Goal: Task Accomplishment & Management: Manage account settings

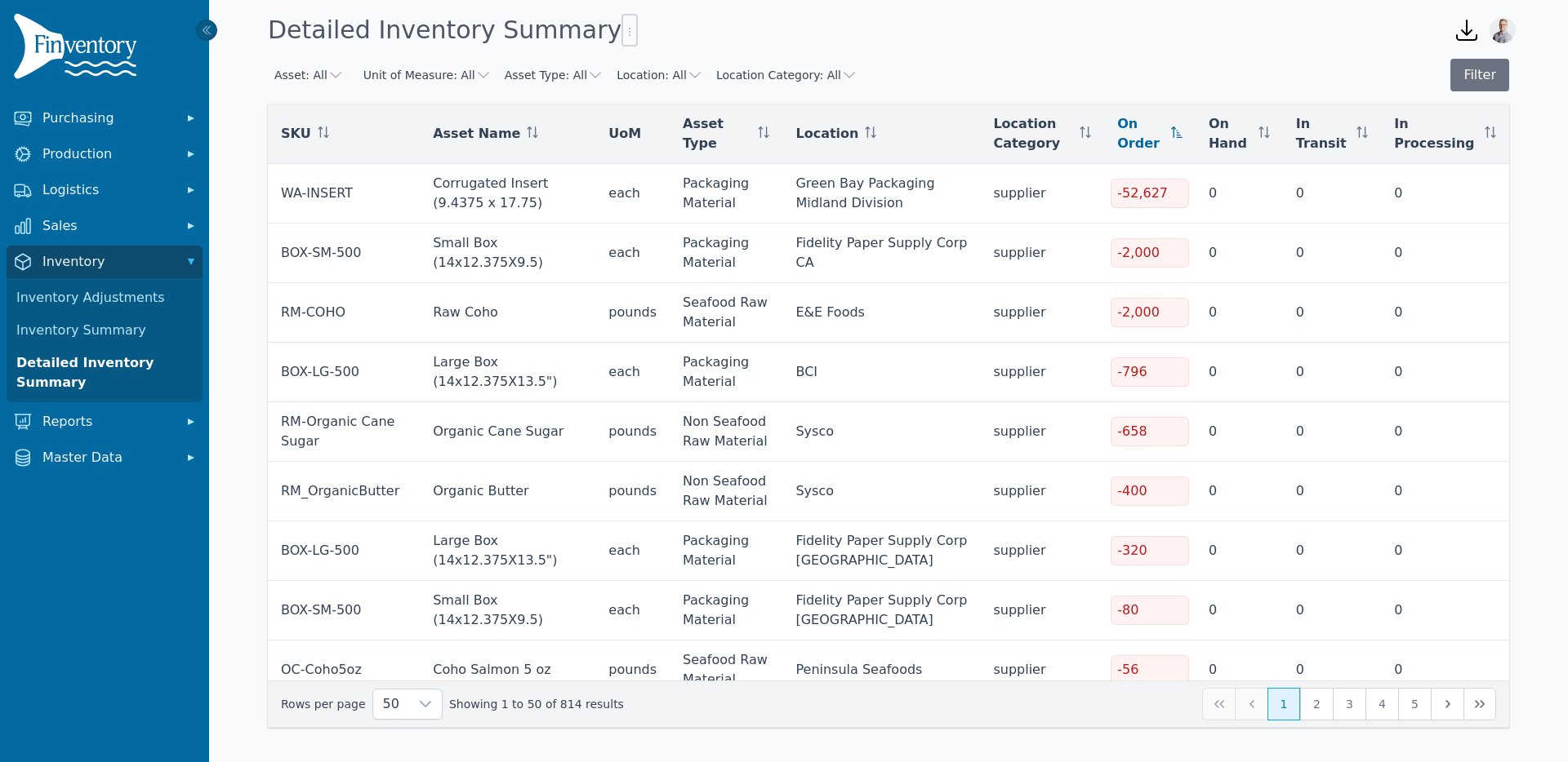
click at [330, 75] on icon "button" at bounding box center [335, 75] width 11 height 7
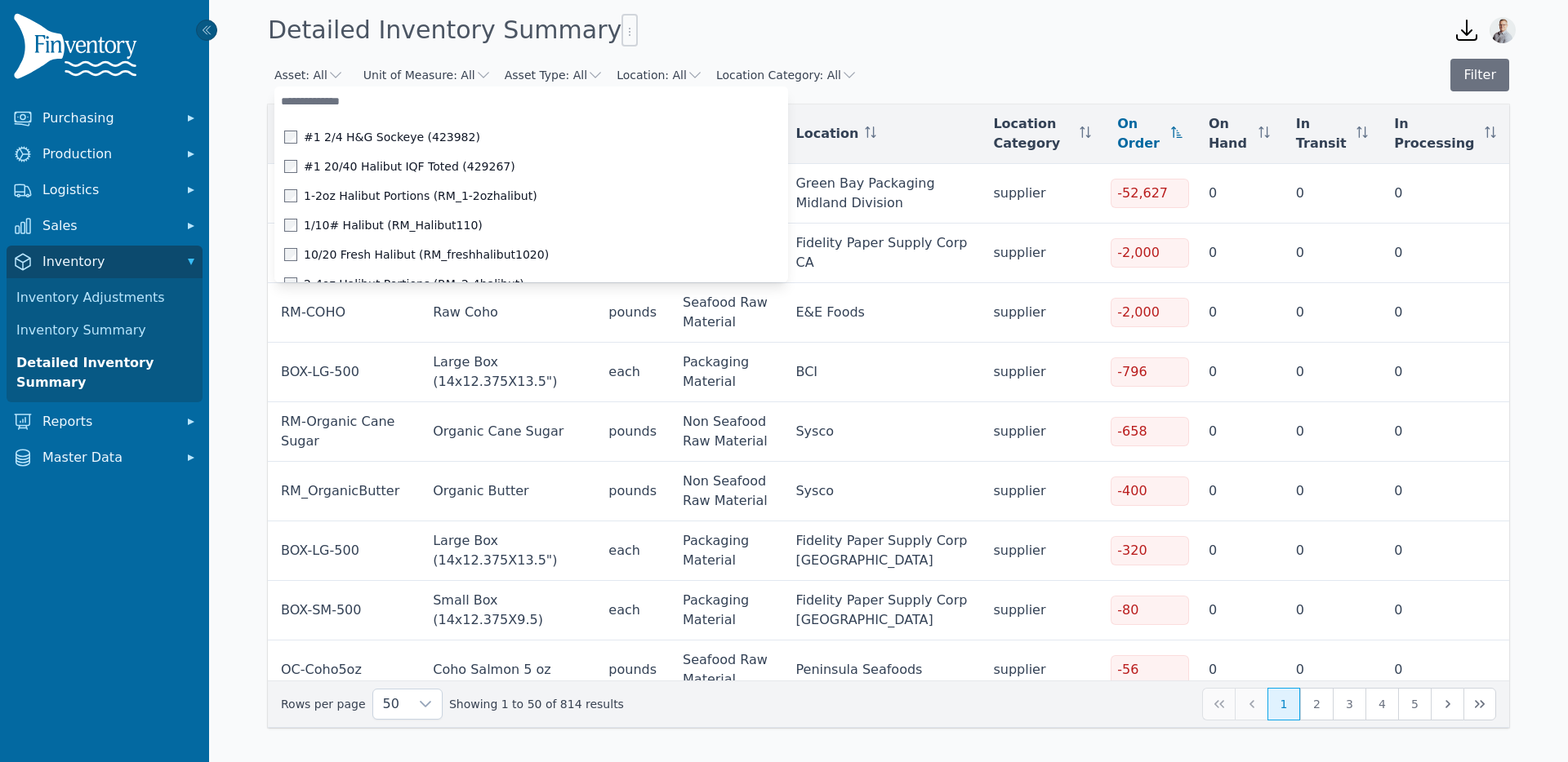
paste input "*********"
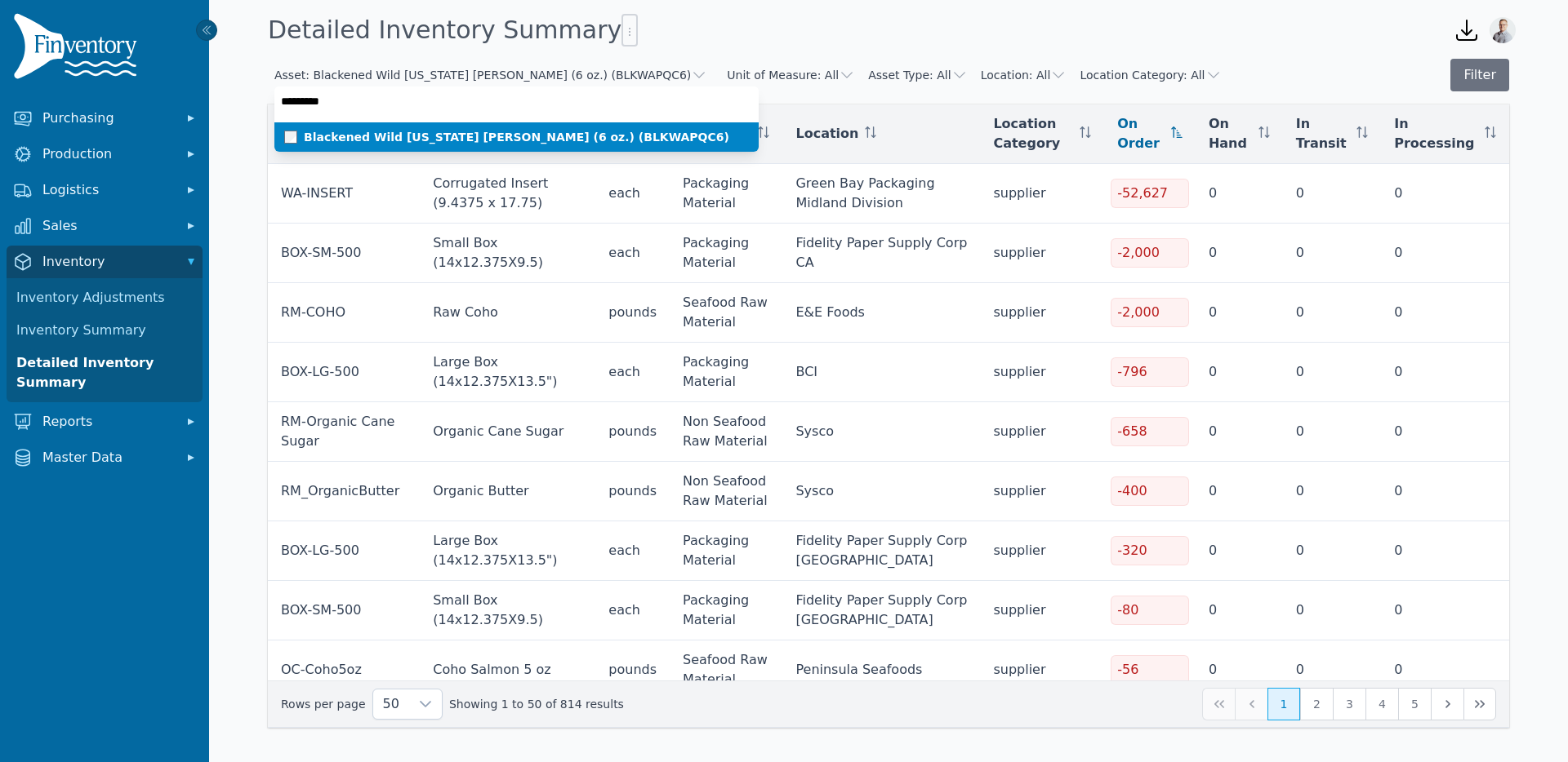
click at [324, 136] on span "Blackened Wild Alaska Pollock (6 oz.) (BLKWAPQC6)" at bounding box center [516, 137] width 425 height 16
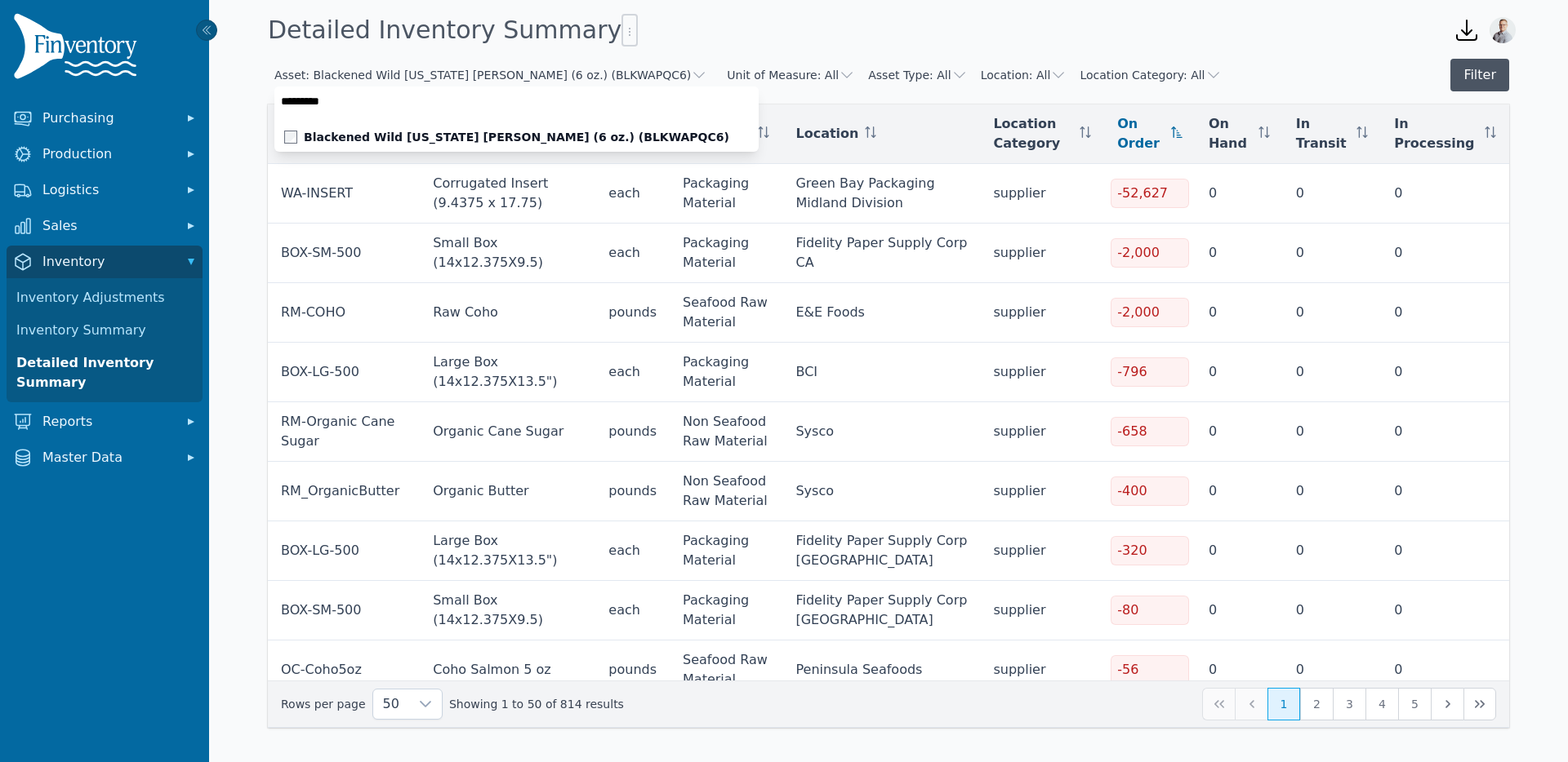
type input "*********"
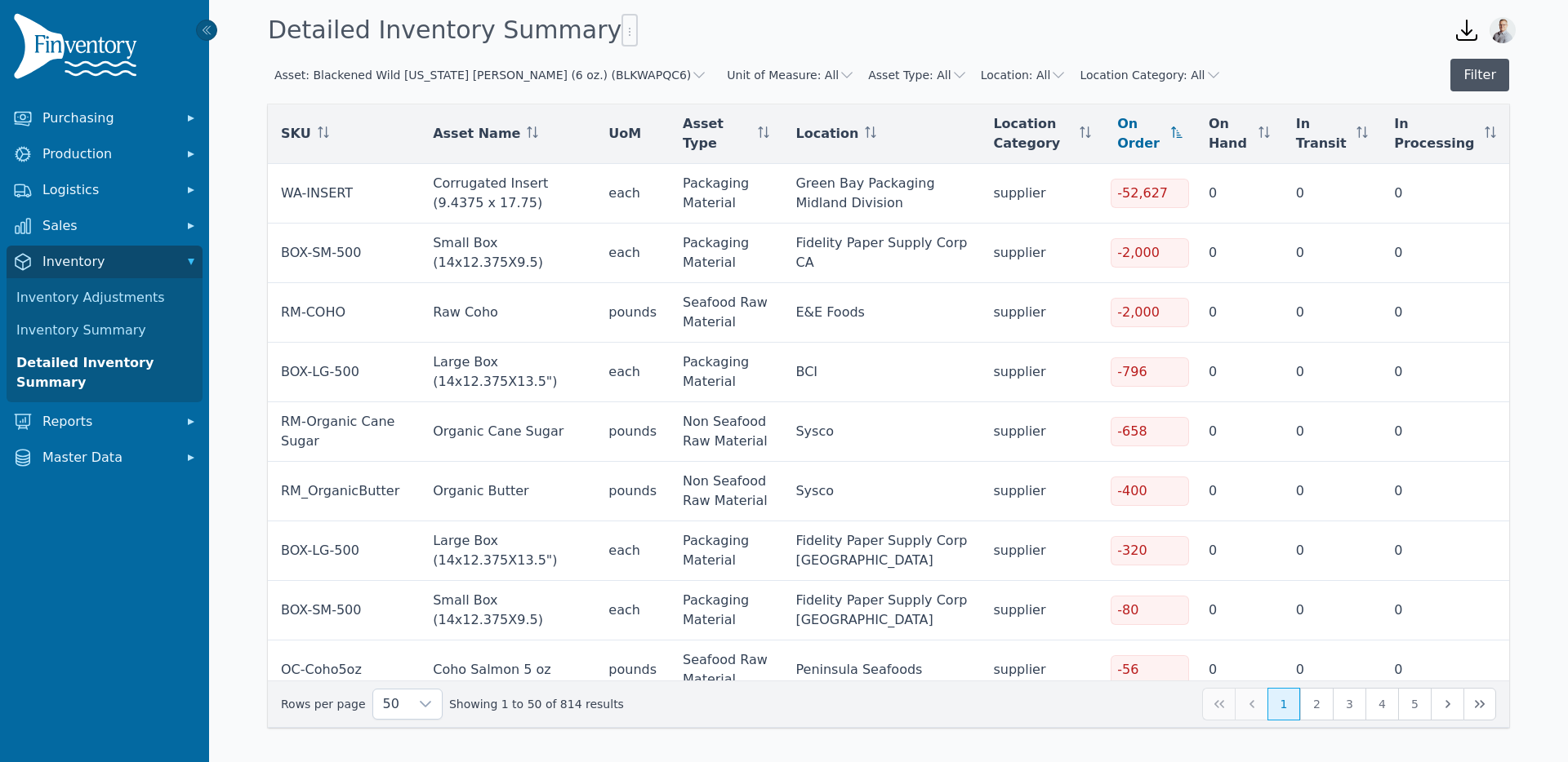
click at [1467, 75] on button "Filter" at bounding box center [1479, 75] width 58 height 33
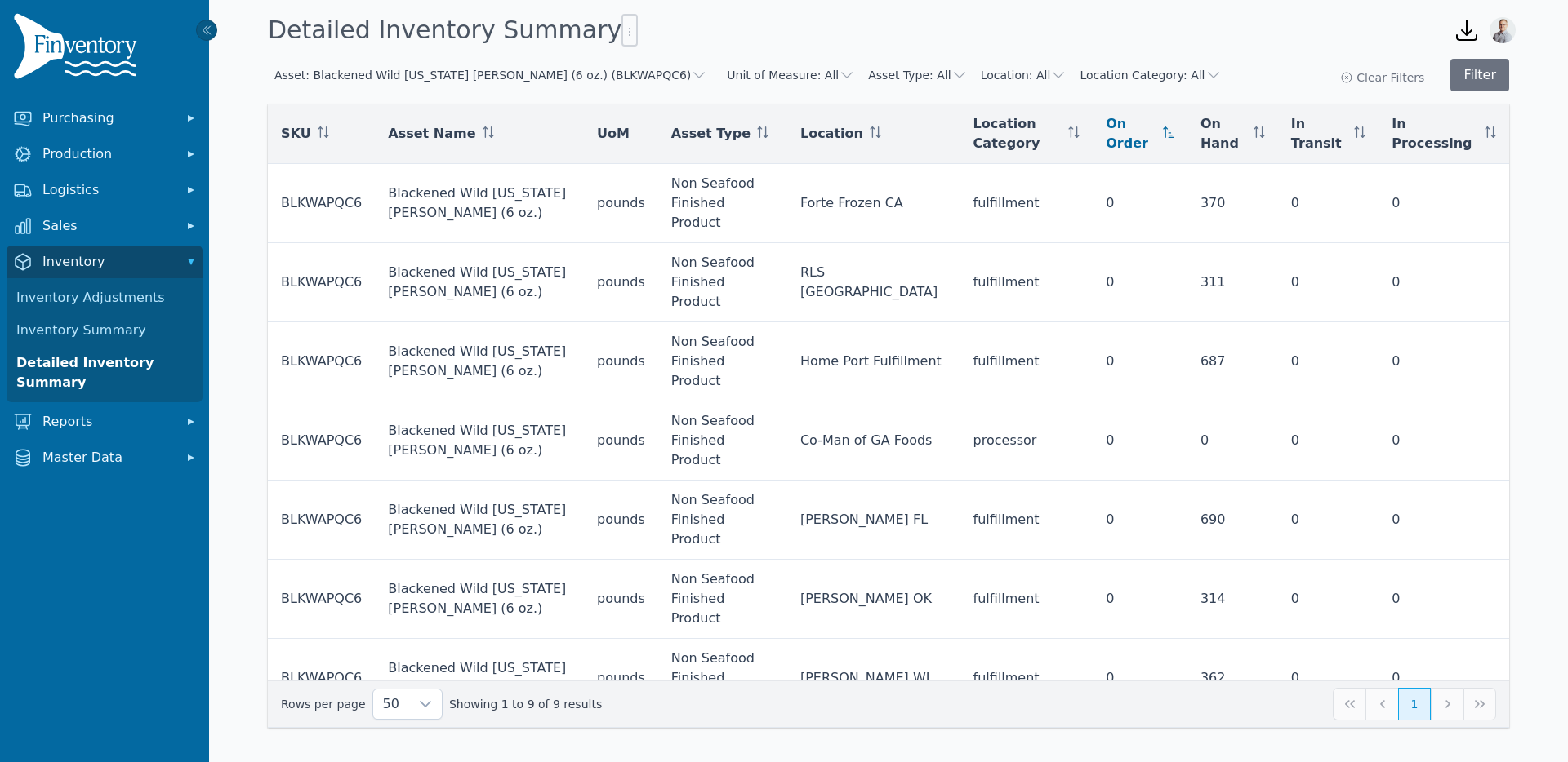
click at [466, 72] on button "Asset: Blackened Wild Alaska Pollock (6 oz.) (BLKWAPQC6)" at bounding box center [491, 75] width 433 height 16
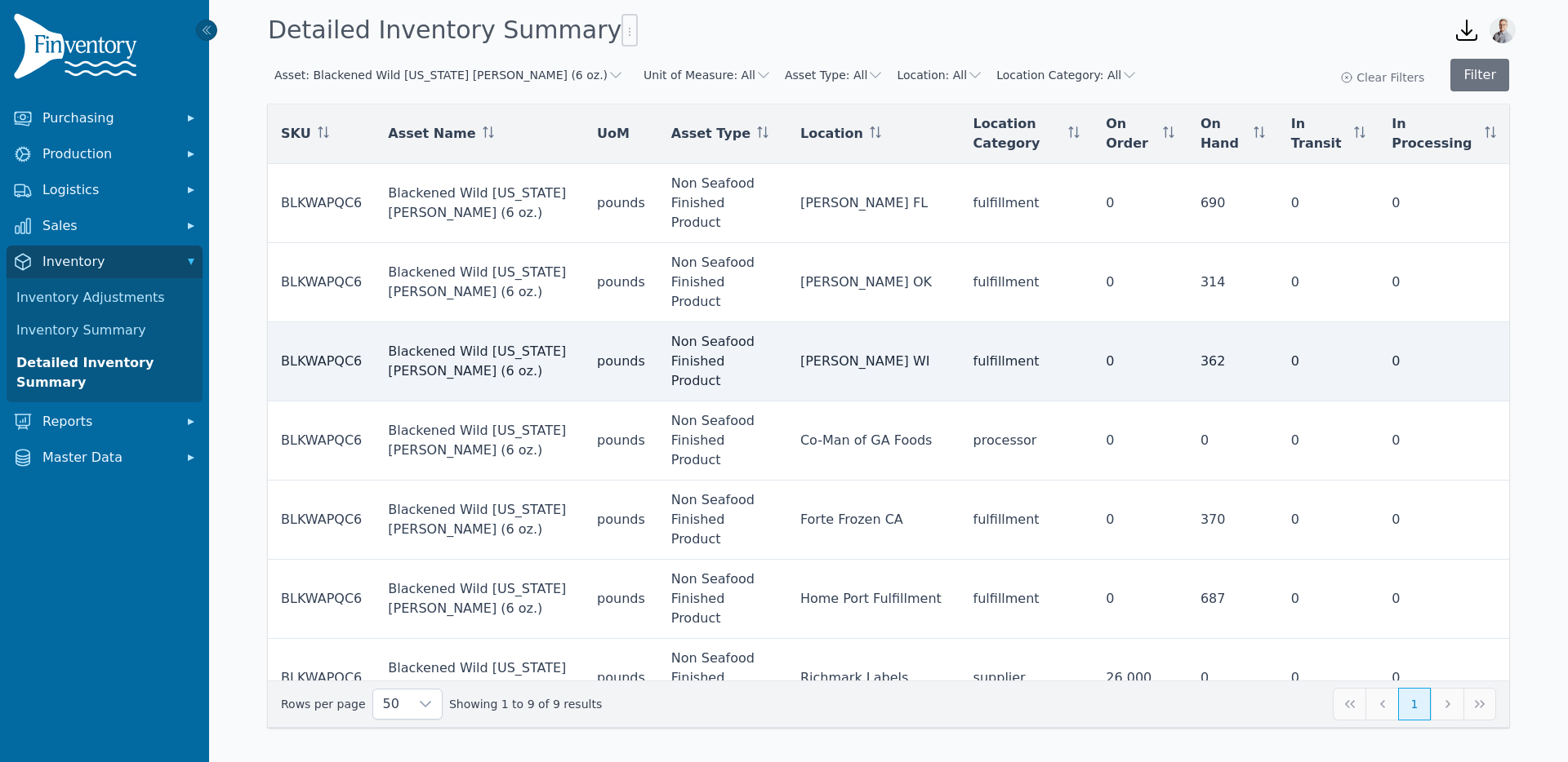
scroll to position [19, 0]
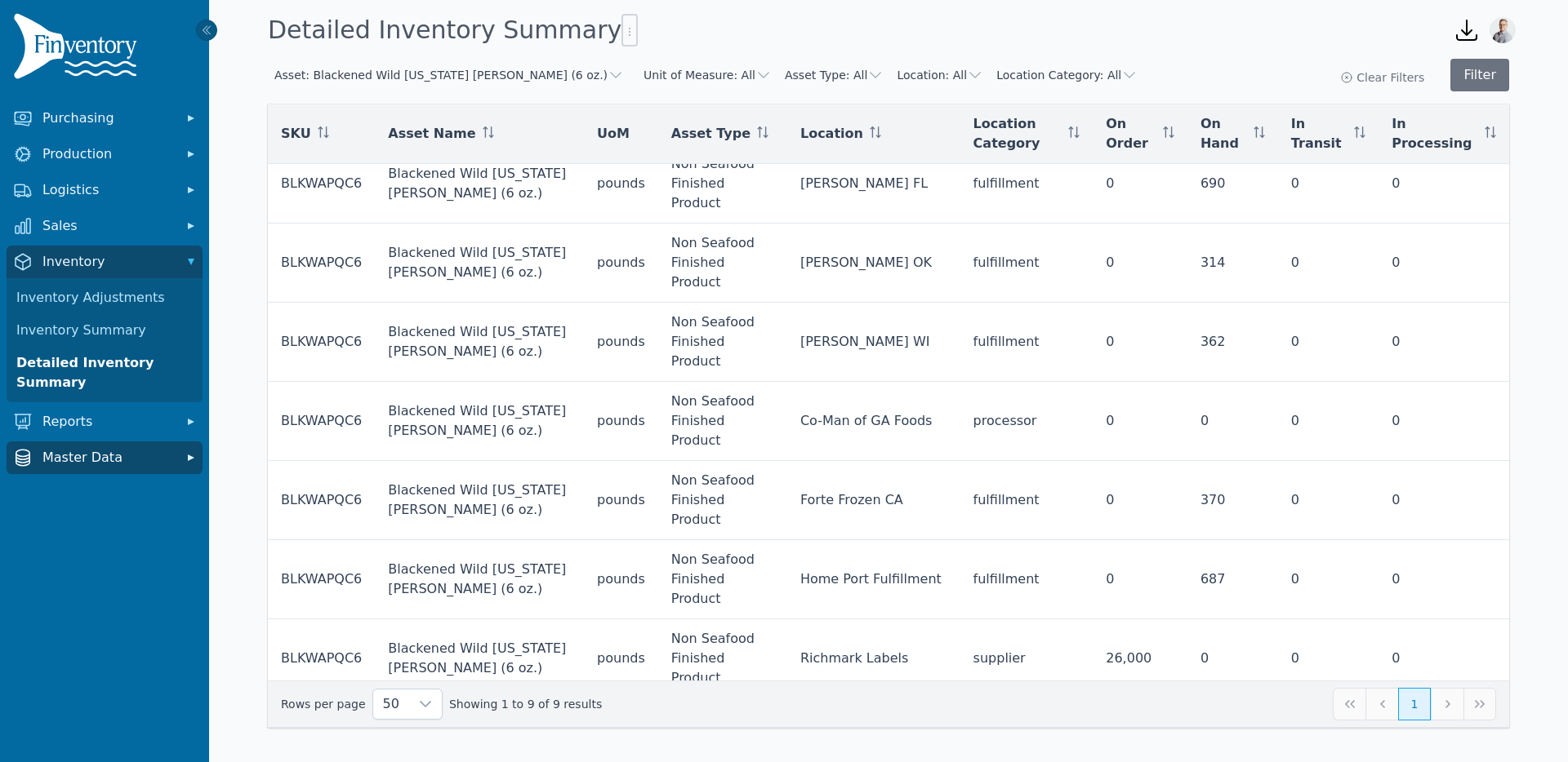
click at [76, 458] on span "Master Data" at bounding box center [107, 458] width 130 height 19
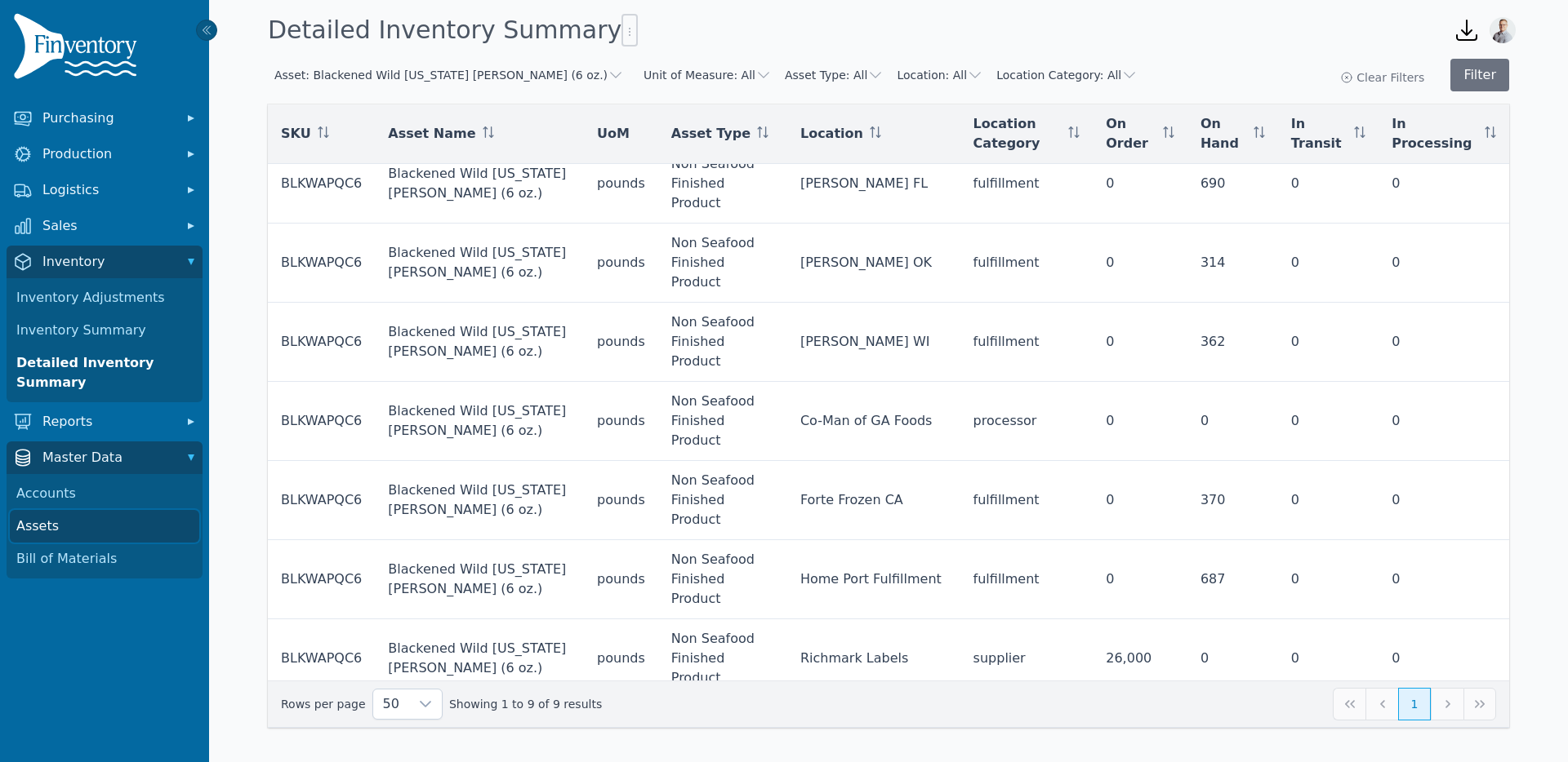
click at [53, 524] on link "Assets" at bounding box center [104, 527] width 190 height 33
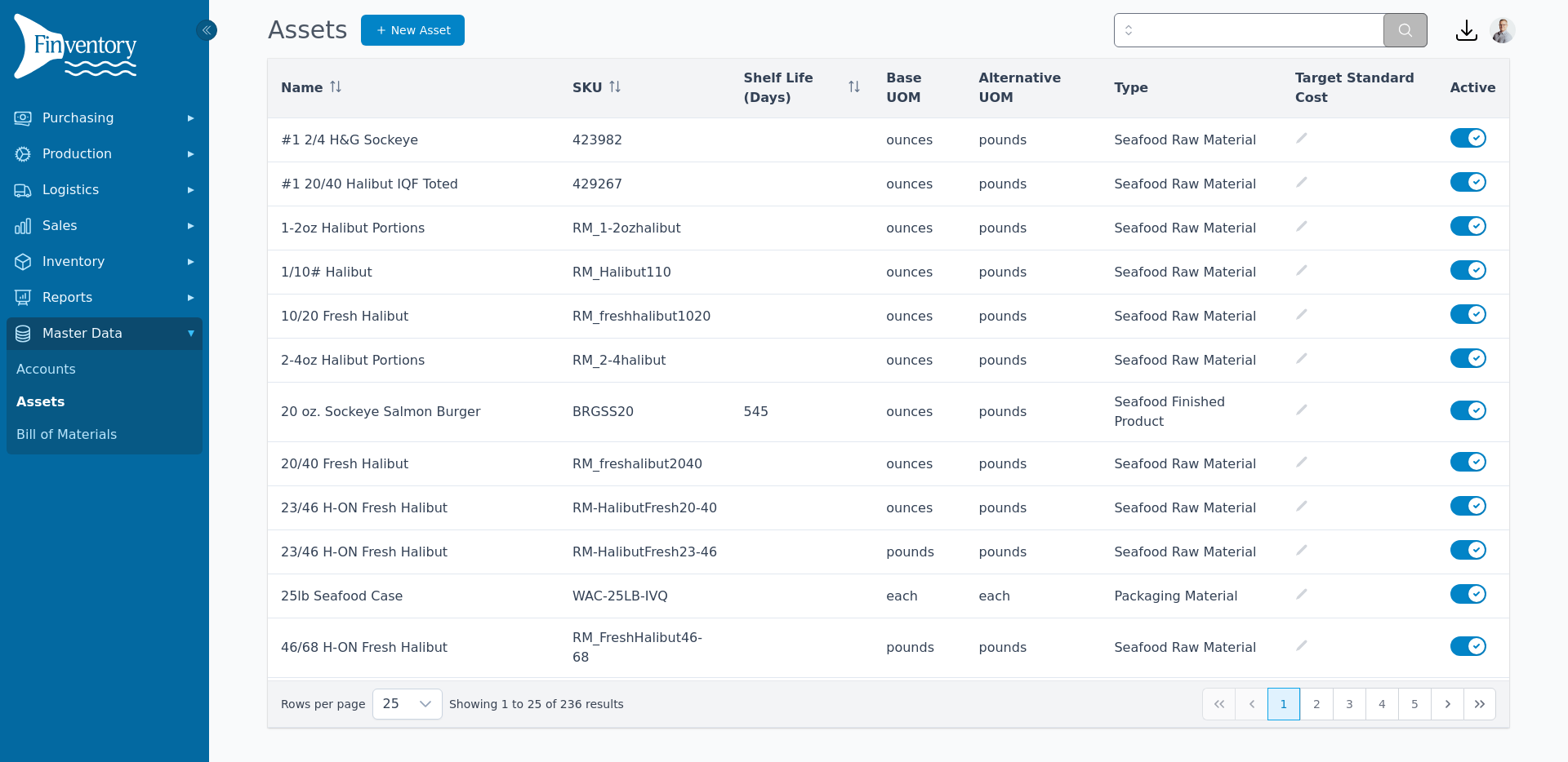
click at [1244, 80] on div "Type" at bounding box center [1192, 88] width 155 height 19
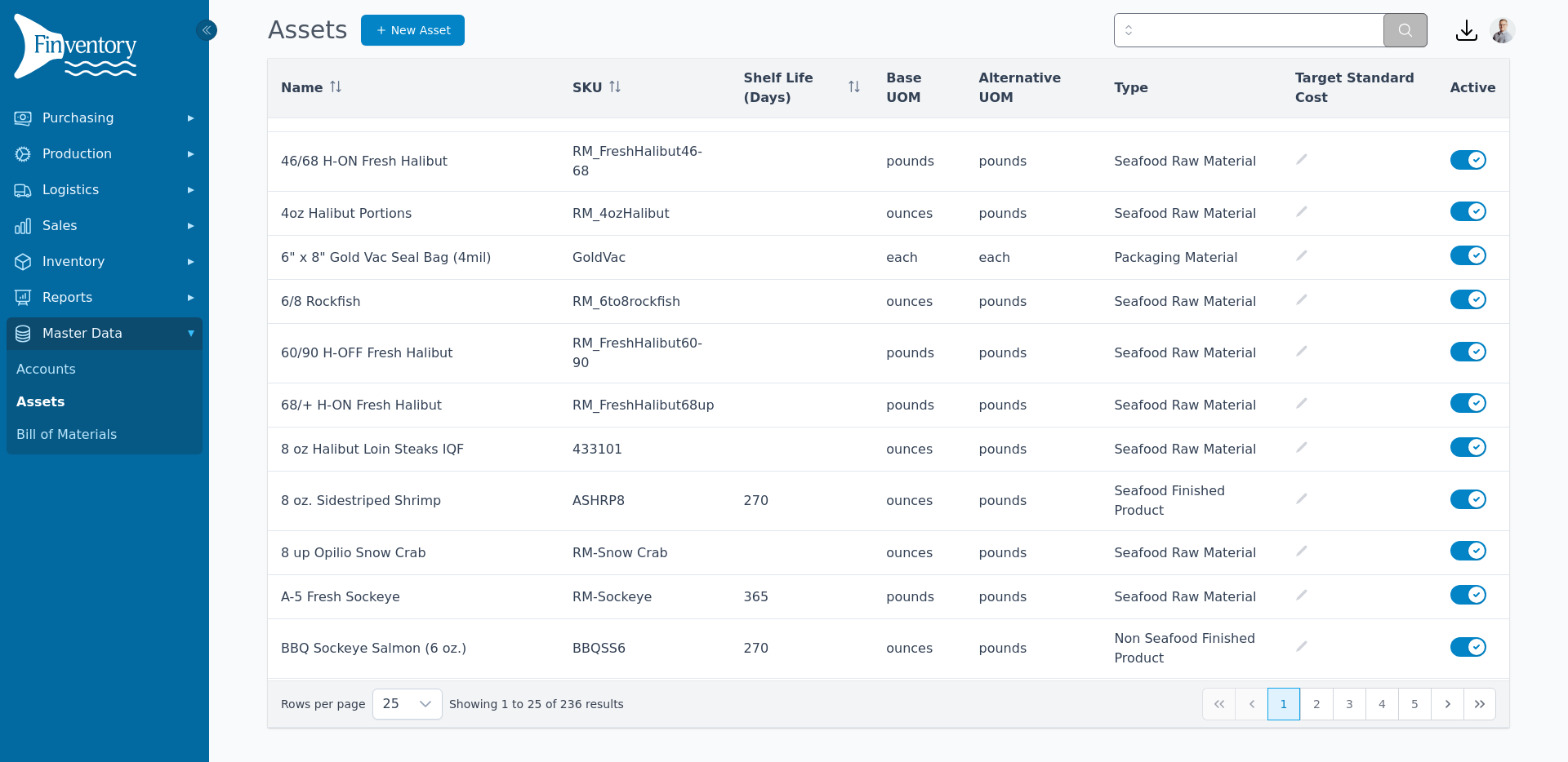
scroll to position [500, 0]
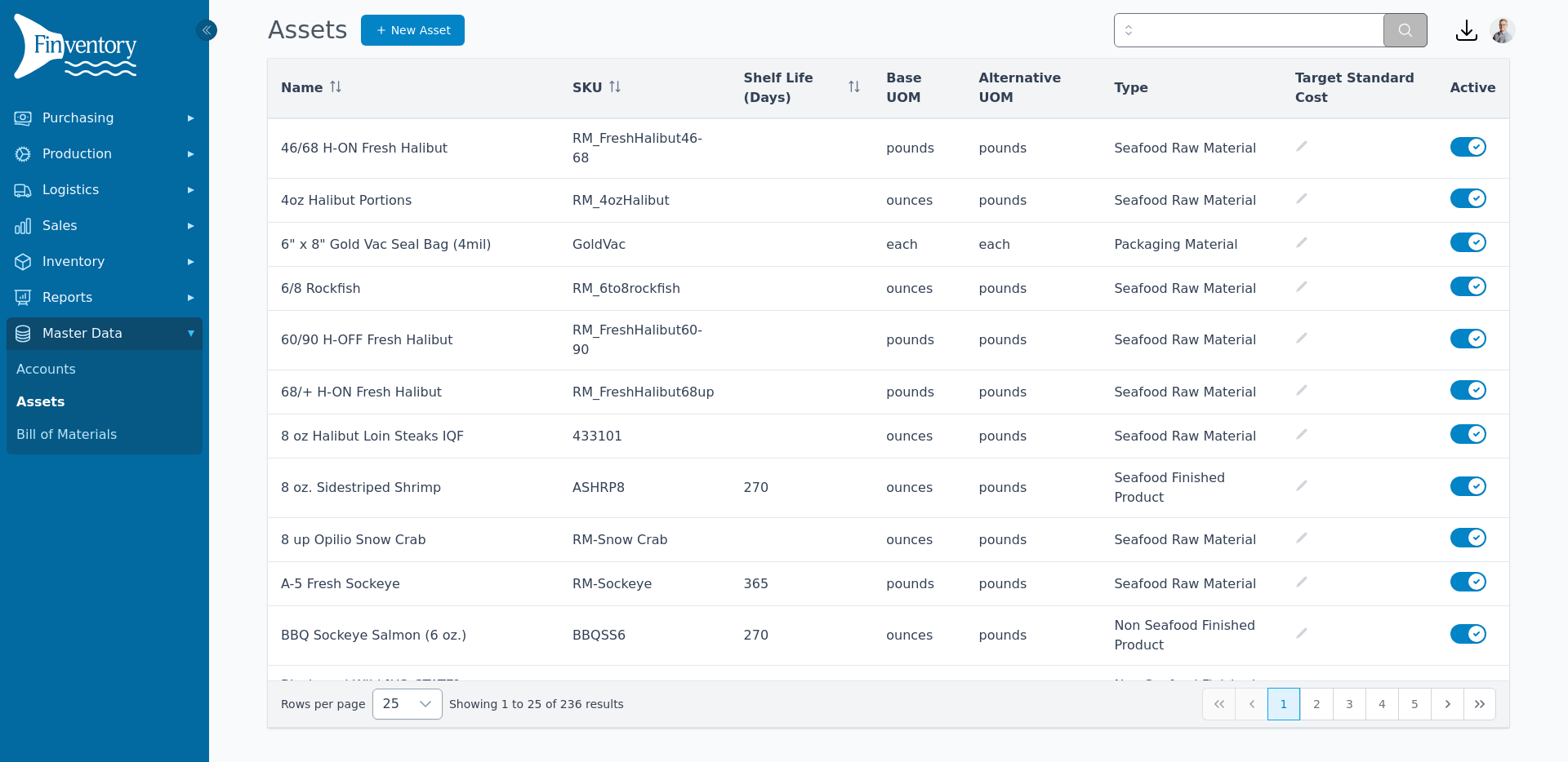
click at [409, 701] on div at bounding box center [425, 705] width 33 height 30
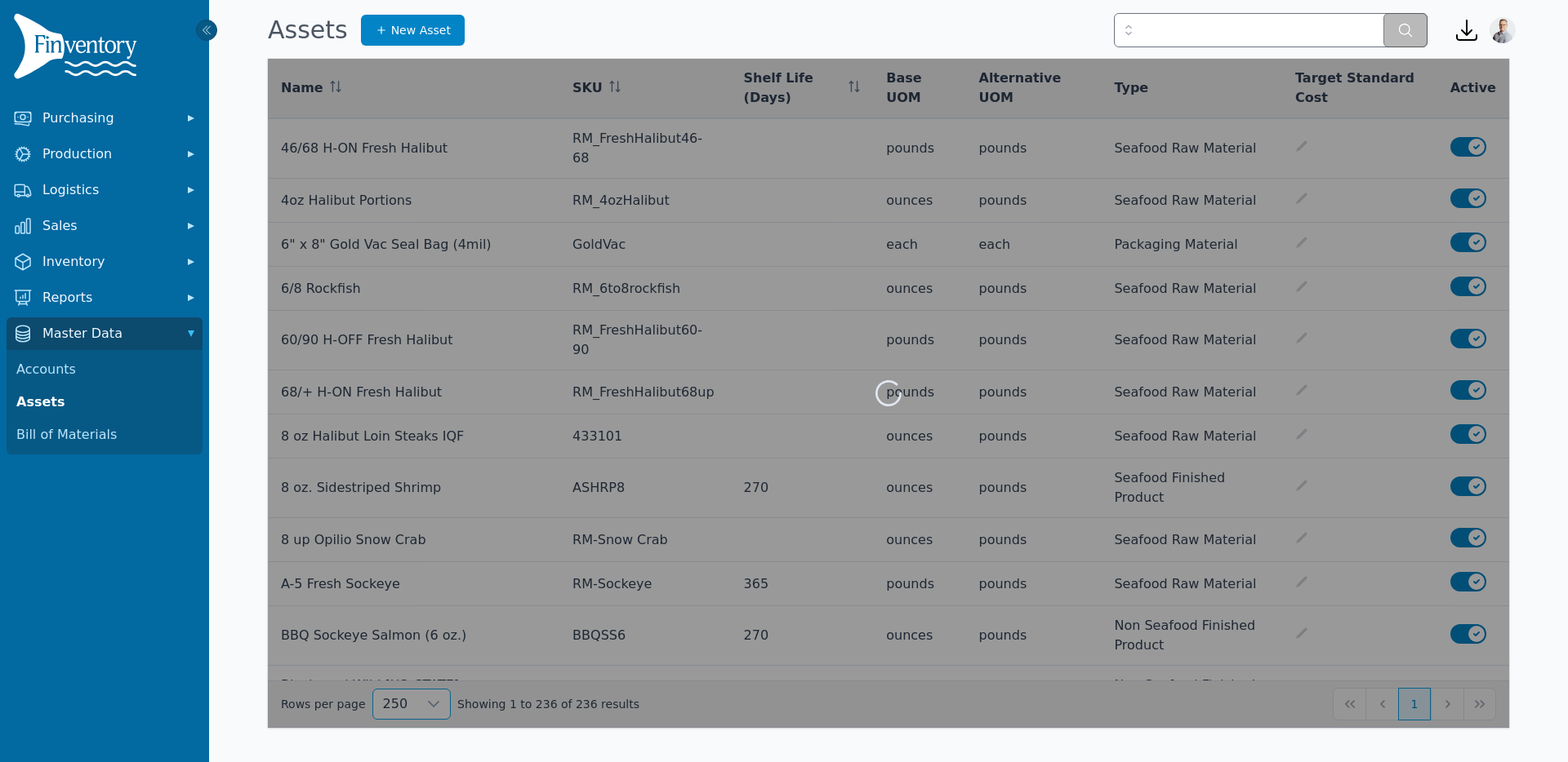
click at [405, 671] on li "250" at bounding box center [400, 667] width 61 height 33
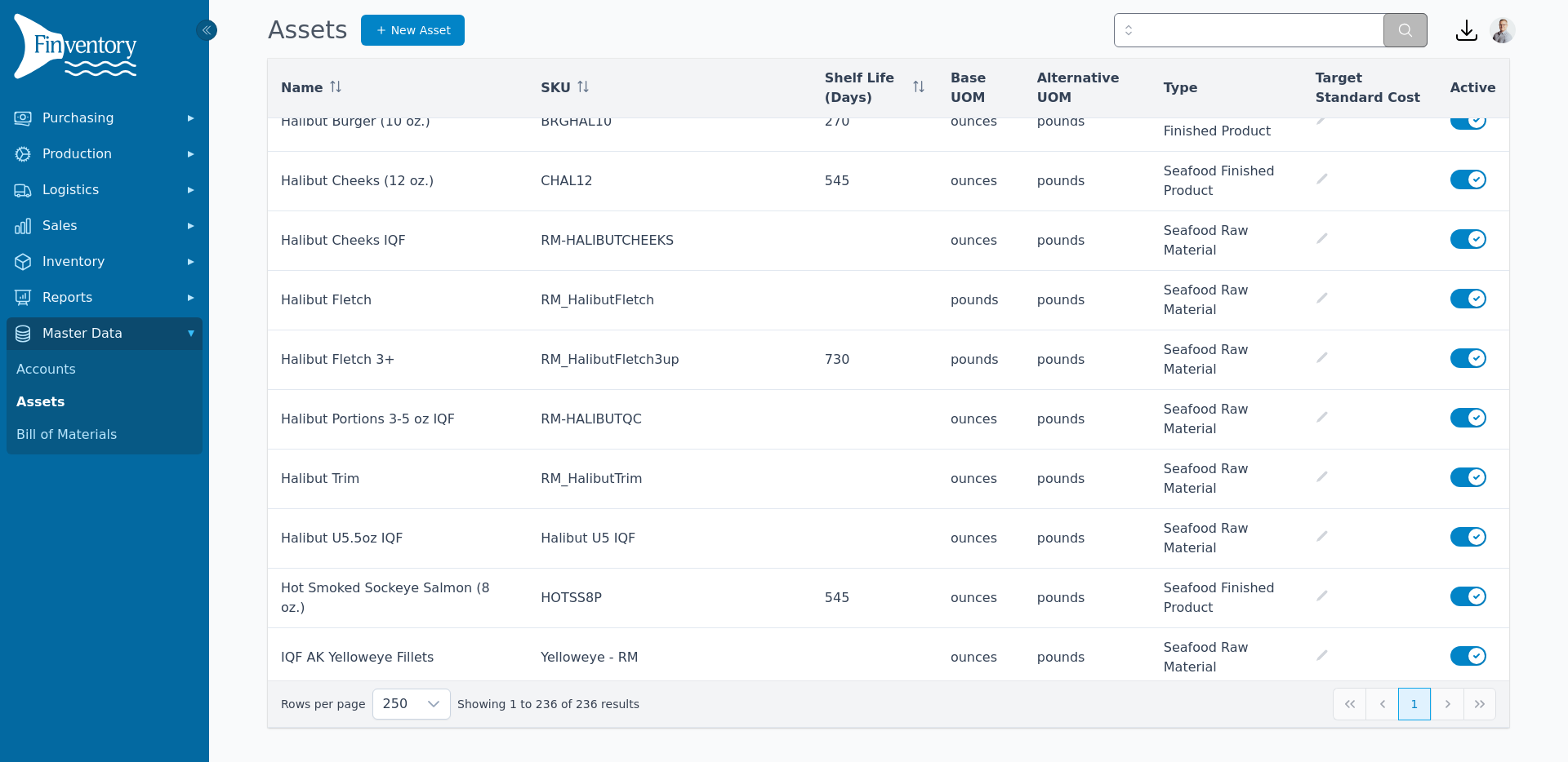
scroll to position [2962, 0]
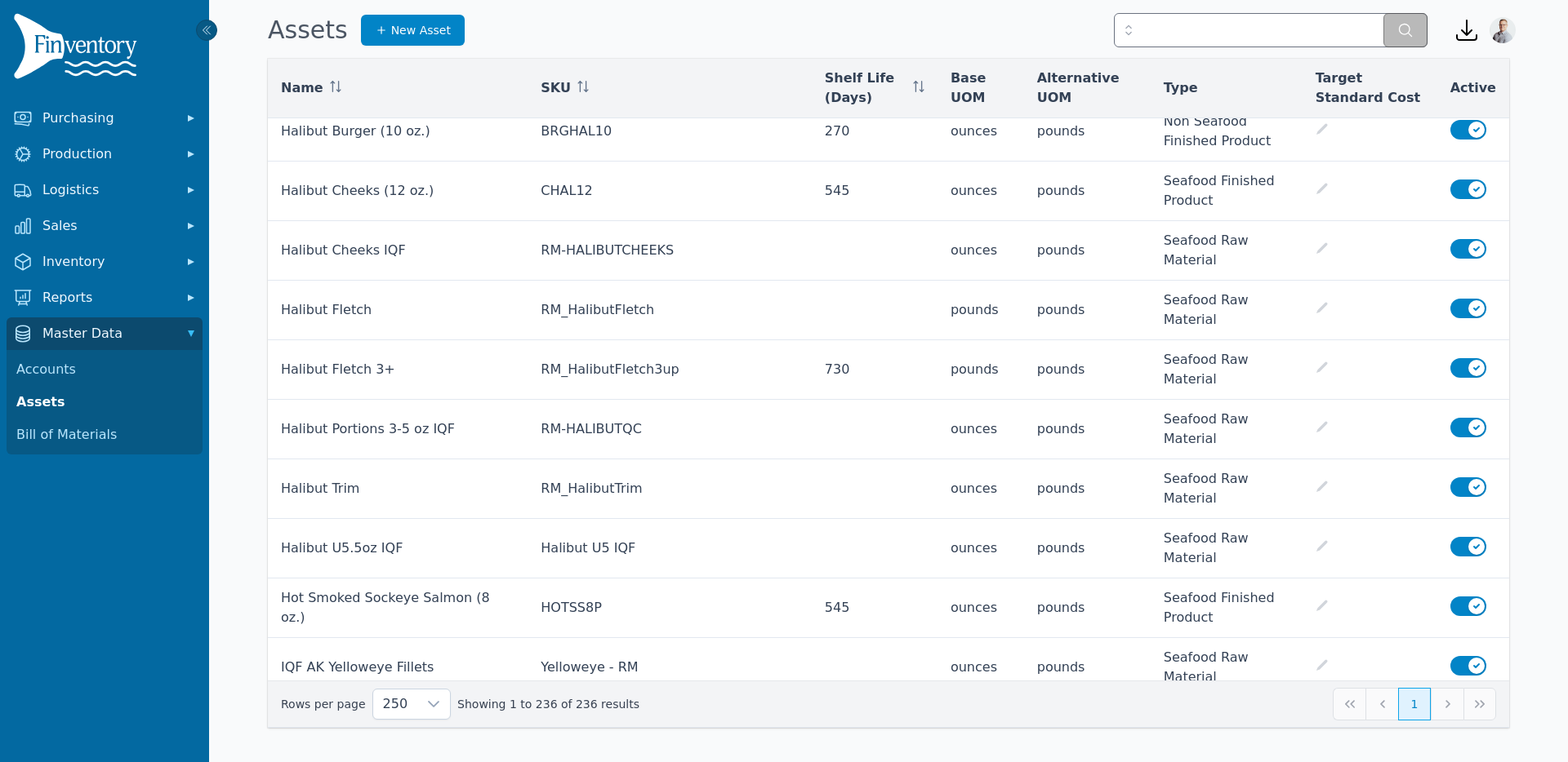
drag, startPoint x: 341, startPoint y: 607, endPoint x: 278, endPoint y: 585, distance: 66.7
copy td "Label 6 oz Blackened Wild [US_STATE] [PERSON_NAME]"
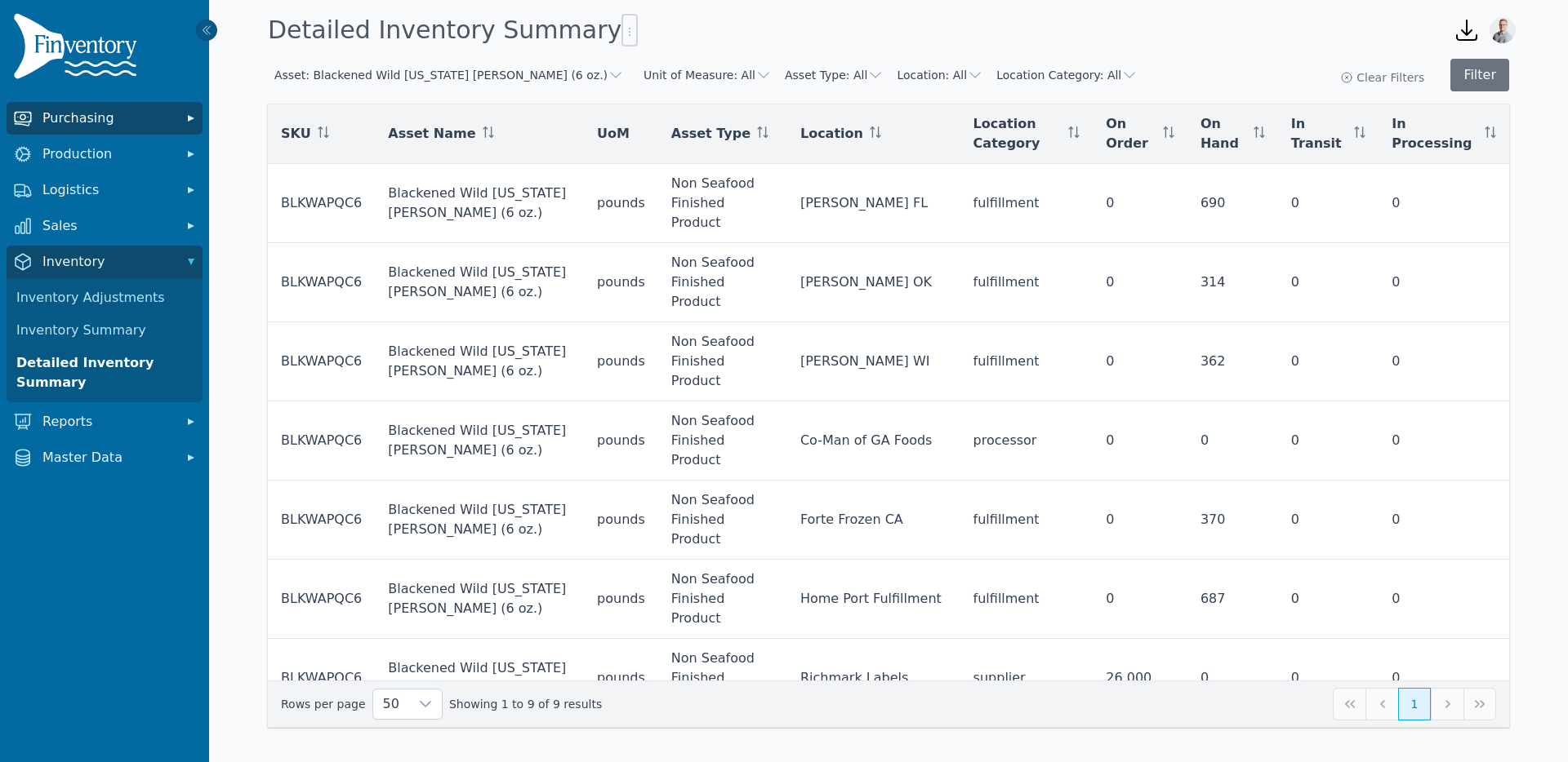
click at [92, 122] on span "Purchasing" at bounding box center [107, 118] width 130 height 19
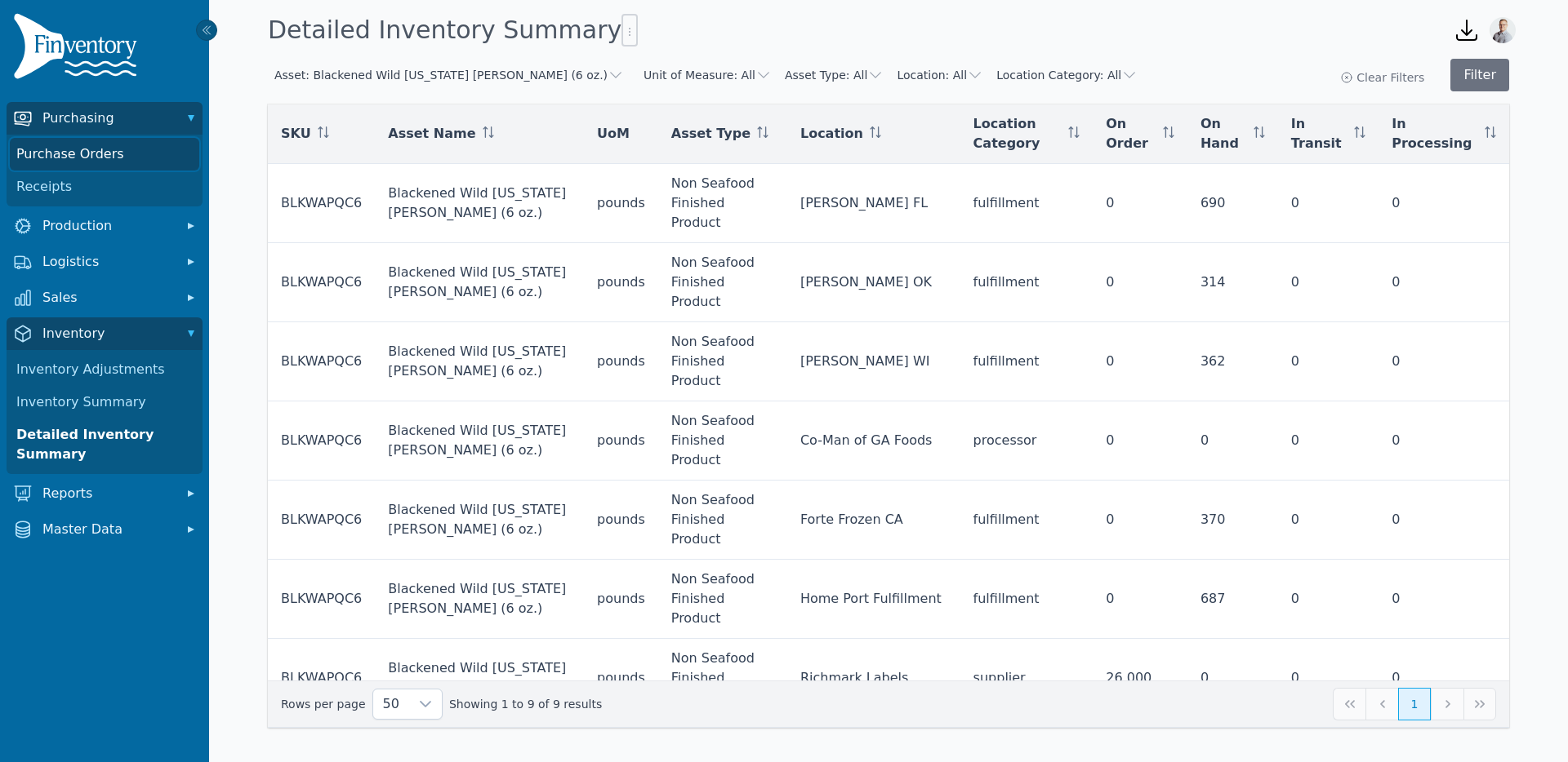
click at [86, 157] on link "Purchase Orders" at bounding box center [104, 154] width 190 height 33
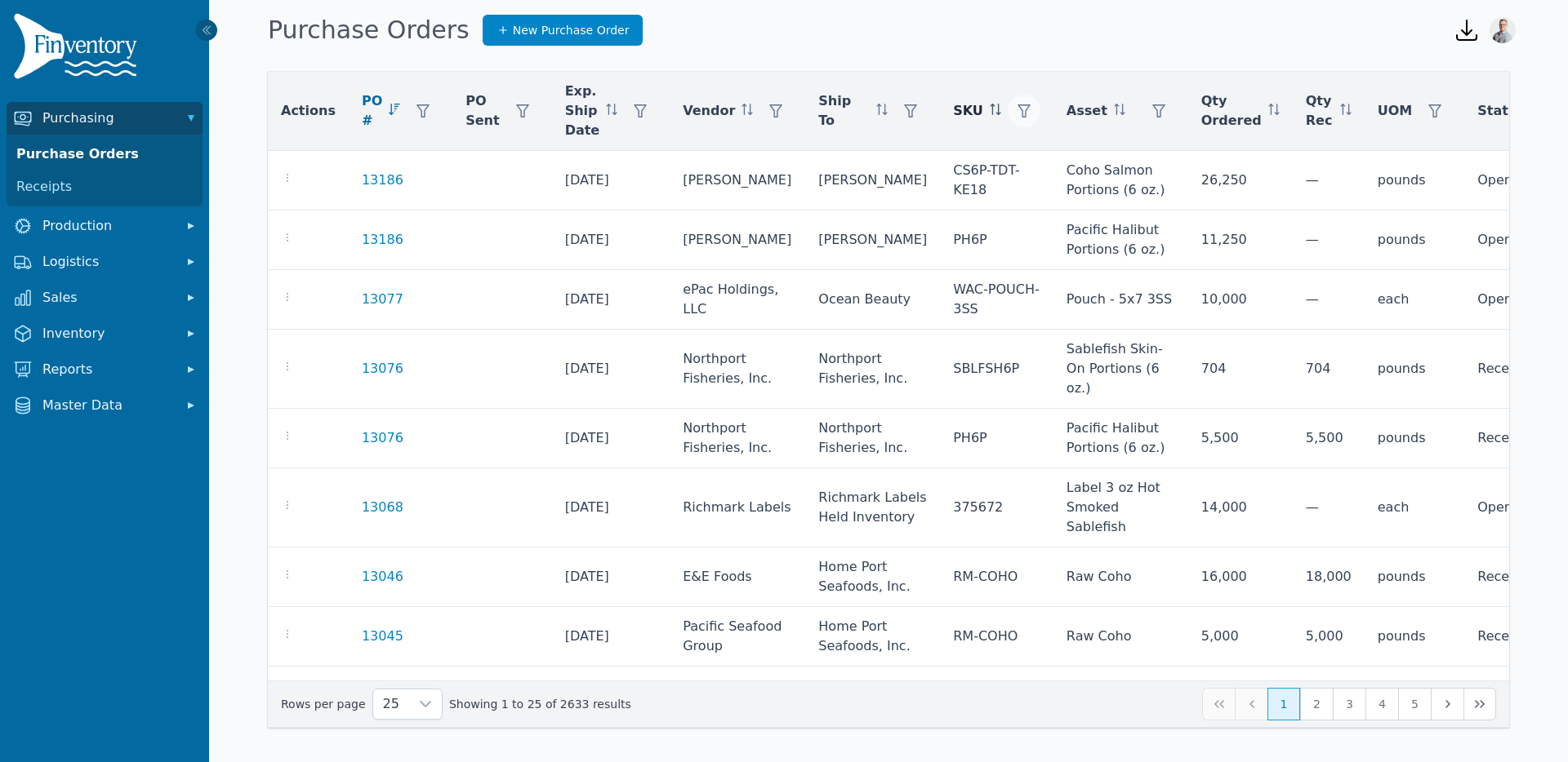
click at [1017, 107] on icon "button" at bounding box center [1024, 111] width 13 height 13
click at [1041, 36] on div "Purchase Orders New Purchase Order" at bounding box center [848, 31] width 1172 height 44
click at [760, 118] on button "button" at bounding box center [776, 111] width 33 height 33
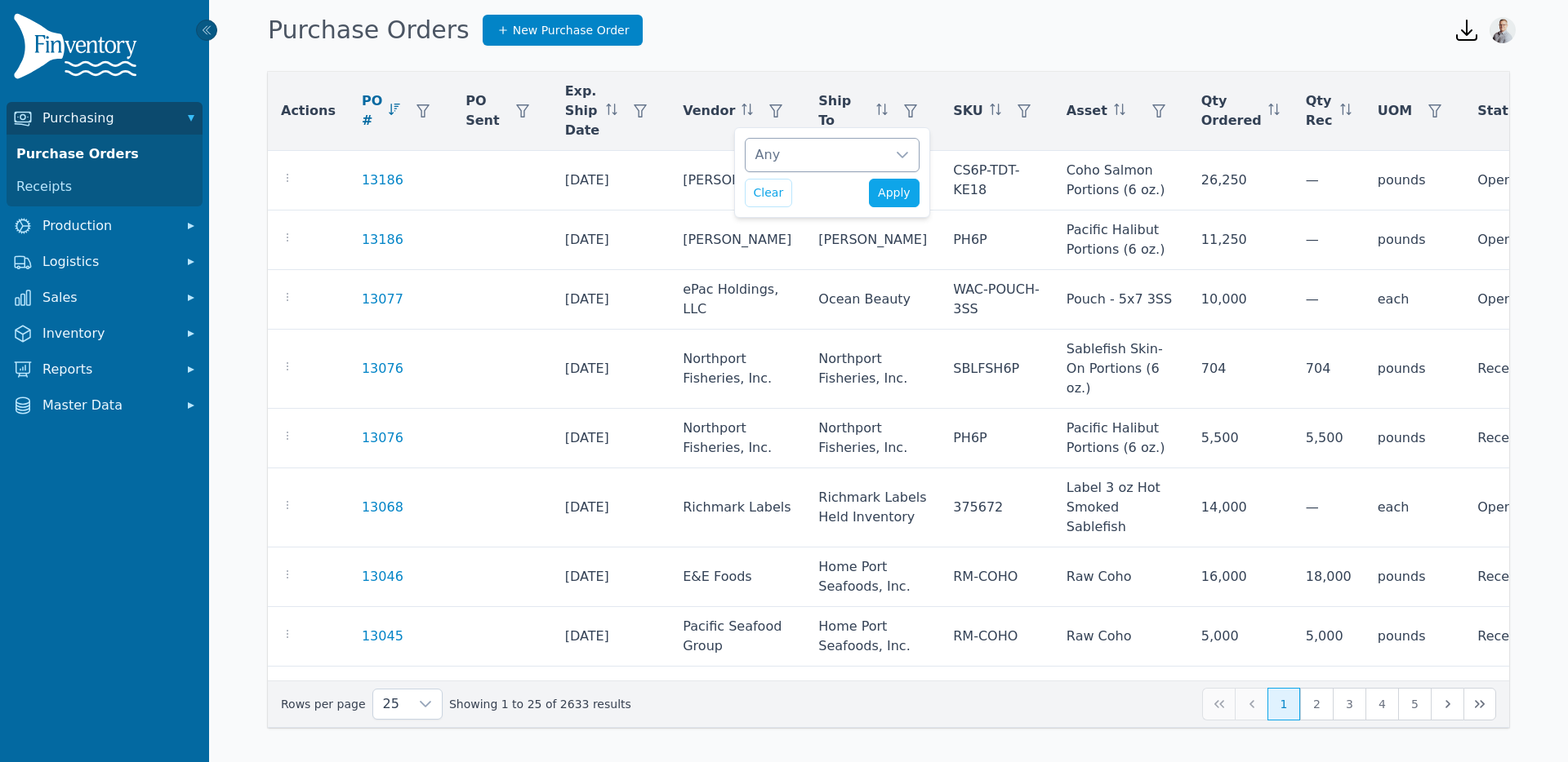
click at [766, 157] on div "Any" at bounding box center [816, 155] width 141 height 33
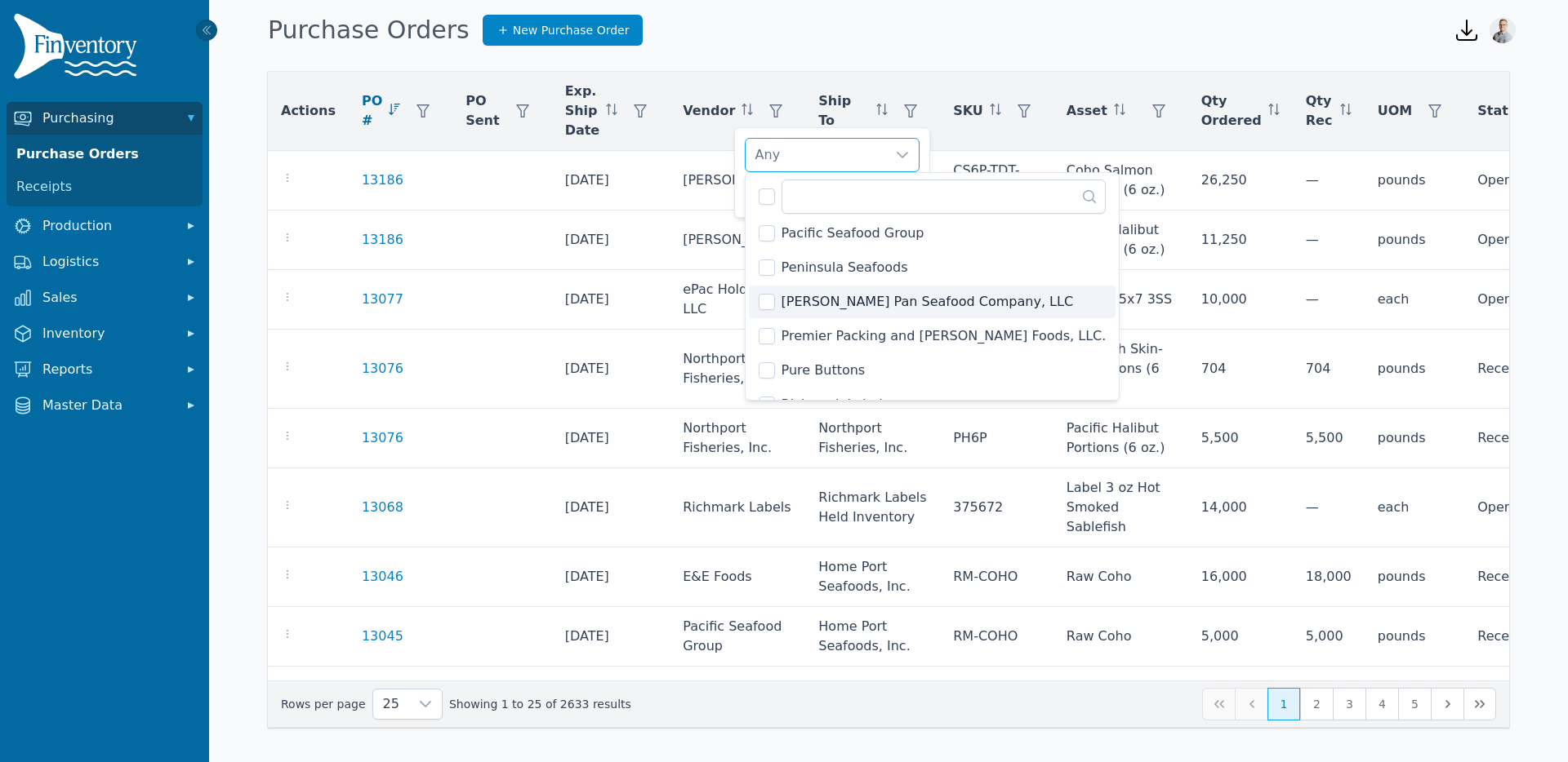
scroll to position [1910, 0]
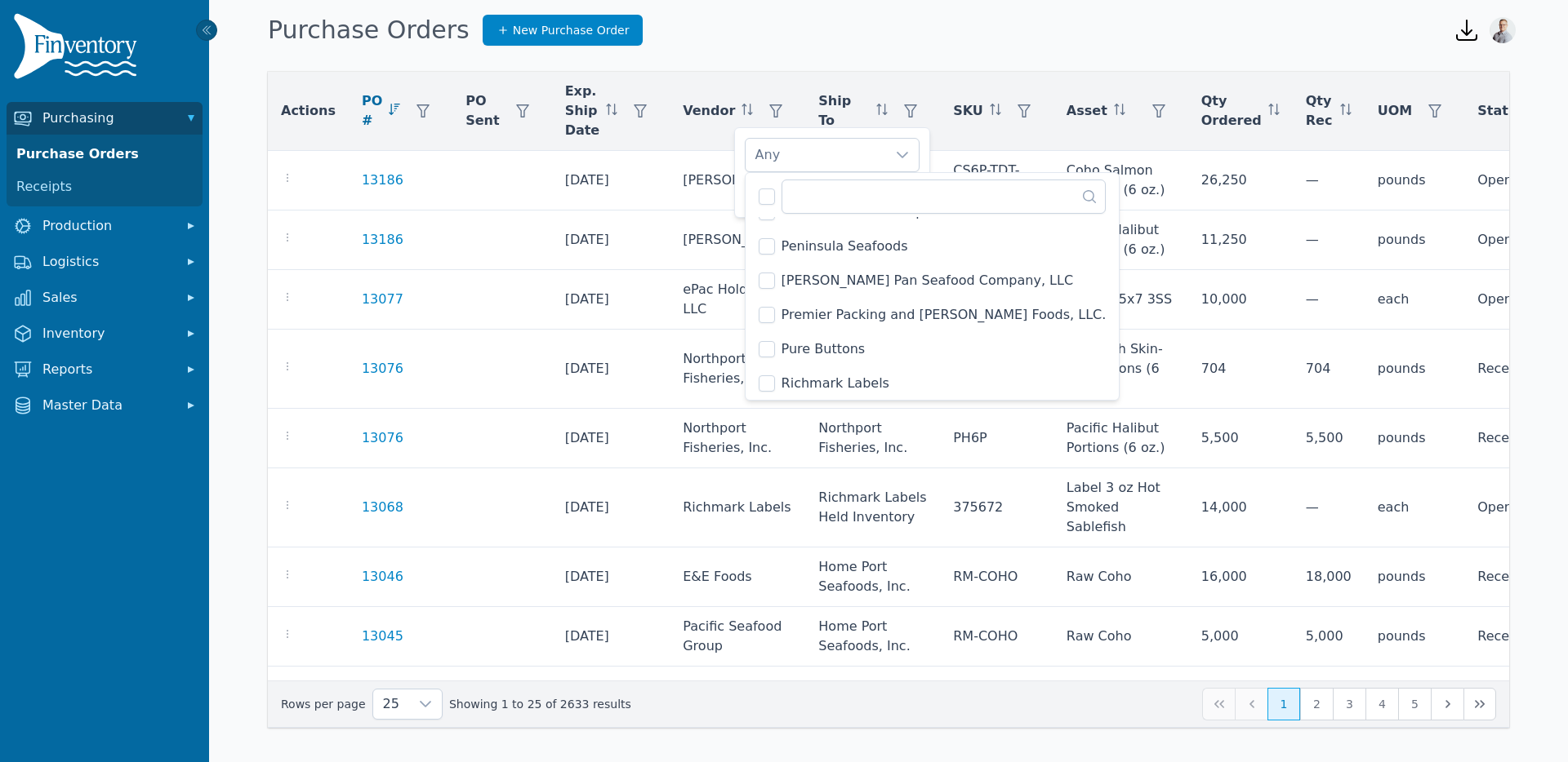
click at [783, 379] on span "Richmark Labels" at bounding box center [835, 384] width 108 height 19
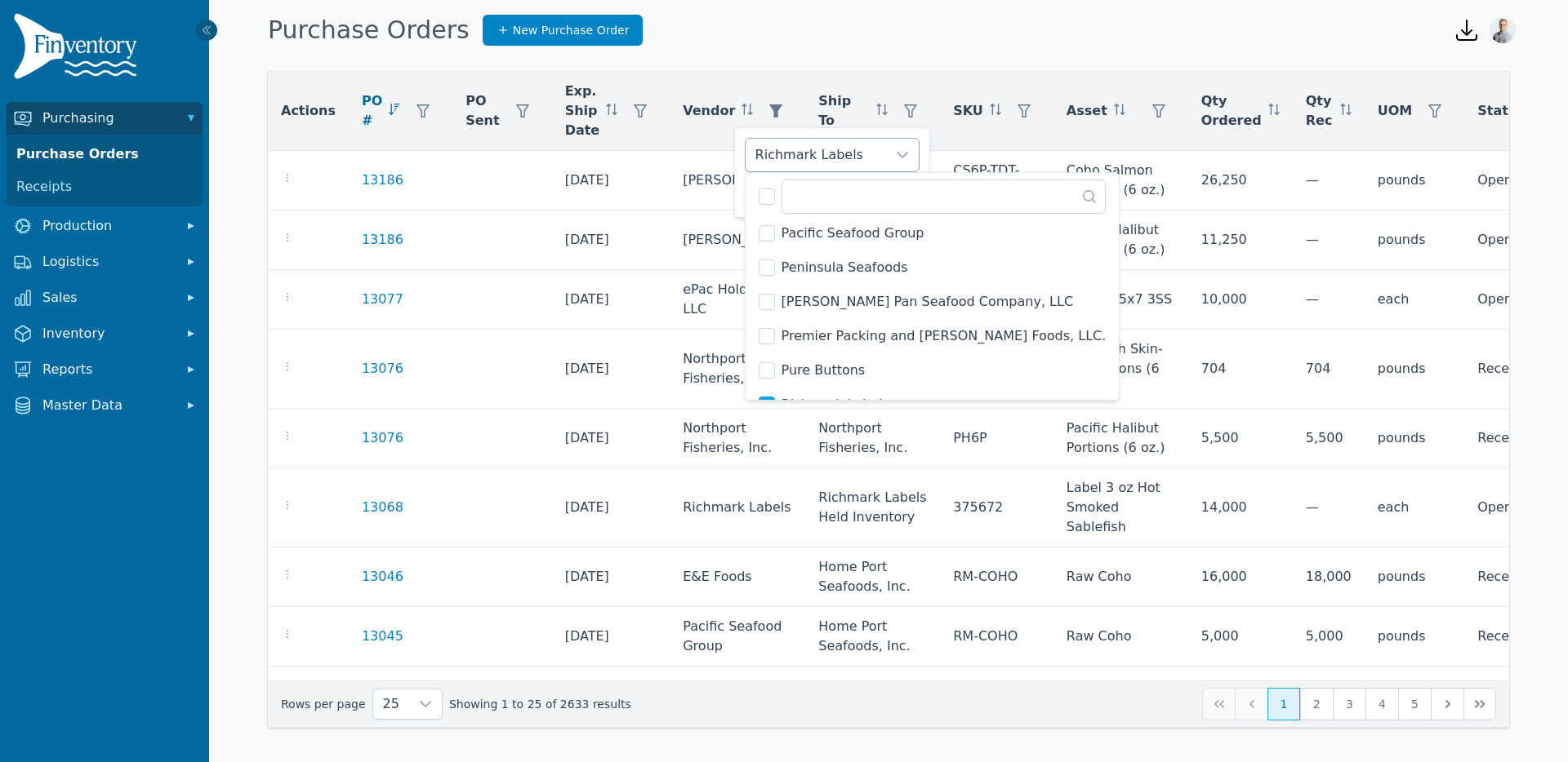
click at [852, 138] on div "Richmark Labels" at bounding box center [832, 155] width 174 height 34
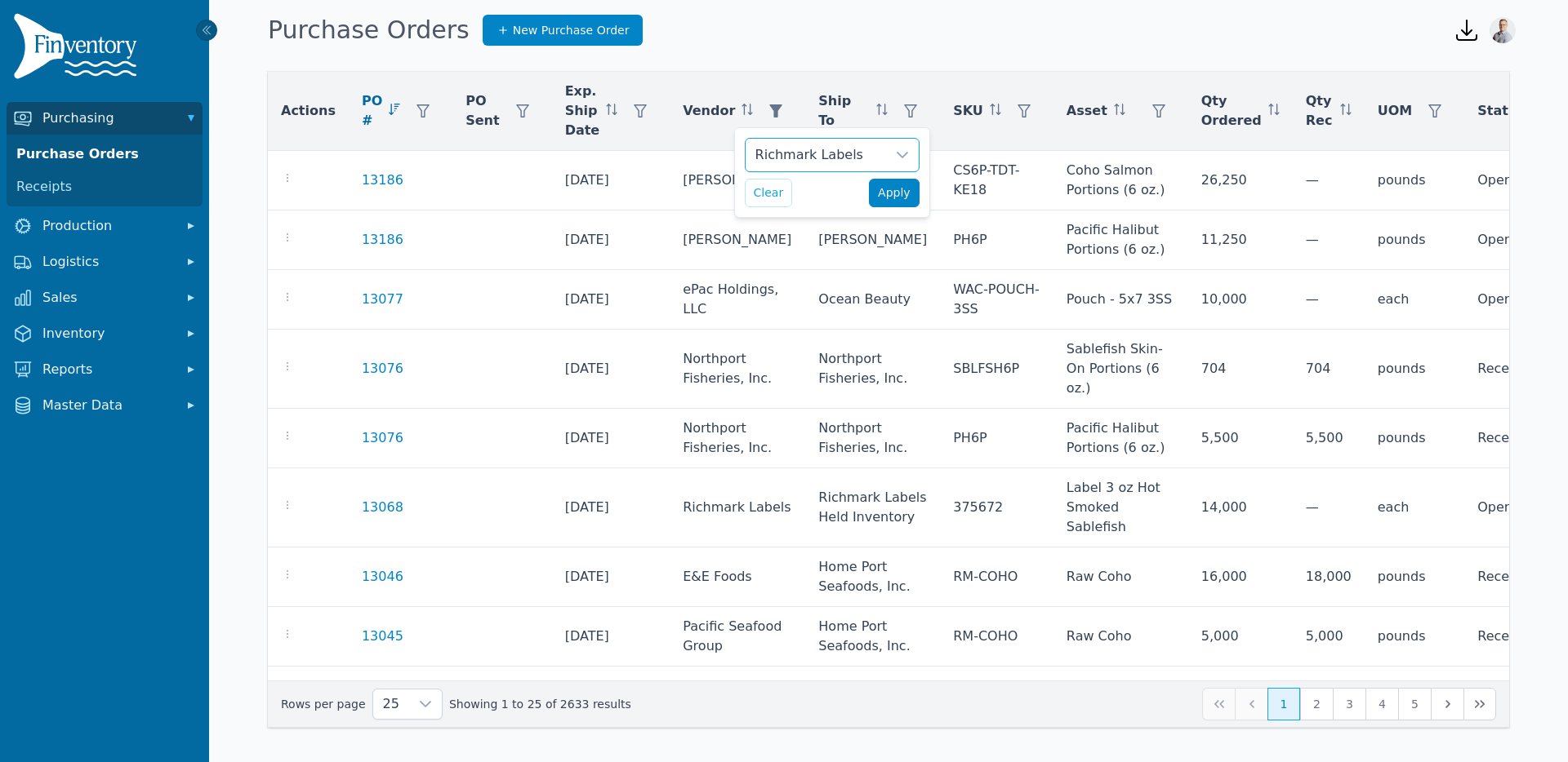
click at [895, 190] on span "Apply" at bounding box center [895, 193] width 33 height 17
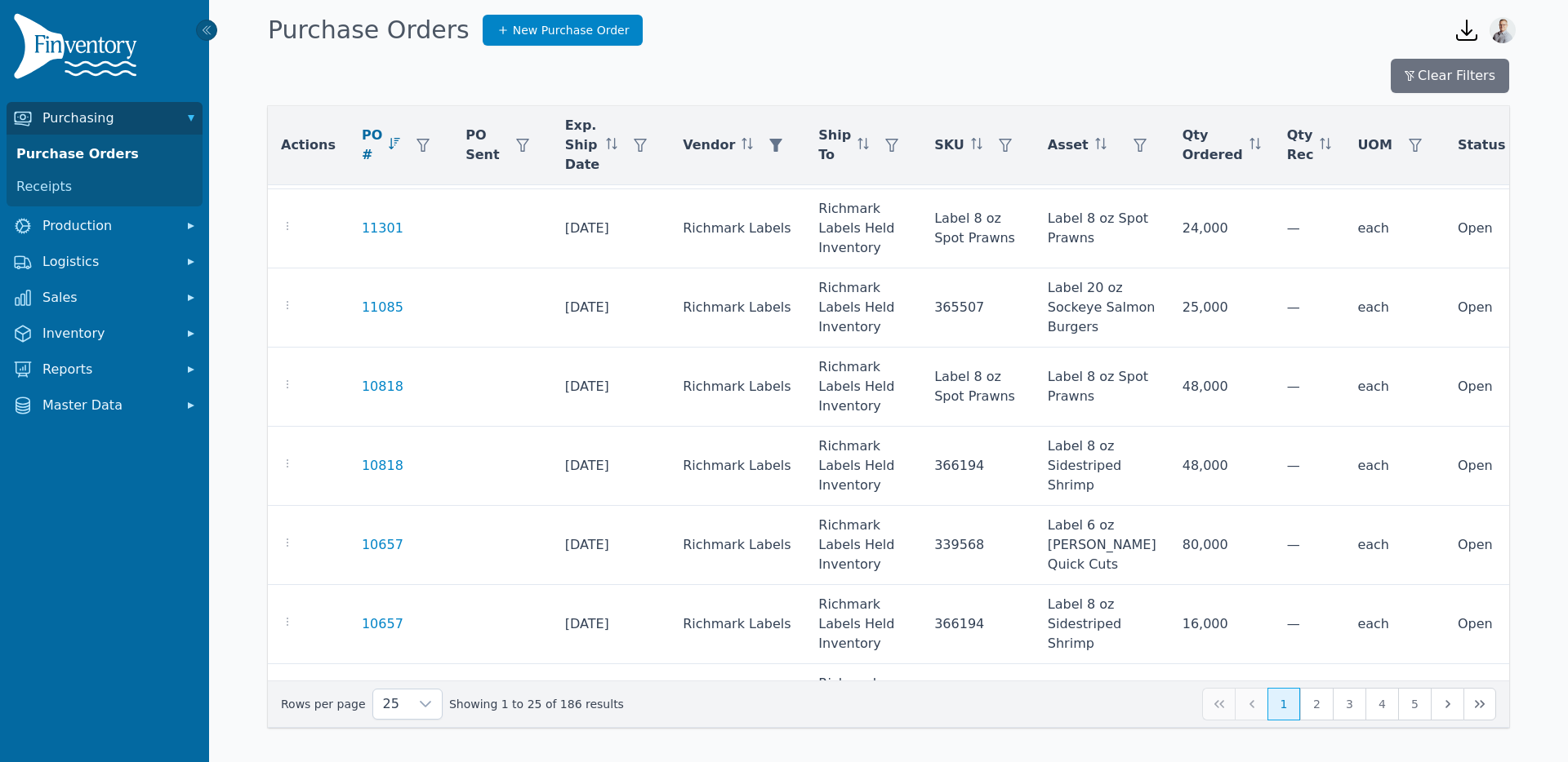
scroll to position [1484, 0]
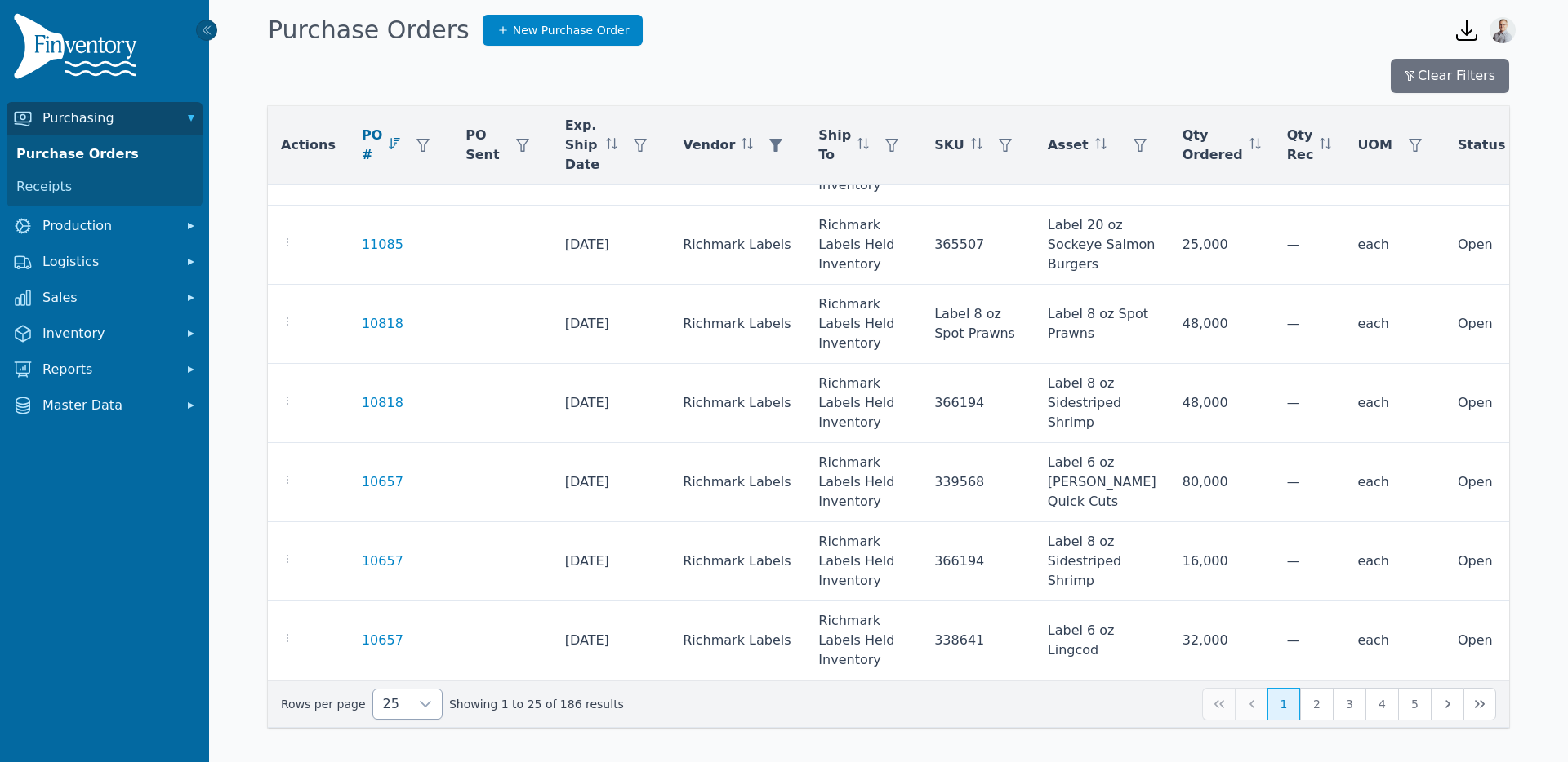
click at [409, 714] on div at bounding box center [425, 705] width 33 height 30
click at [400, 683] on li "250" at bounding box center [400, 667] width 61 height 33
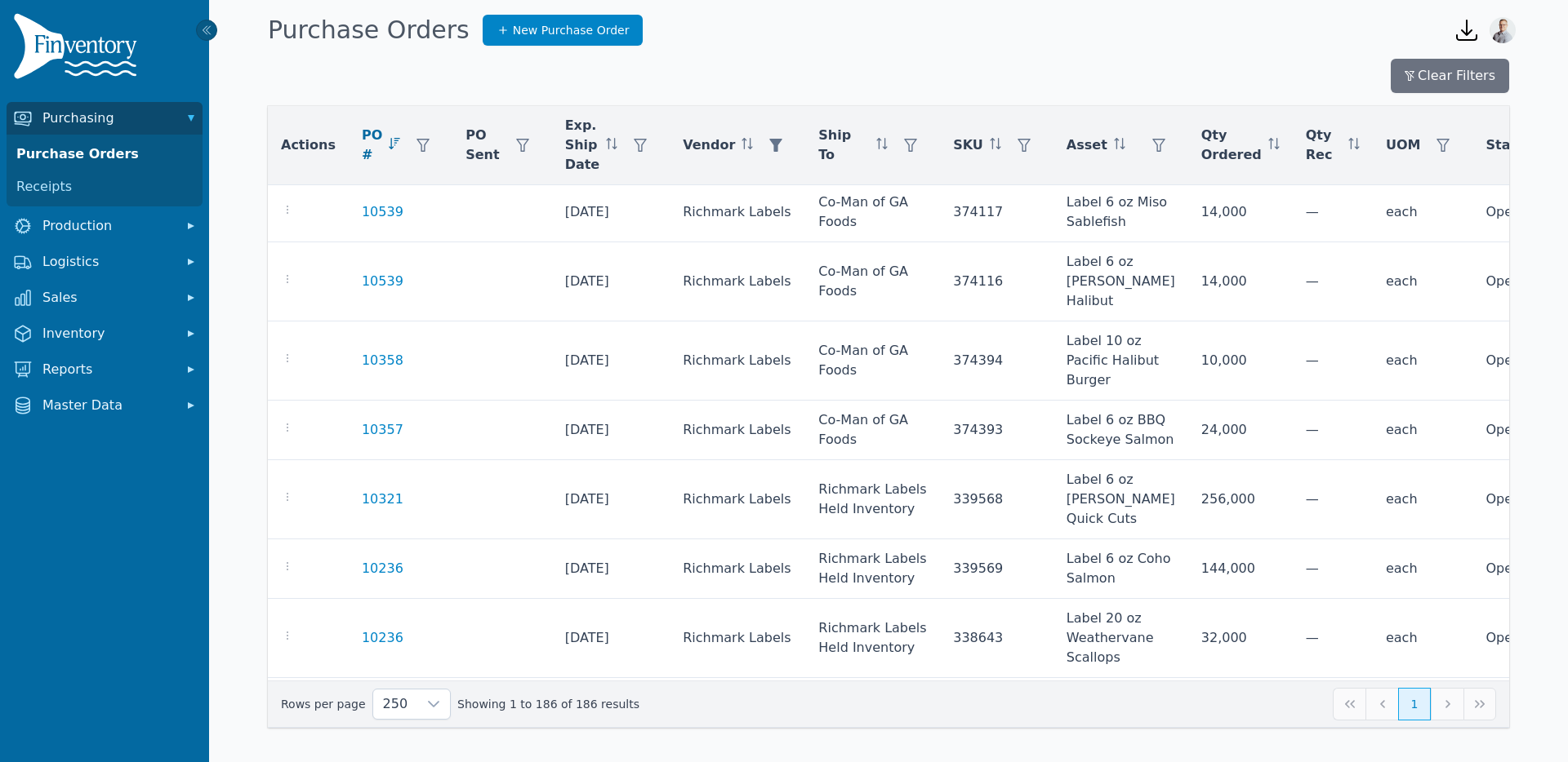
scroll to position [2318, 0]
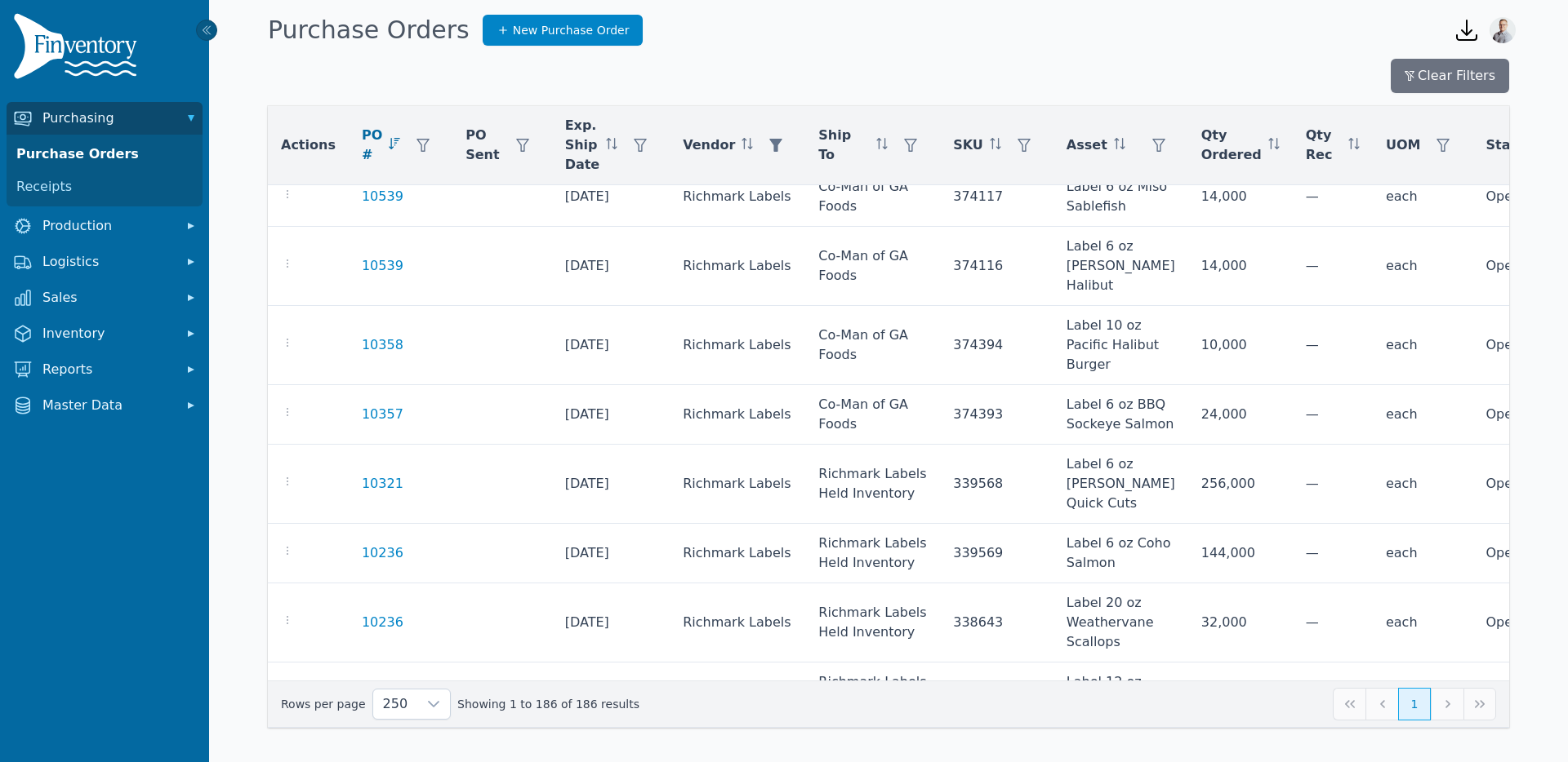
click at [367, 127] on link "10539" at bounding box center [382, 118] width 41 height 19
click at [370, 127] on link "10539" at bounding box center [382, 118] width 41 height 19
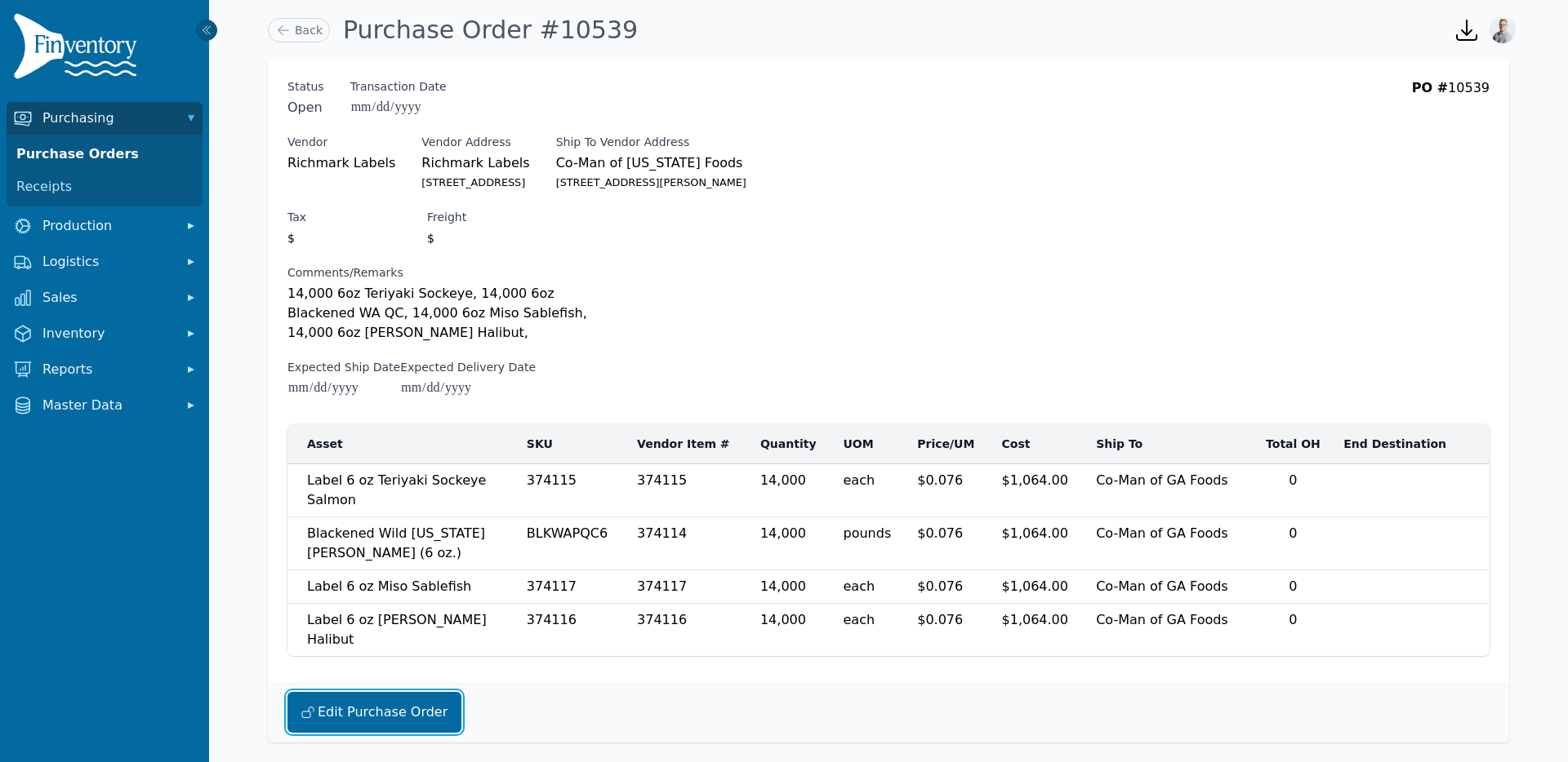
click at [375, 692] on button "Edit Purchase Order" at bounding box center [375, 712] width 174 height 41
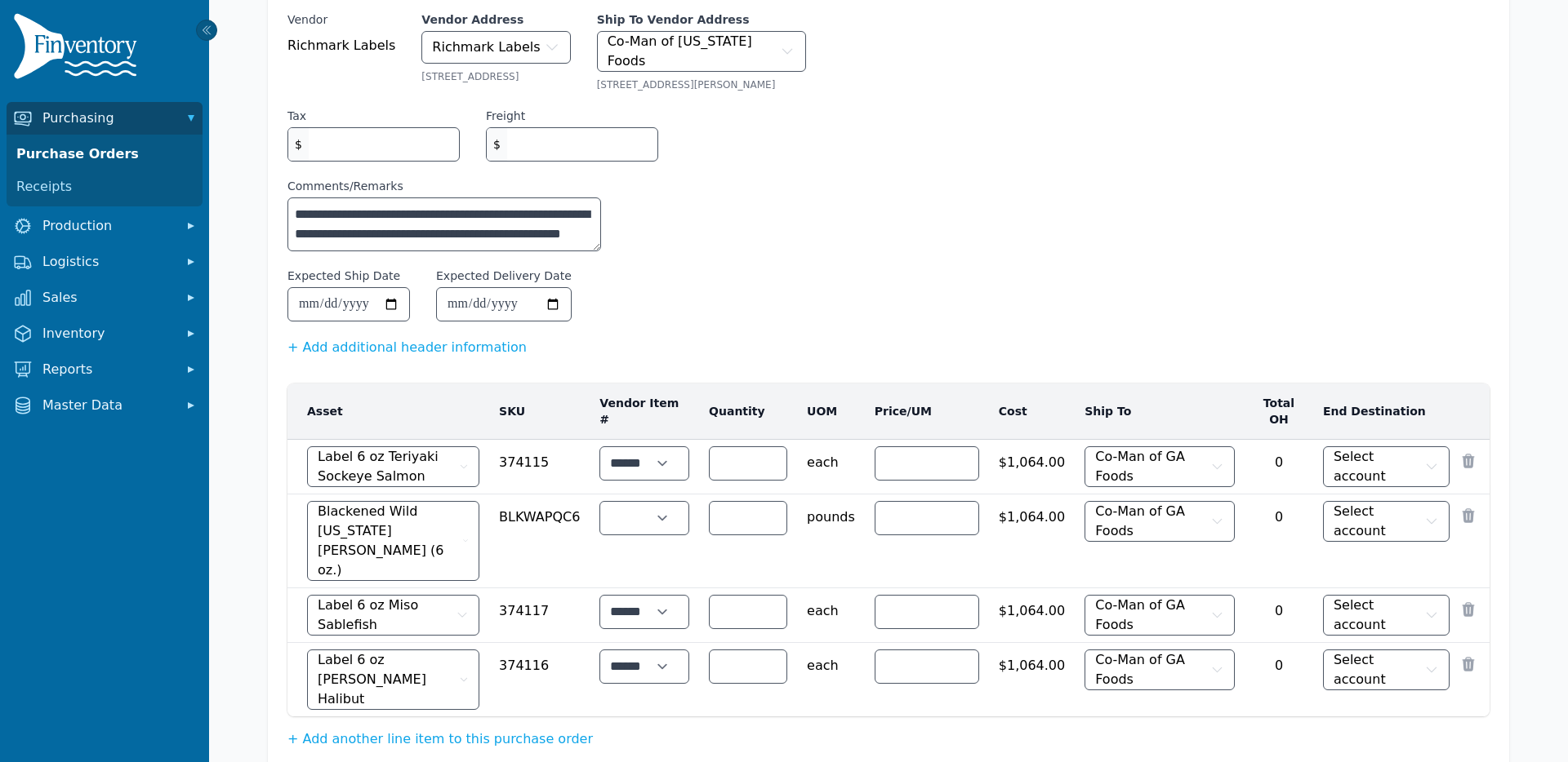
scroll to position [148, 0]
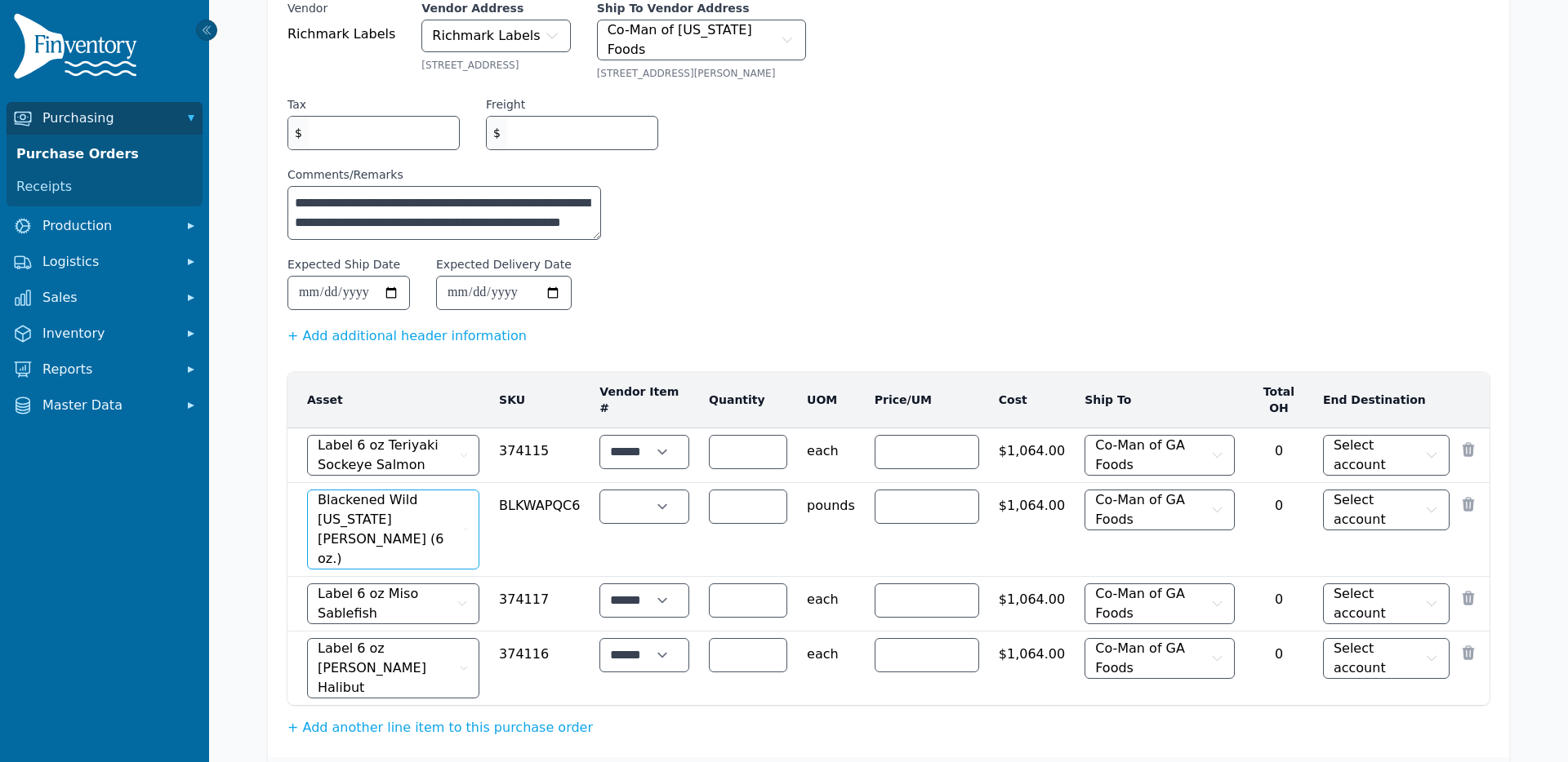
click at [468, 522] on icon "button" at bounding box center [466, 529] width 7 height 16
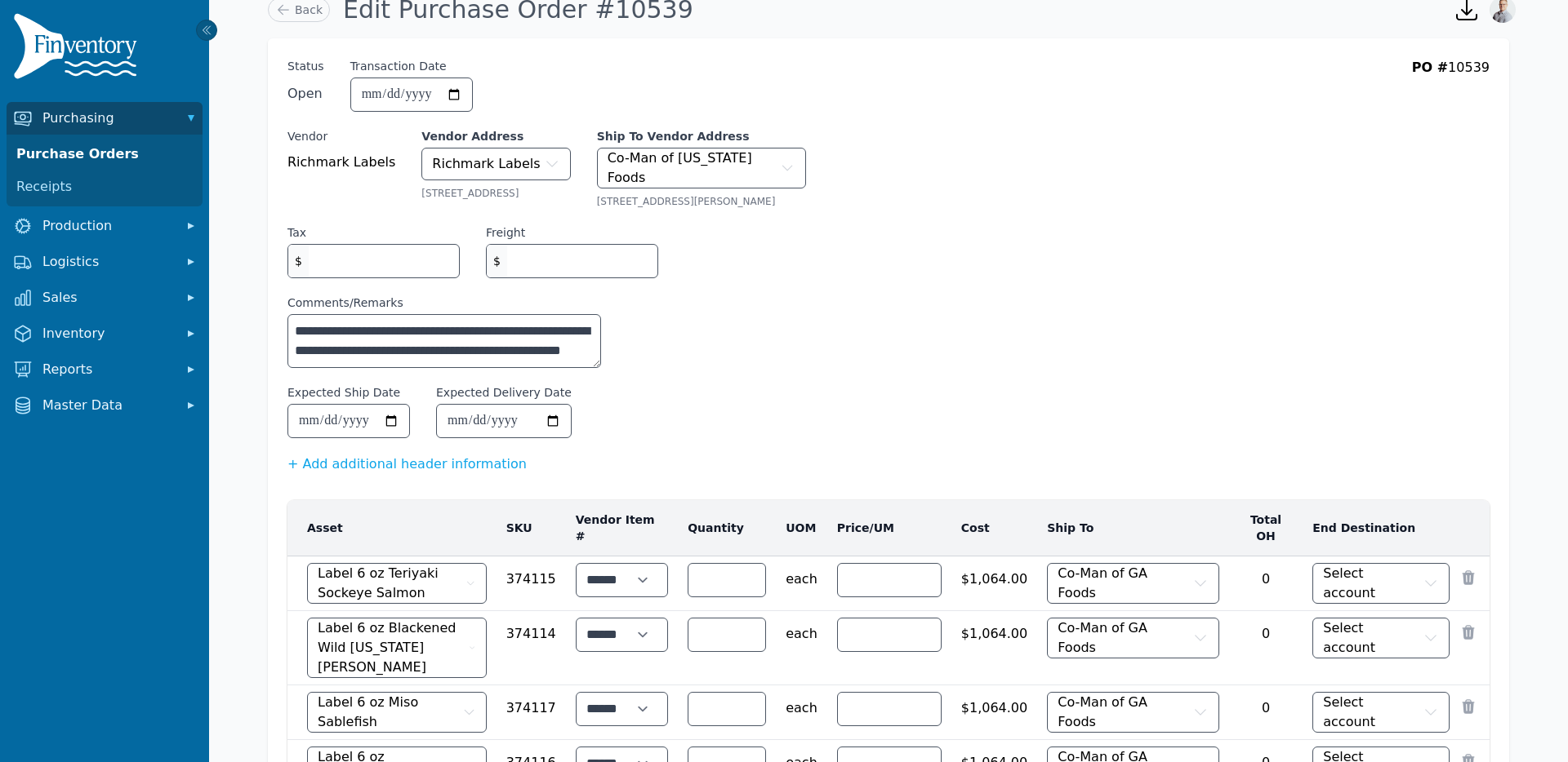
scroll to position [19, 0]
click at [475, 640] on icon "button" at bounding box center [471, 648] width 7 height 16
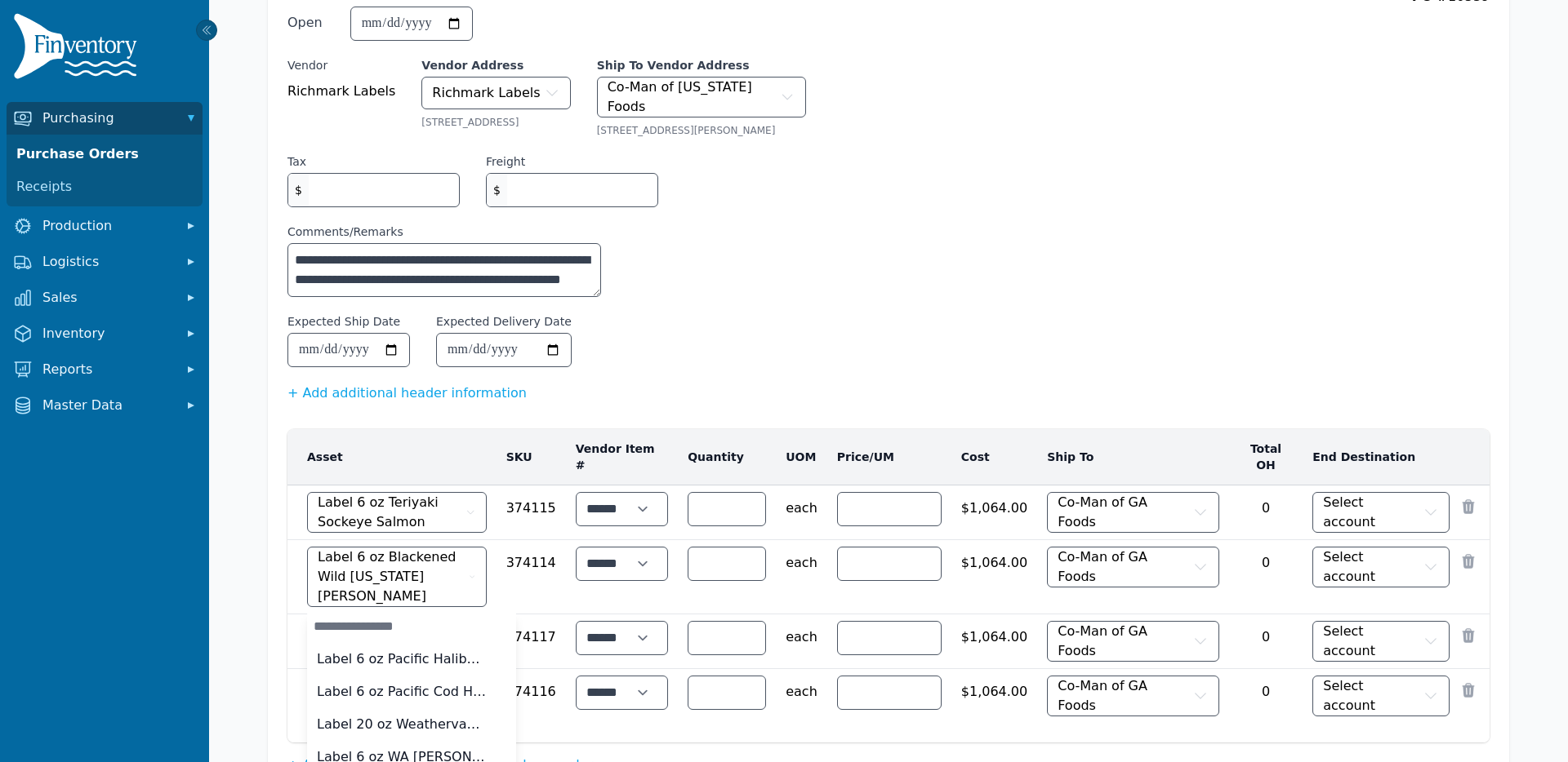
scroll to position [0, 0]
click at [205, 503] on nav "Purchasing Purchase Orders Receipts Production Logistics Sales Inventory Report…" at bounding box center [104, 433] width 209 height 661
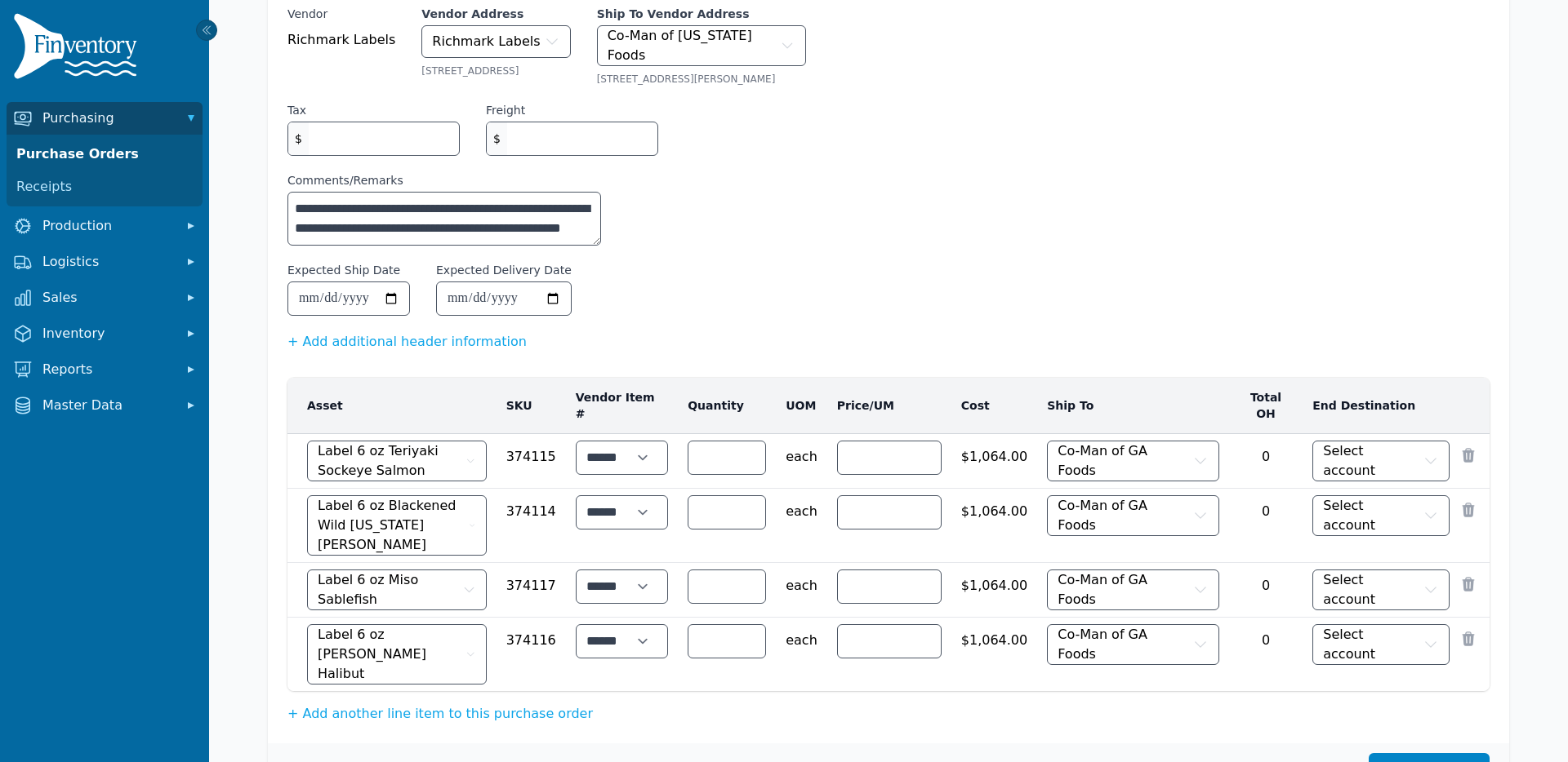
scroll to position [153, 0]
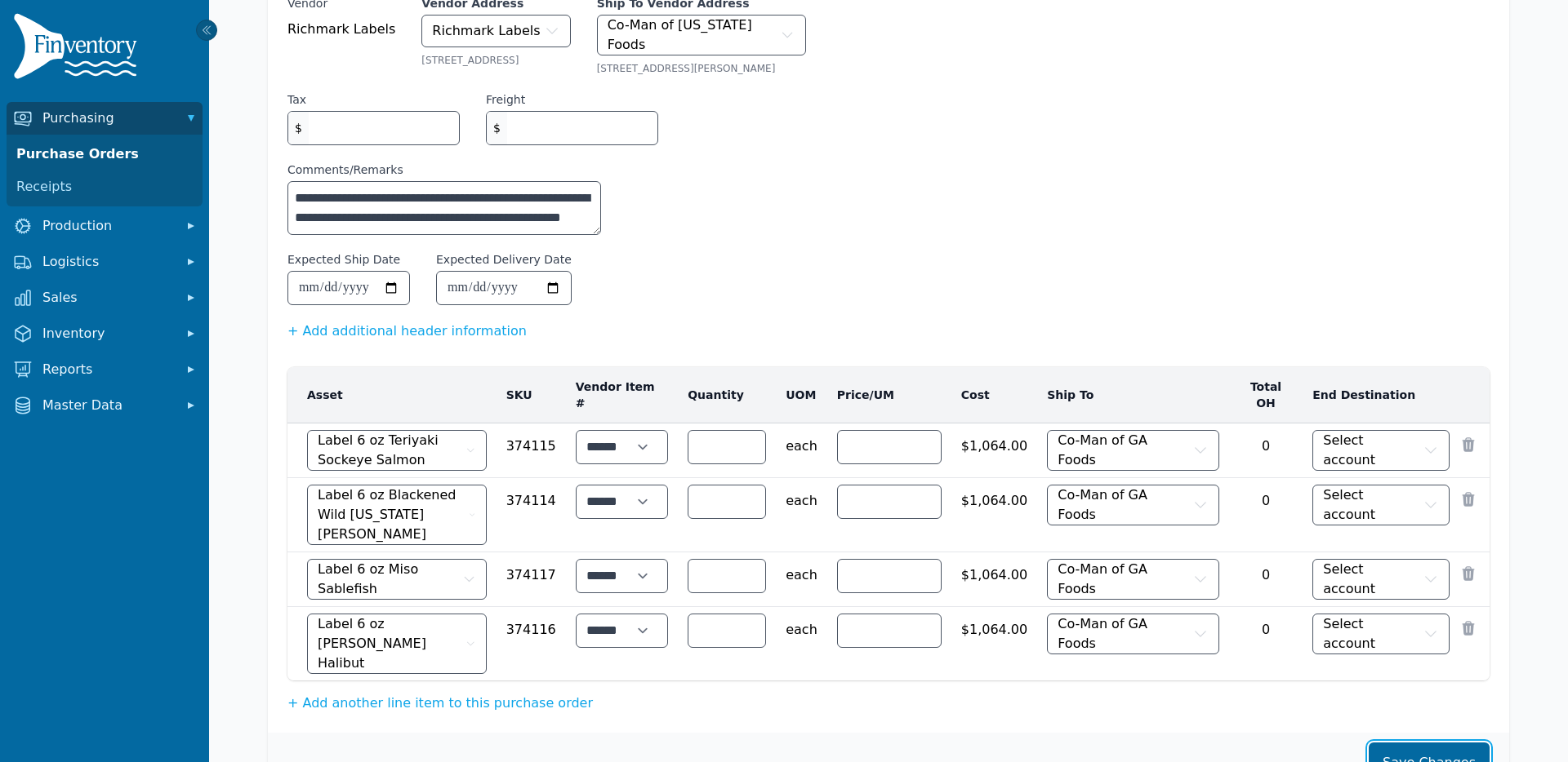
click at [1451, 743] on button "Save Changes" at bounding box center [1429, 763] width 121 height 41
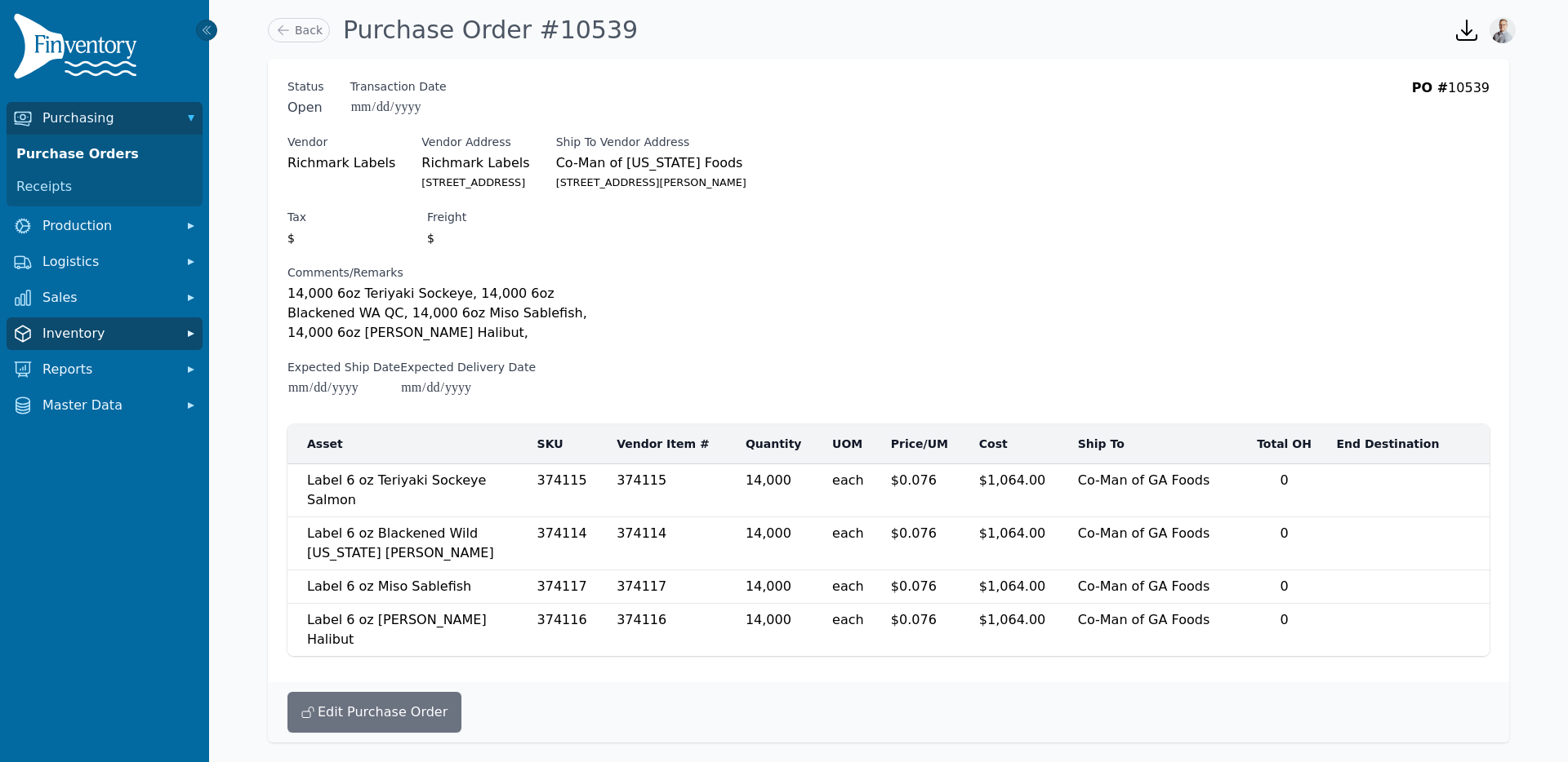
click at [87, 325] on span "Inventory" at bounding box center [107, 334] width 130 height 19
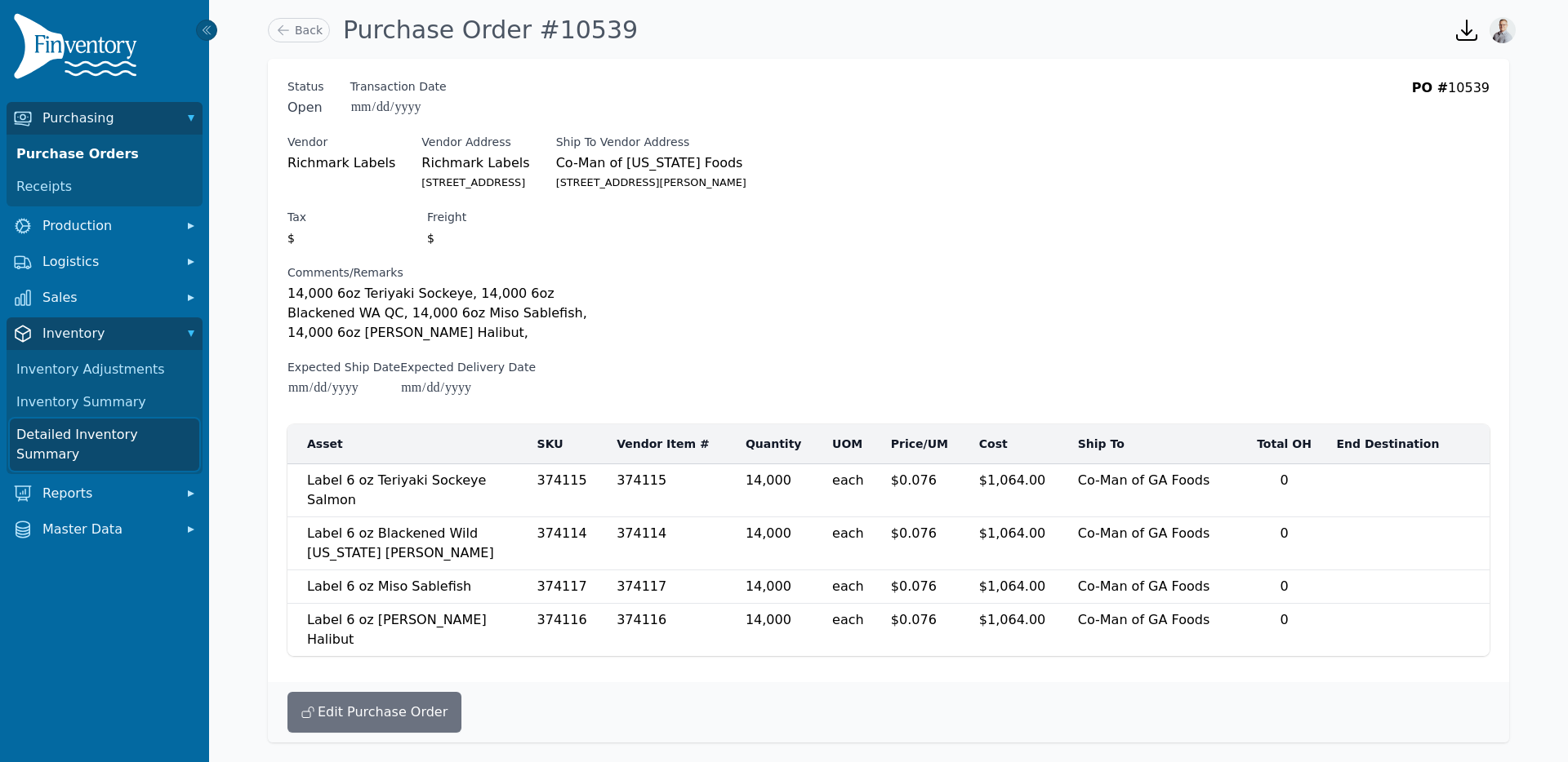
click at [69, 441] on link "Detailed Inventory Summary" at bounding box center [104, 444] width 190 height 53
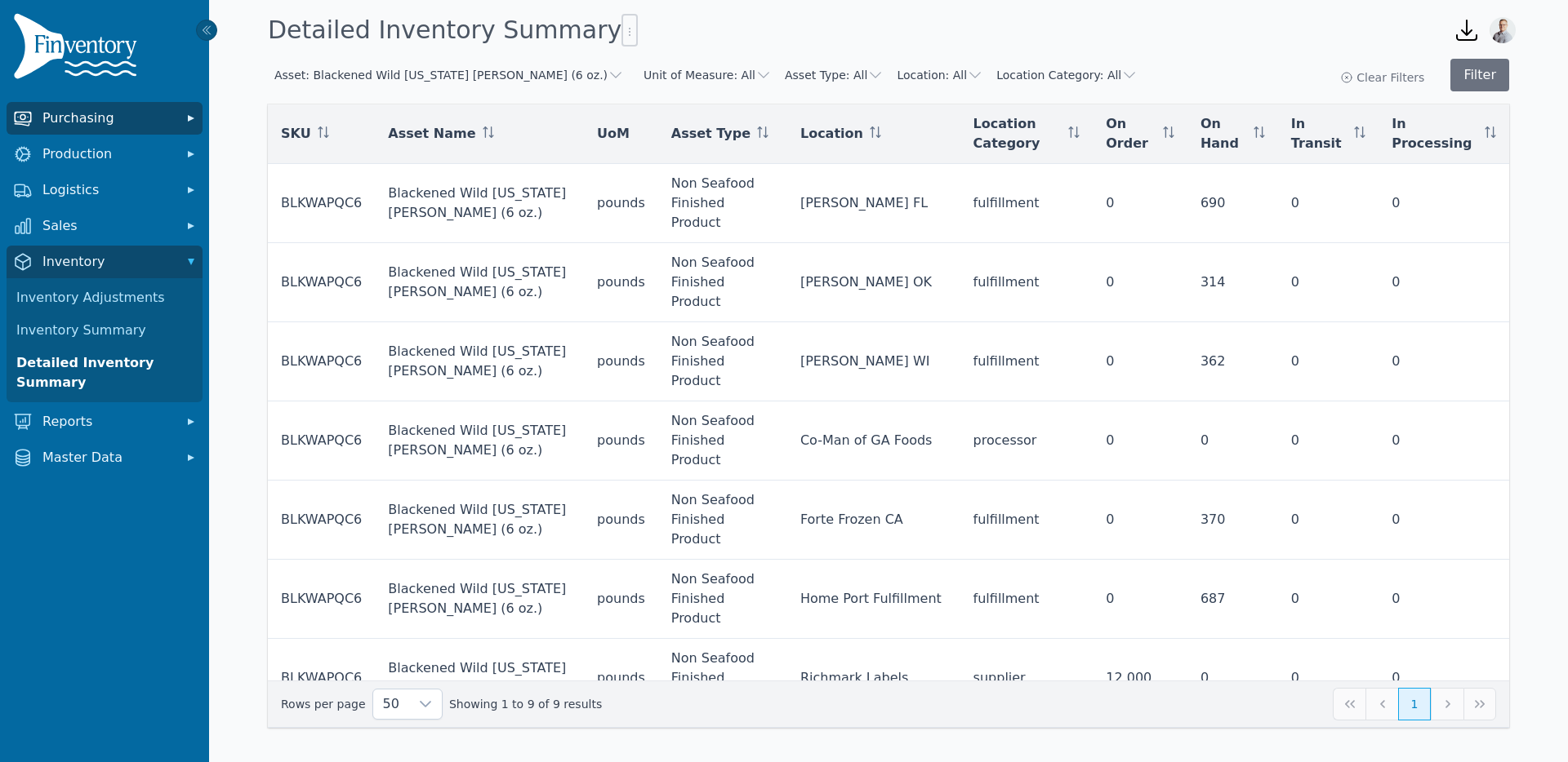
click at [120, 118] on span "Purchasing" at bounding box center [107, 118] width 130 height 19
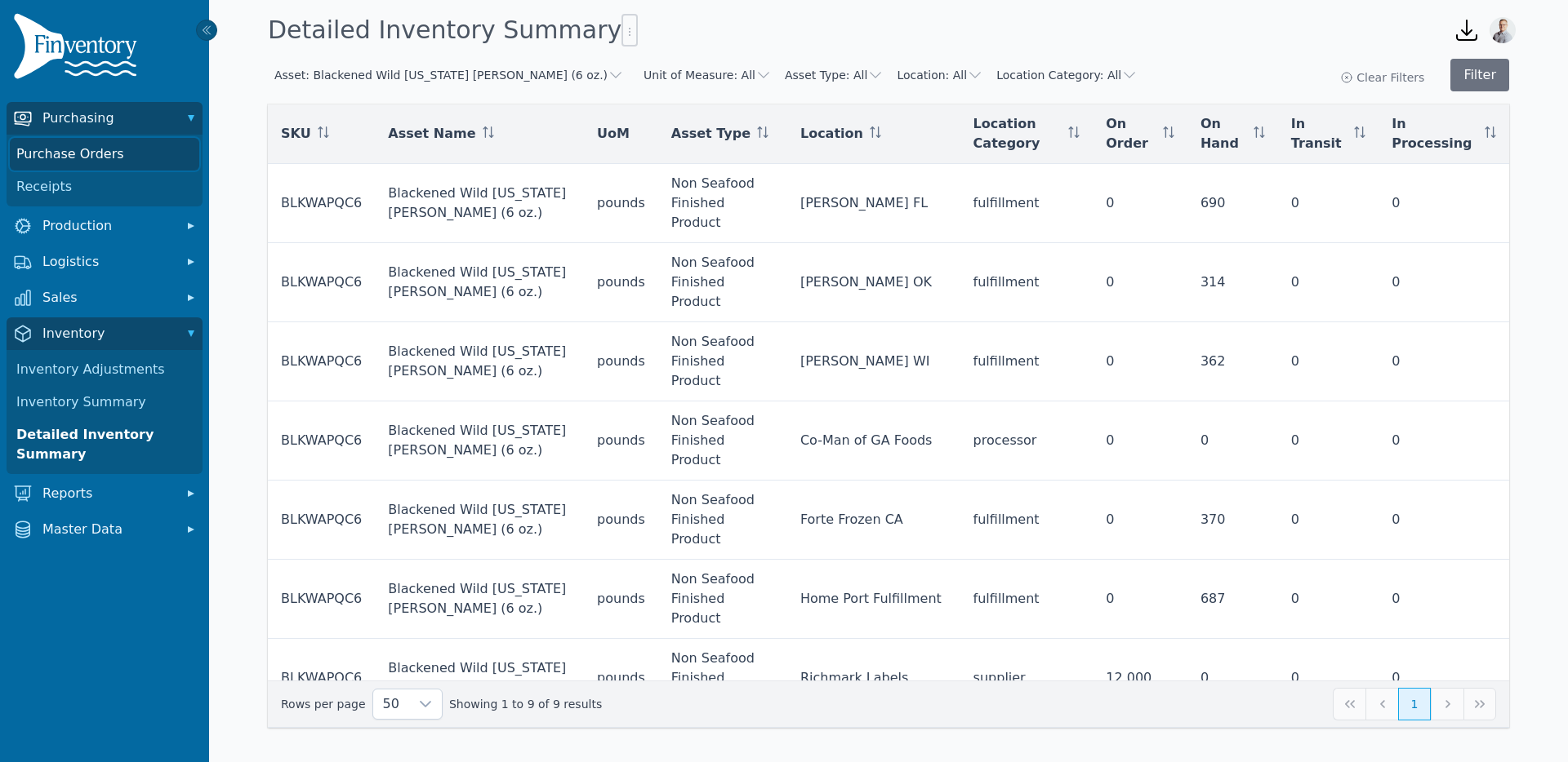
click at [94, 148] on link "Purchase Orders" at bounding box center [104, 154] width 190 height 33
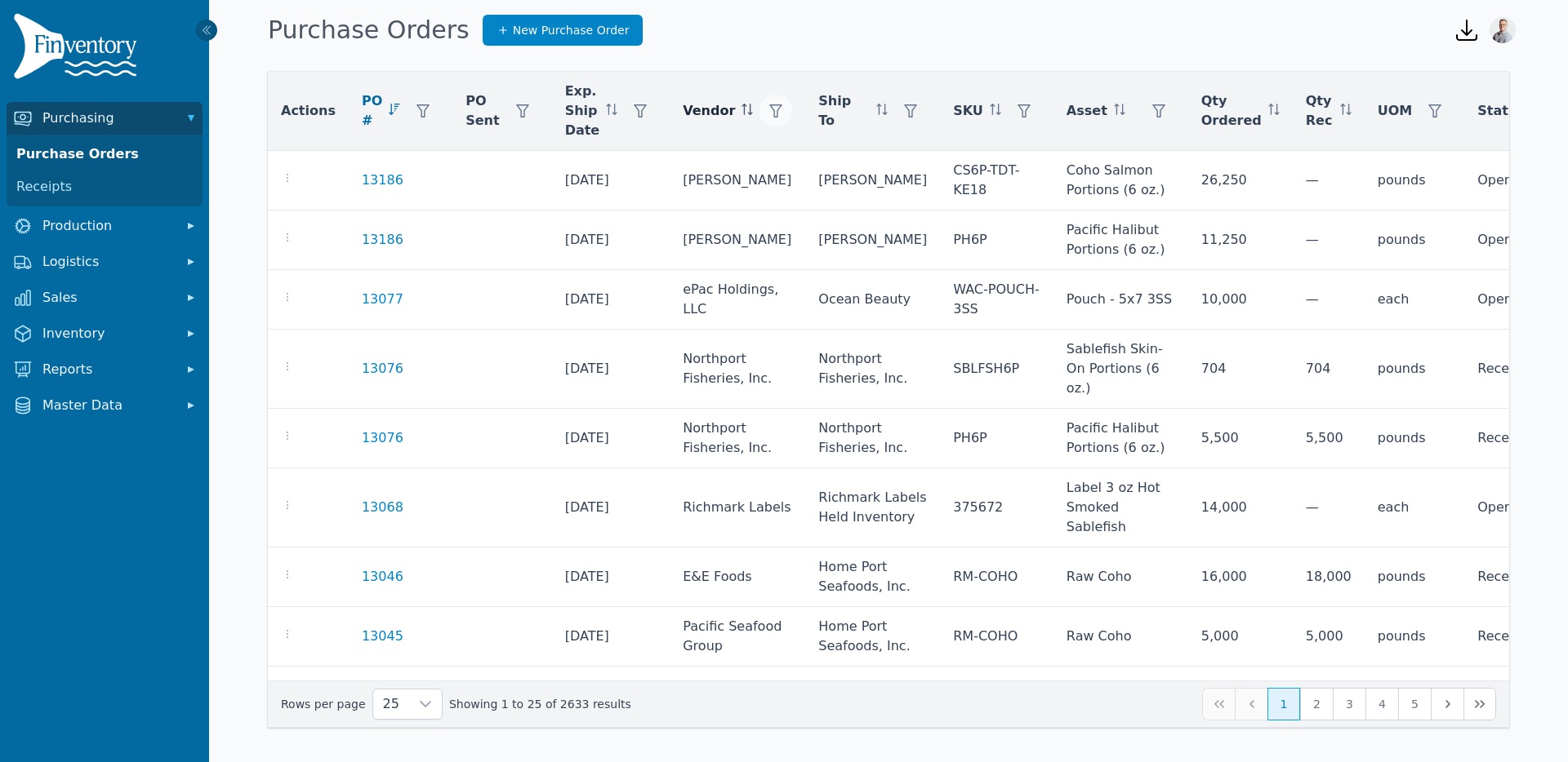
click at [769, 112] on icon "button" at bounding box center [776, 111] width 13 height 13
click at [764, 148] on div "Any" at bounding box center [816, 155] width 141 height 33
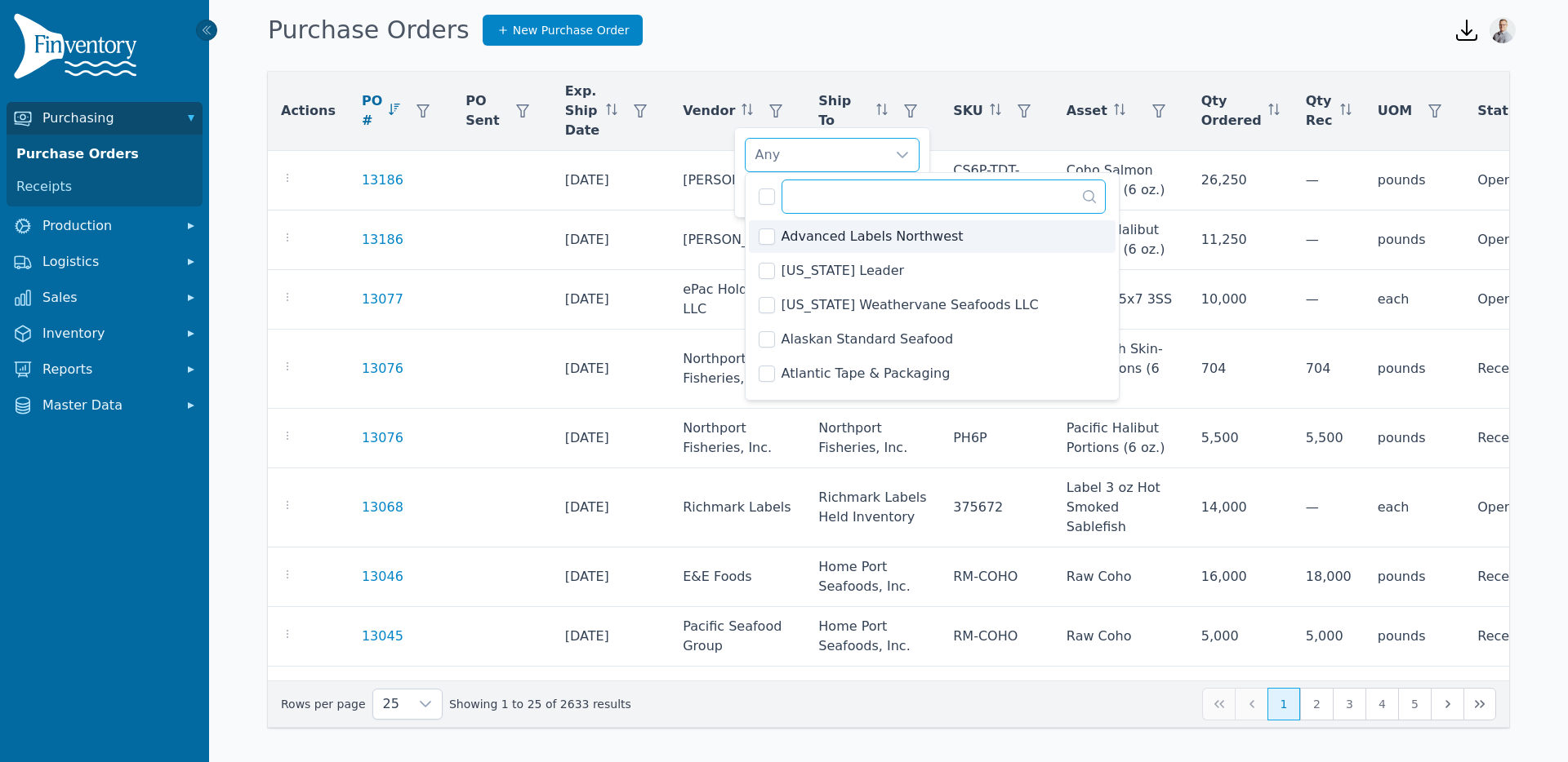
click at [818, 201] on input "text" at bounding box center [943, 197] width 325 height 34
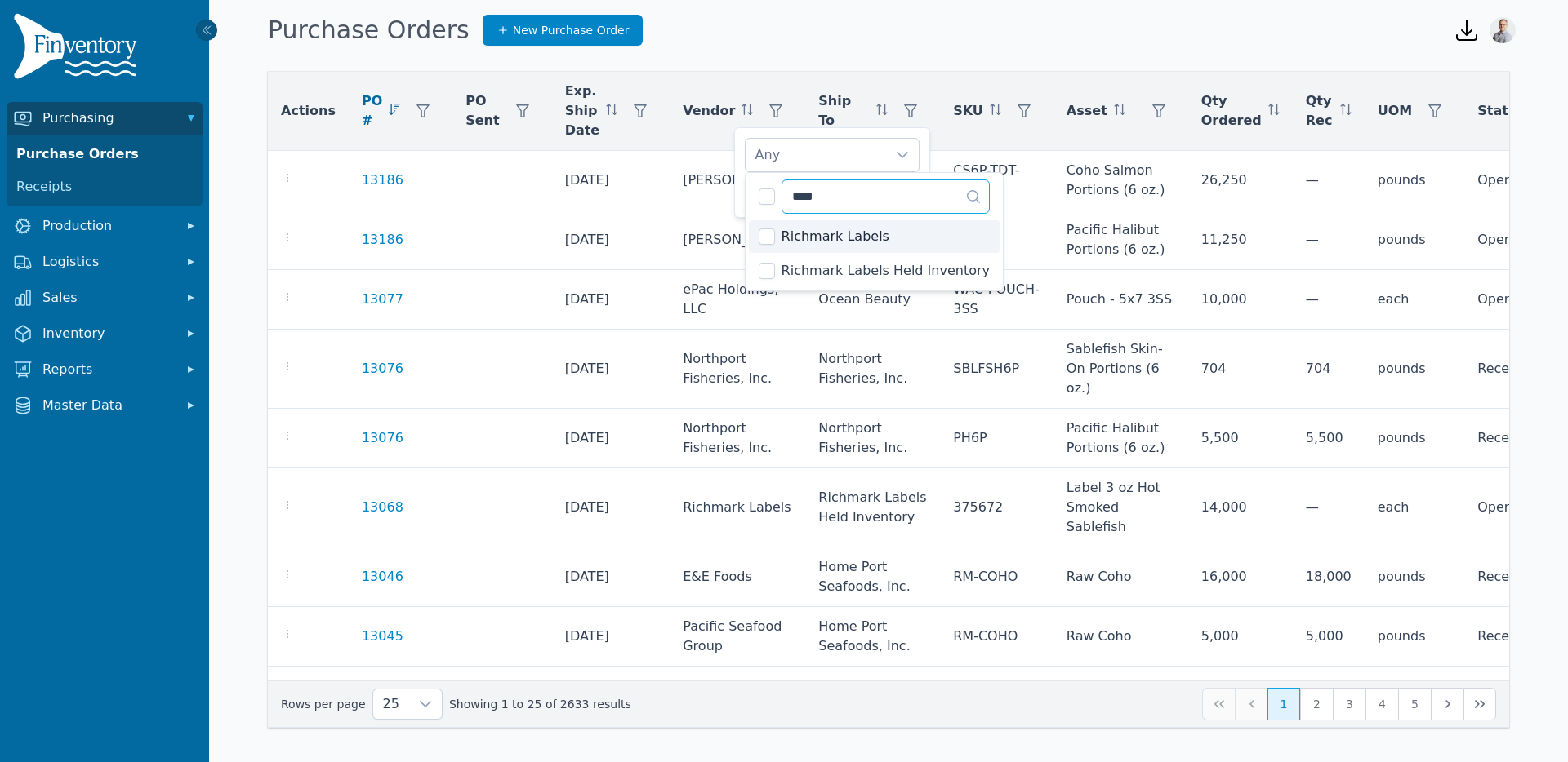
type input "****"
click at [807, 227] on span "Richmark Labels" at bounding box center [835, 236] width 108 height 19
click at [827, 146] on div "Richmark Labels" at bounding box center [816, 155] width 141 height 33
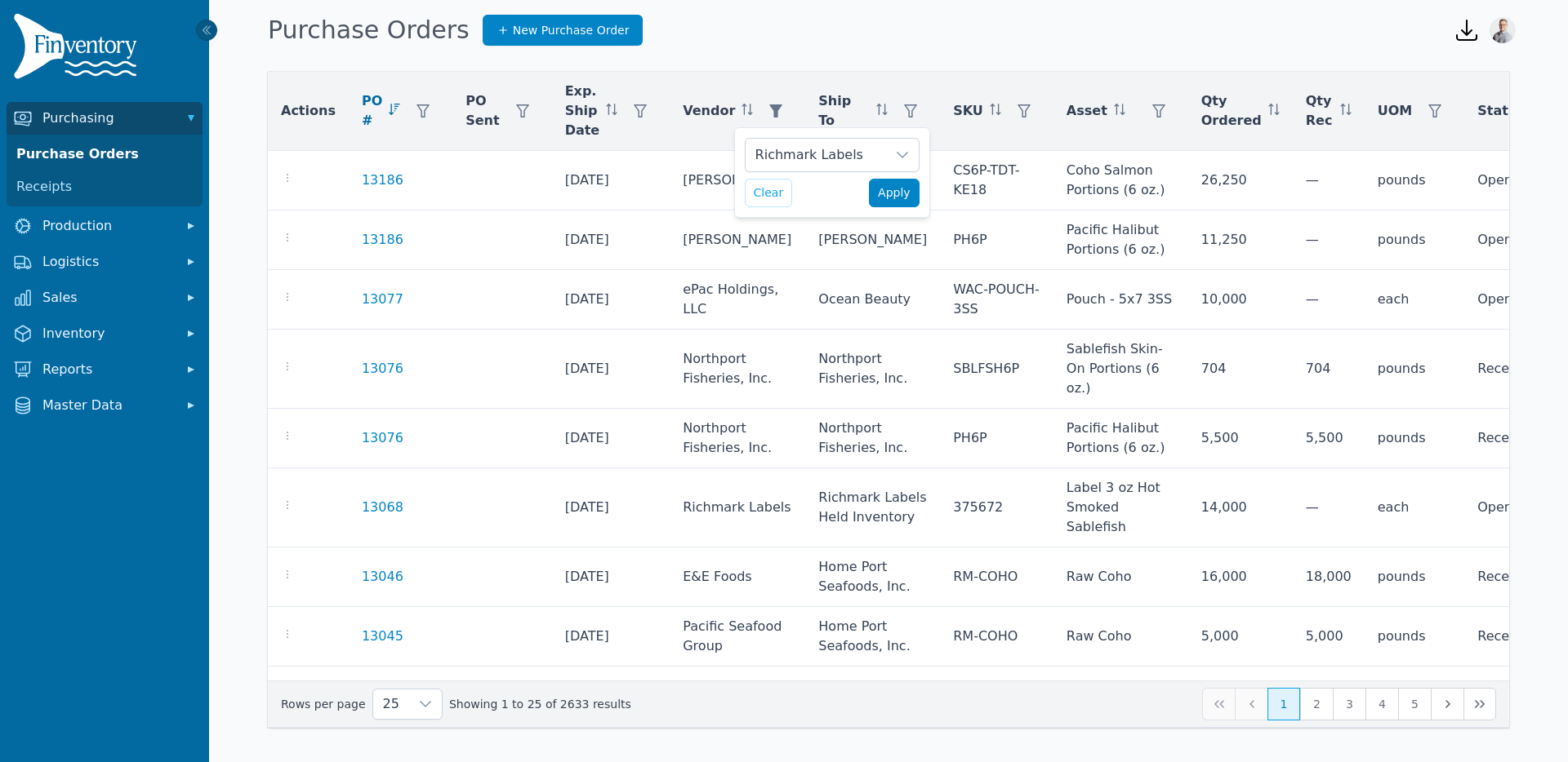
click at [900, 198] on span "Apply" at bounding box center [895, 193] width 33 height 17
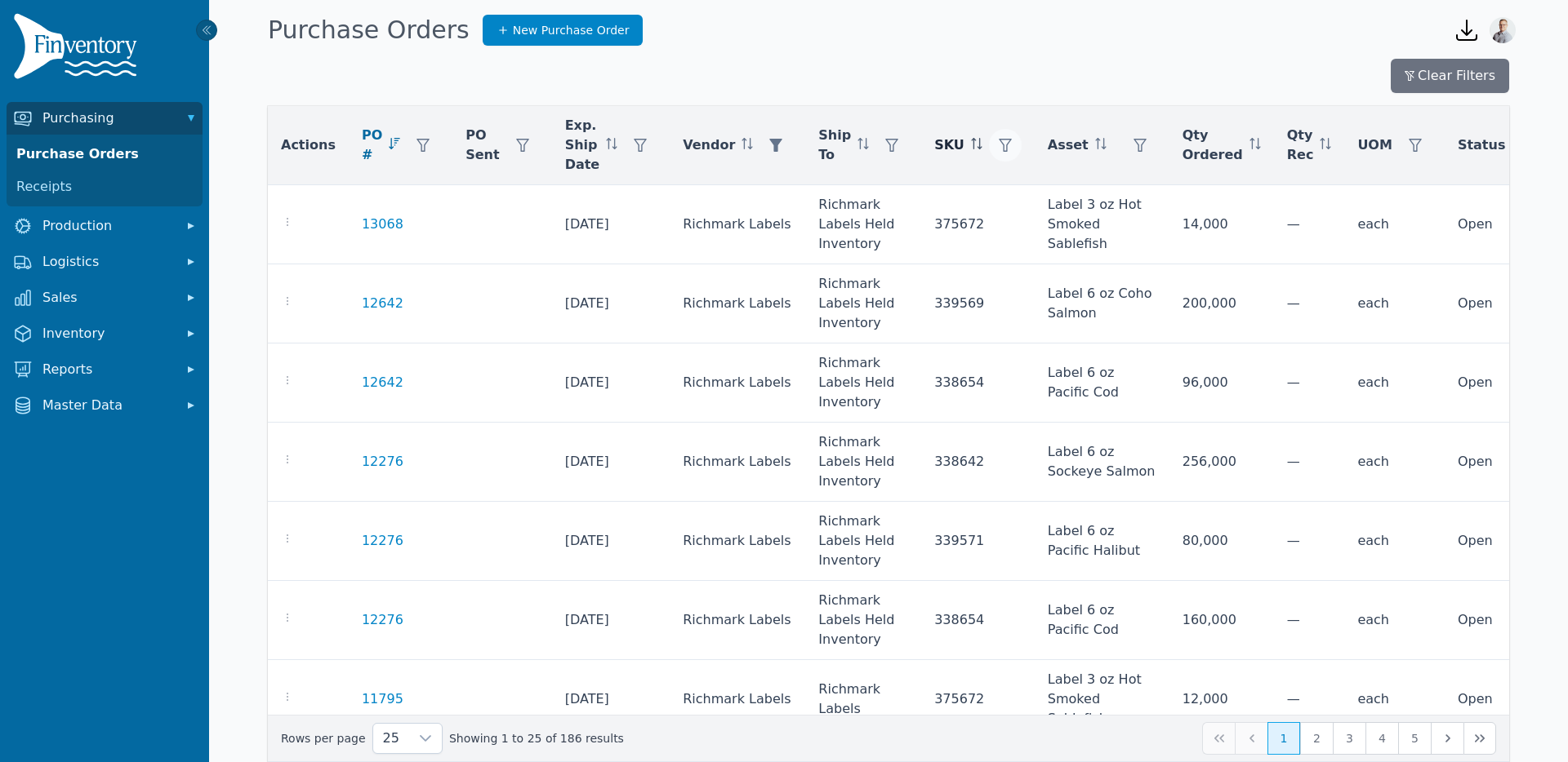
click at [999, 150] on icon "button" at bounding box center [1006, 146] width 13 height 13
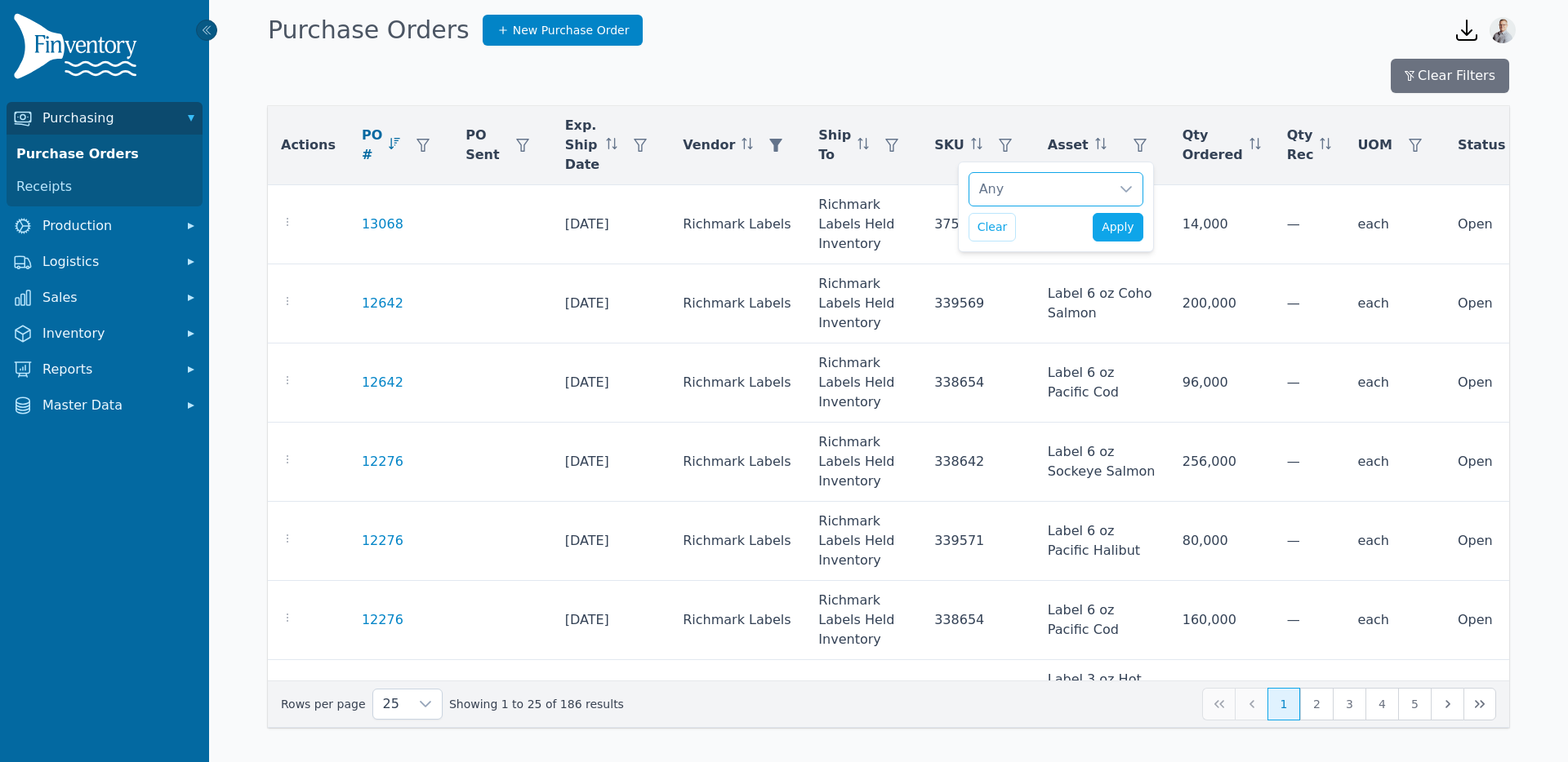
click at [989, 179] on div "Any" at bounding box center [1039, 190] width 141 height 33
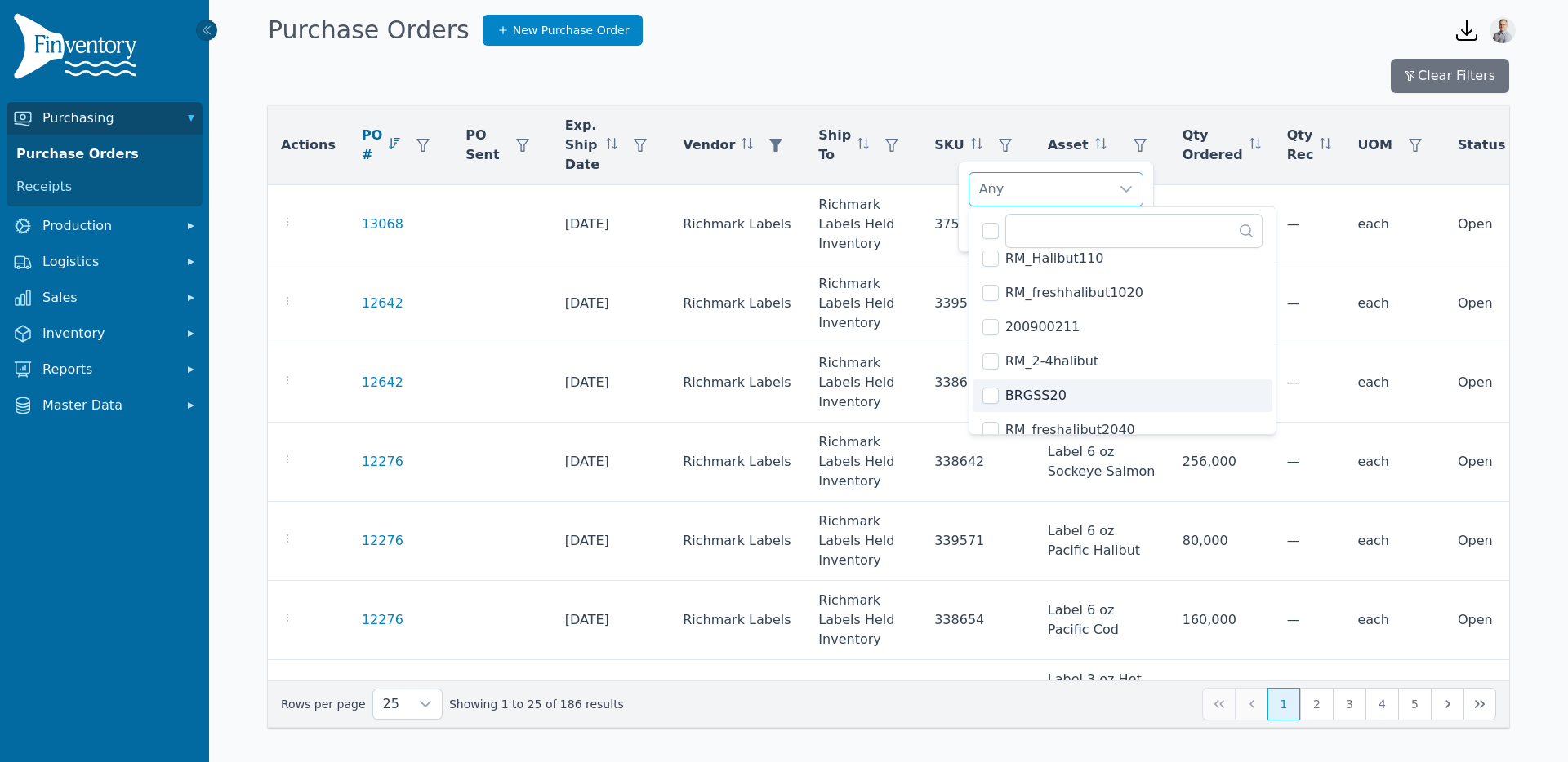
scroll to position [214, 0]
click at [1029, 74] on div "Clear Filters" at bounding box center [889, 76] width 1241 height 34
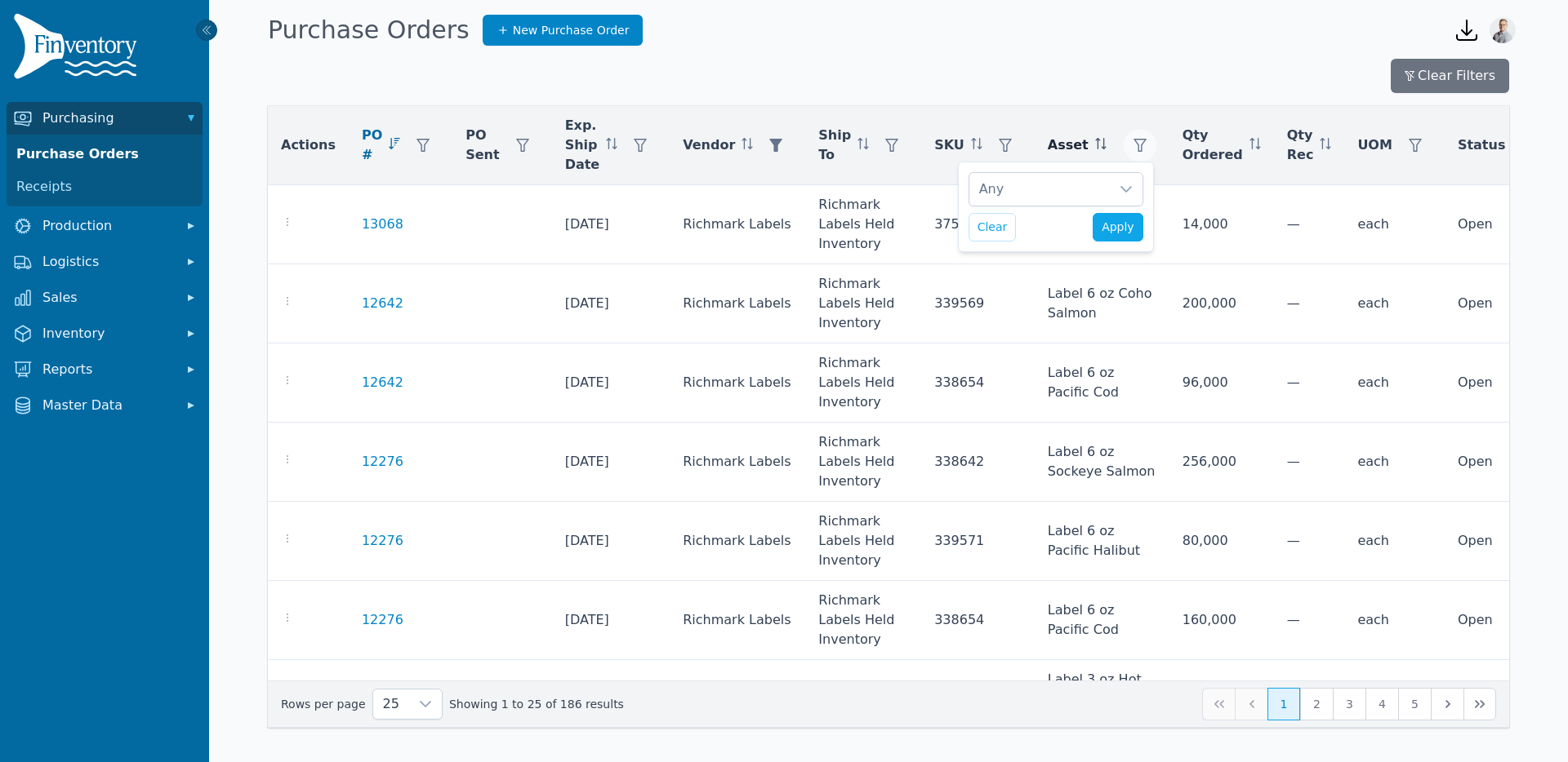
click at [1134, 142] on icon "button" at bounding box center [1141, 146] width 13 height 13
click at [1121, 186] on div "Any" at bounding box center [1161, 190] width 141 height 33
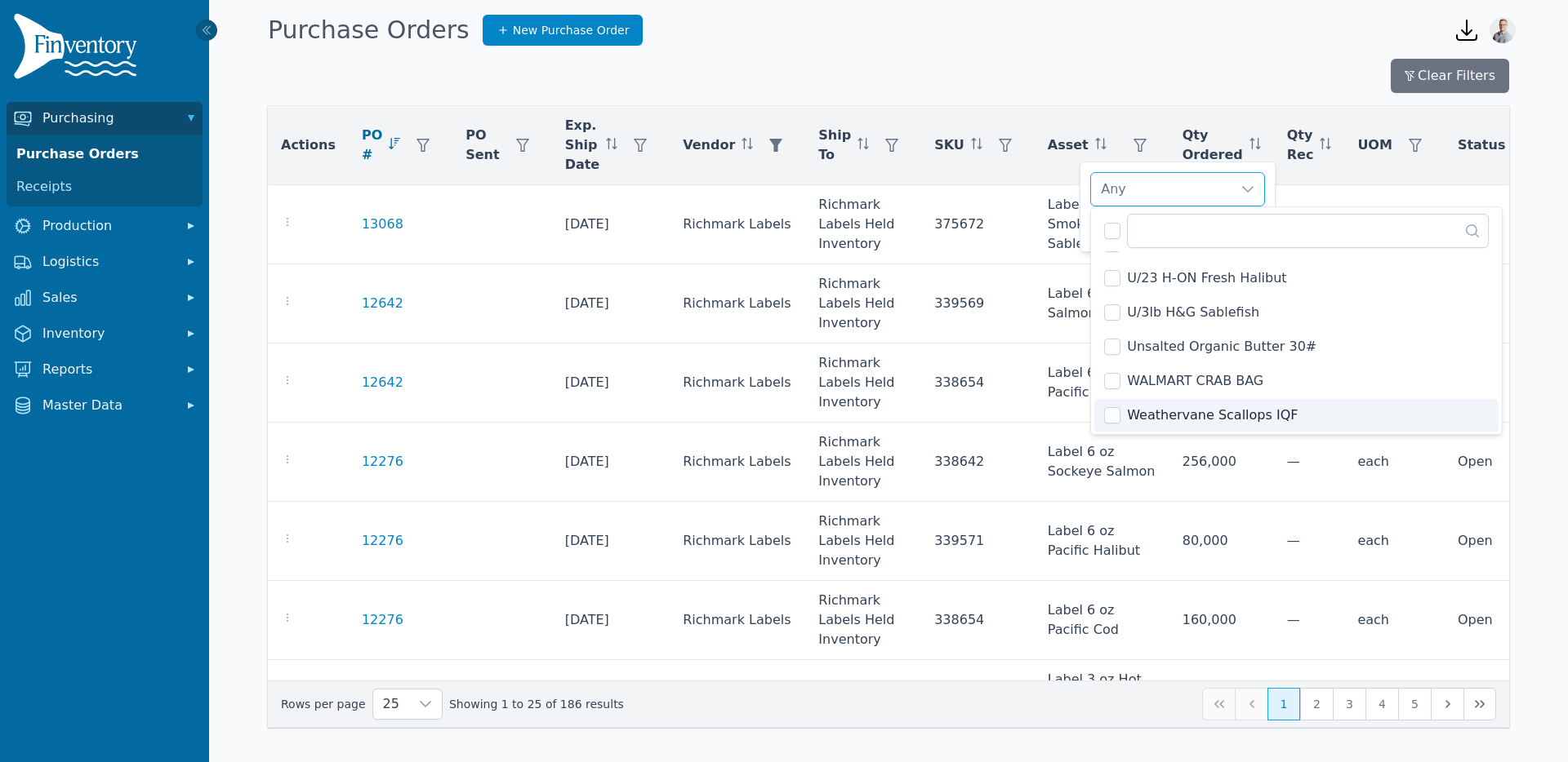
scroll to position [7736, 0]
click at [1078, 59] on div "Clear Filters" at bounding box center [889, 76] width 1241 height 34
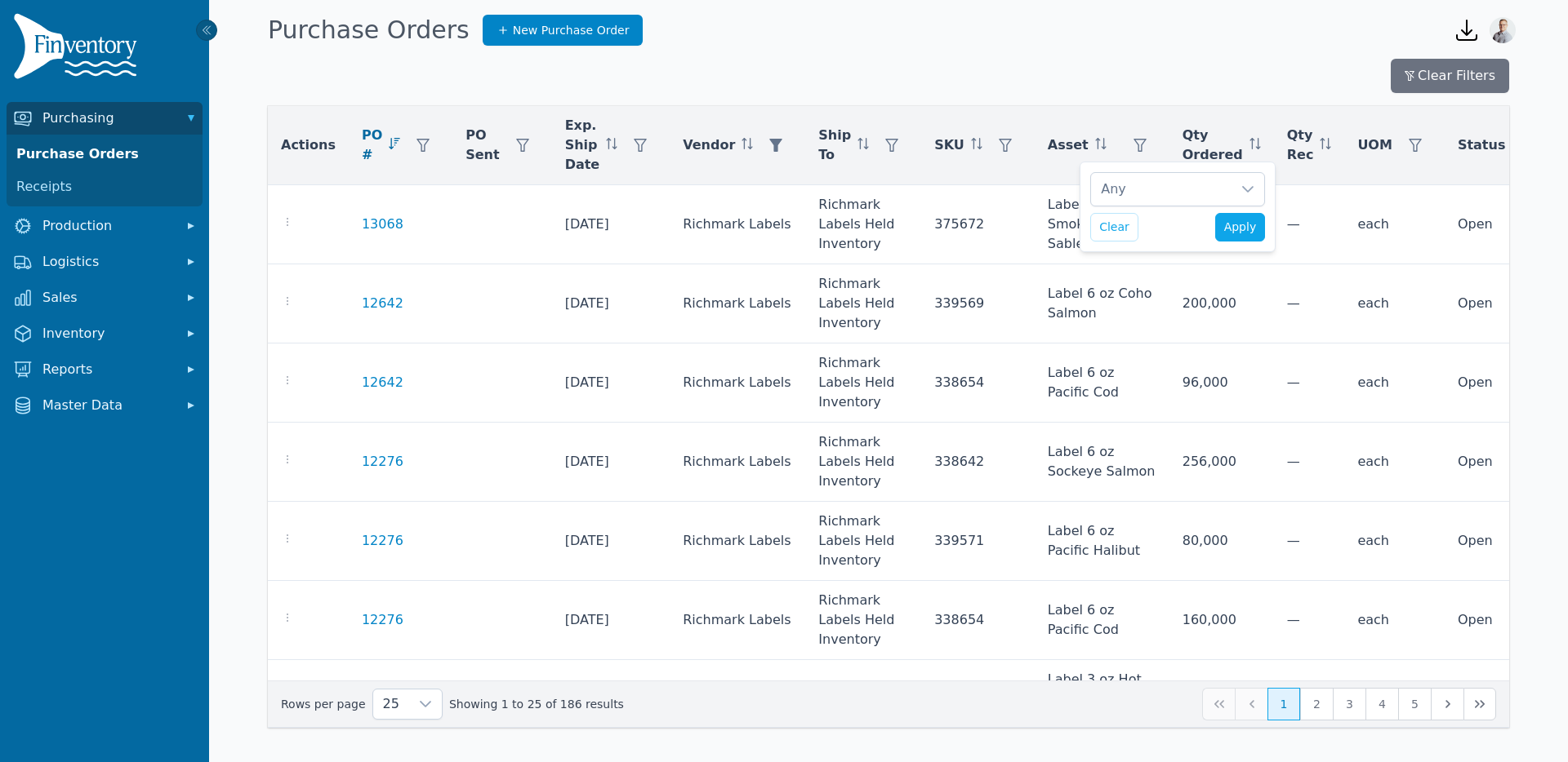
click at [1073, 39] on div "Purchase Orders New Purchase Order" at bounding box center [848, 31] width 1172 height 44
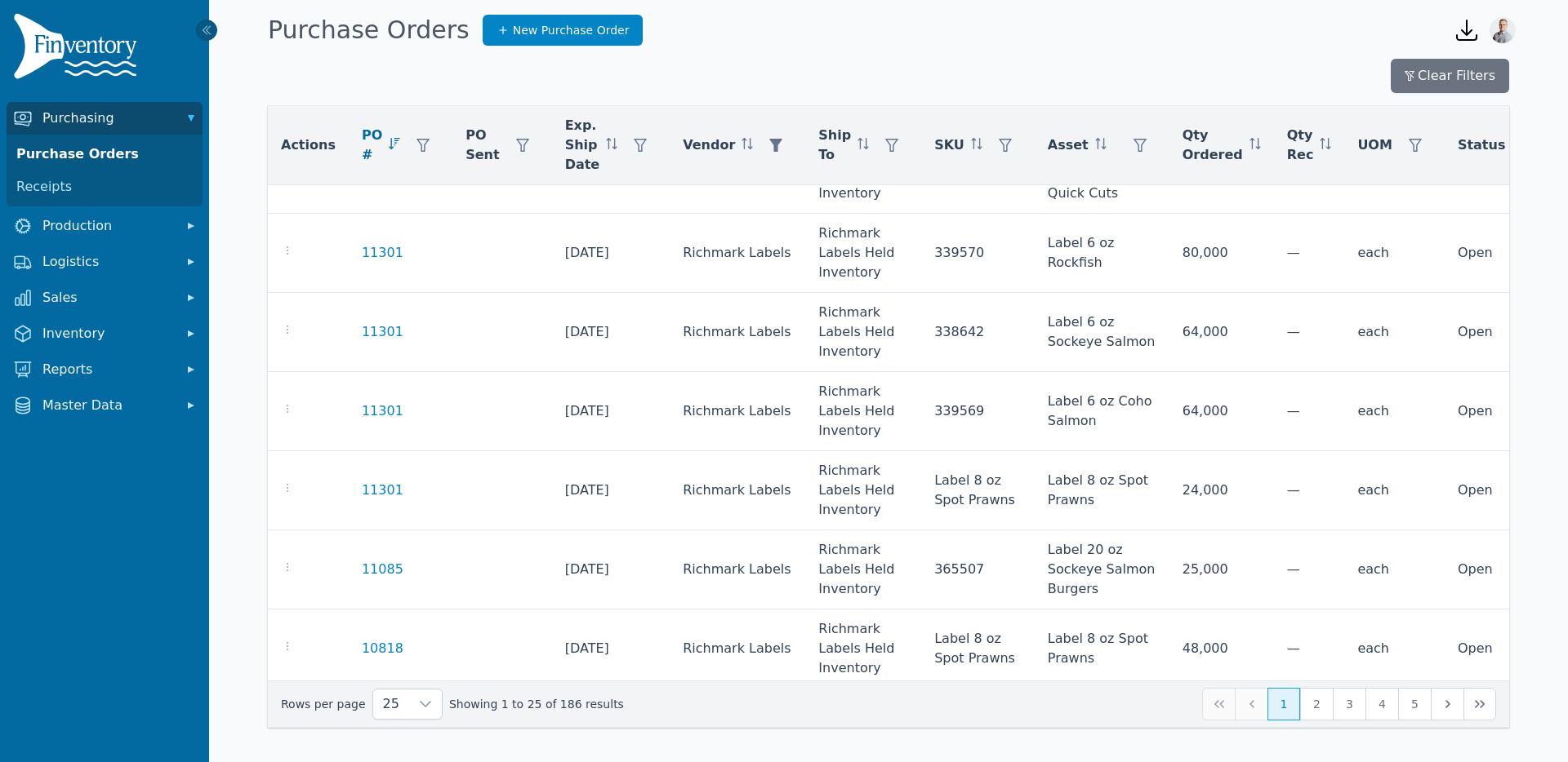
scroll to position [1161, 0]
click at [409, 696] on div at bounding box center [425, 705] width 33 height 30
click at [394, 649] on ul "10 25 50 100 250" at bounding box center [400, 598] width 68 height 176
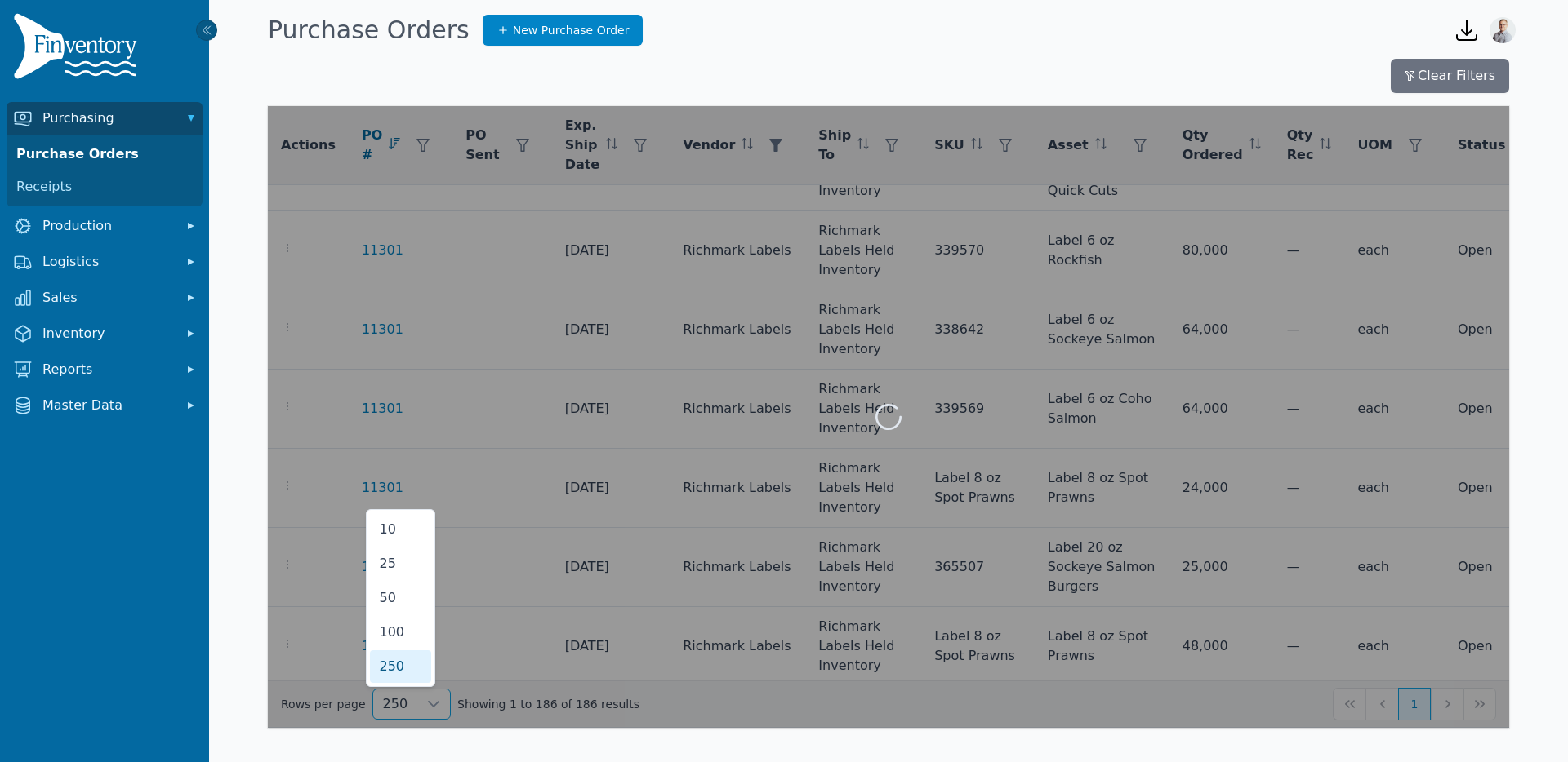
click at [393, 654] on li "250" at bounding box center [400, 667] width 61 height 33
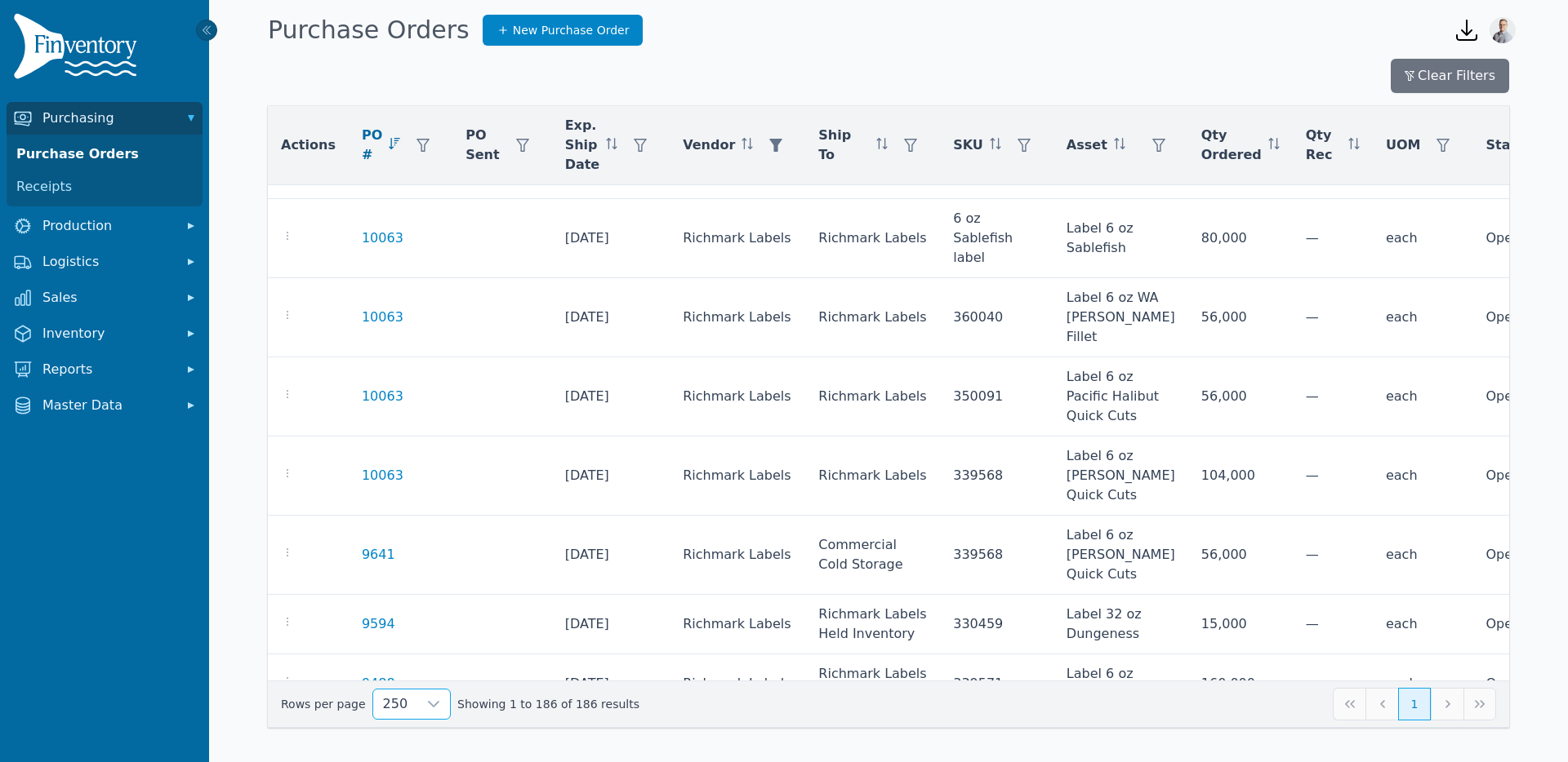
scroll to position [3361, 0]
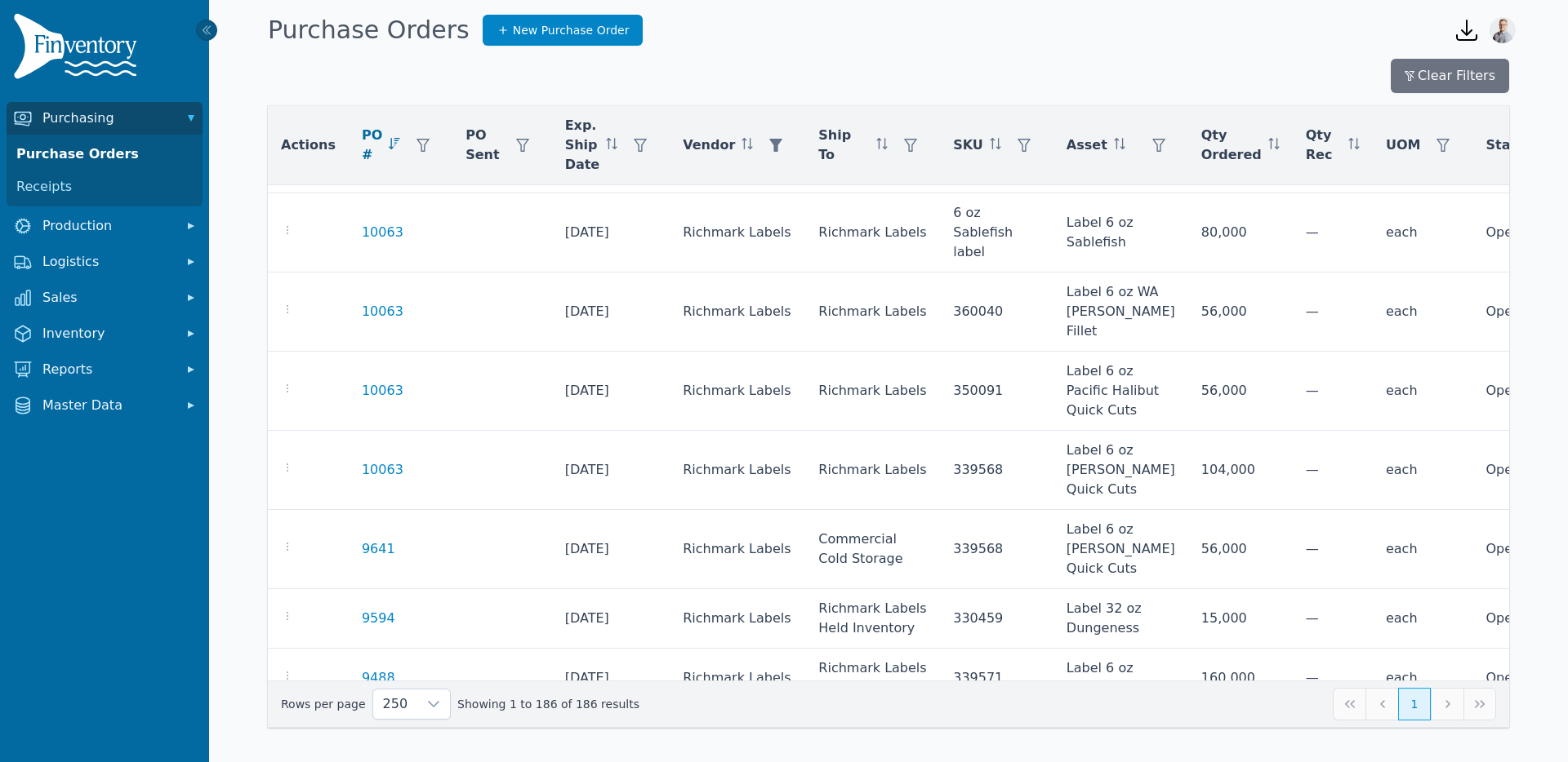
click at [287, 9] on icon "button" at bounding box center [287, 3] width 13 height 13
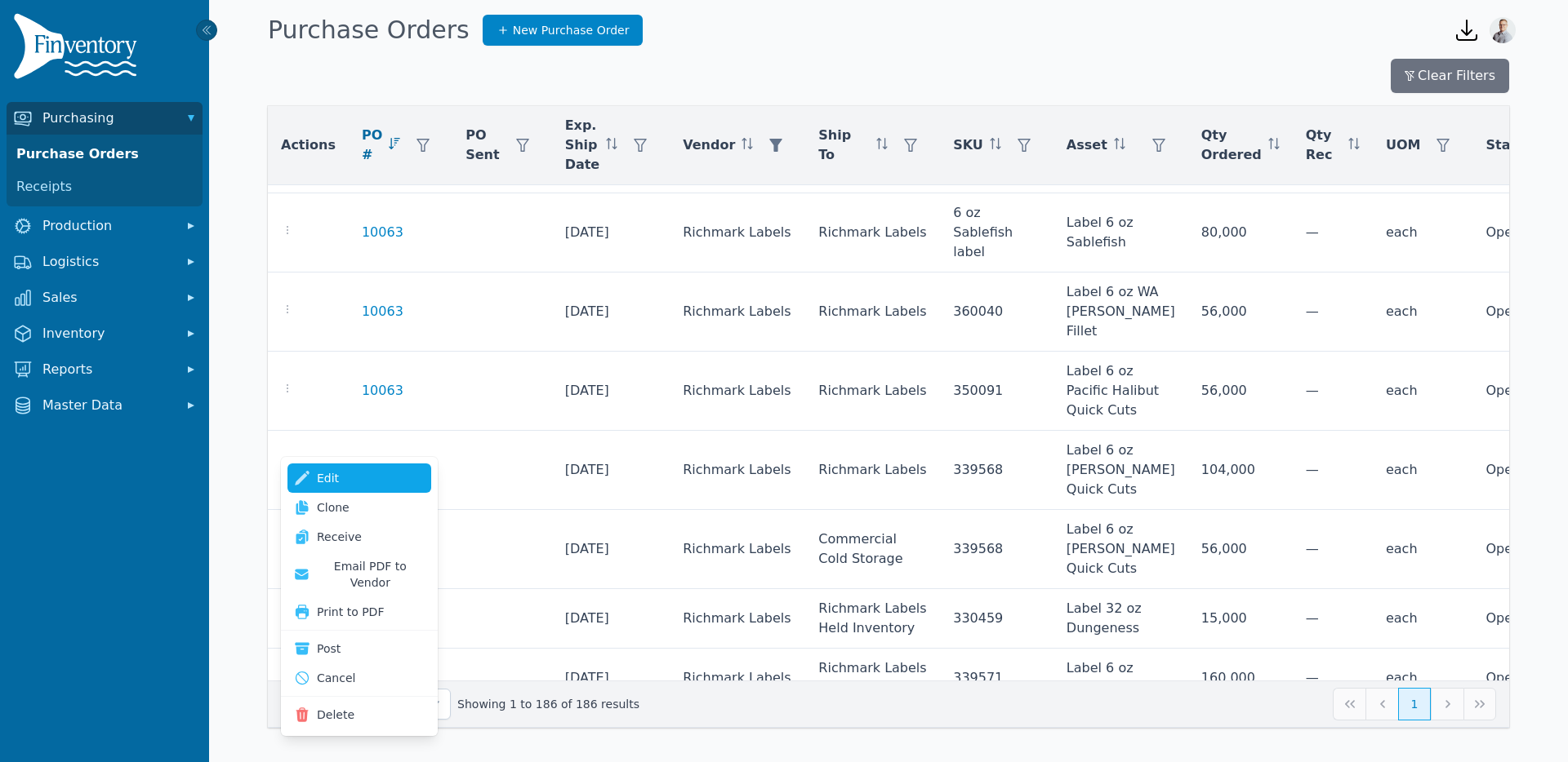
click at [330, 485] on link "Edit" at bounding box center [359, 478] width 144 height 30
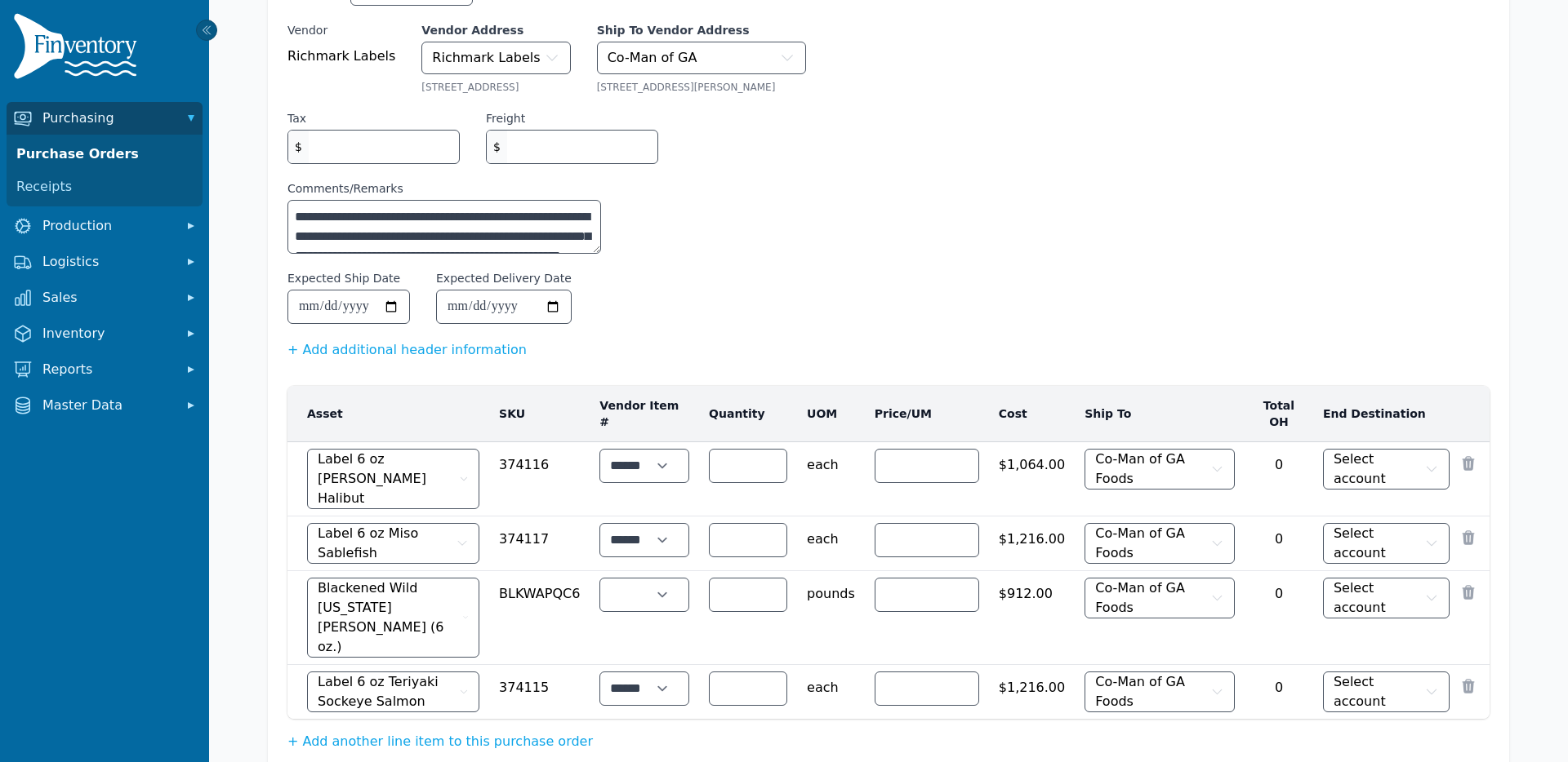
scroll to position [169, 0]
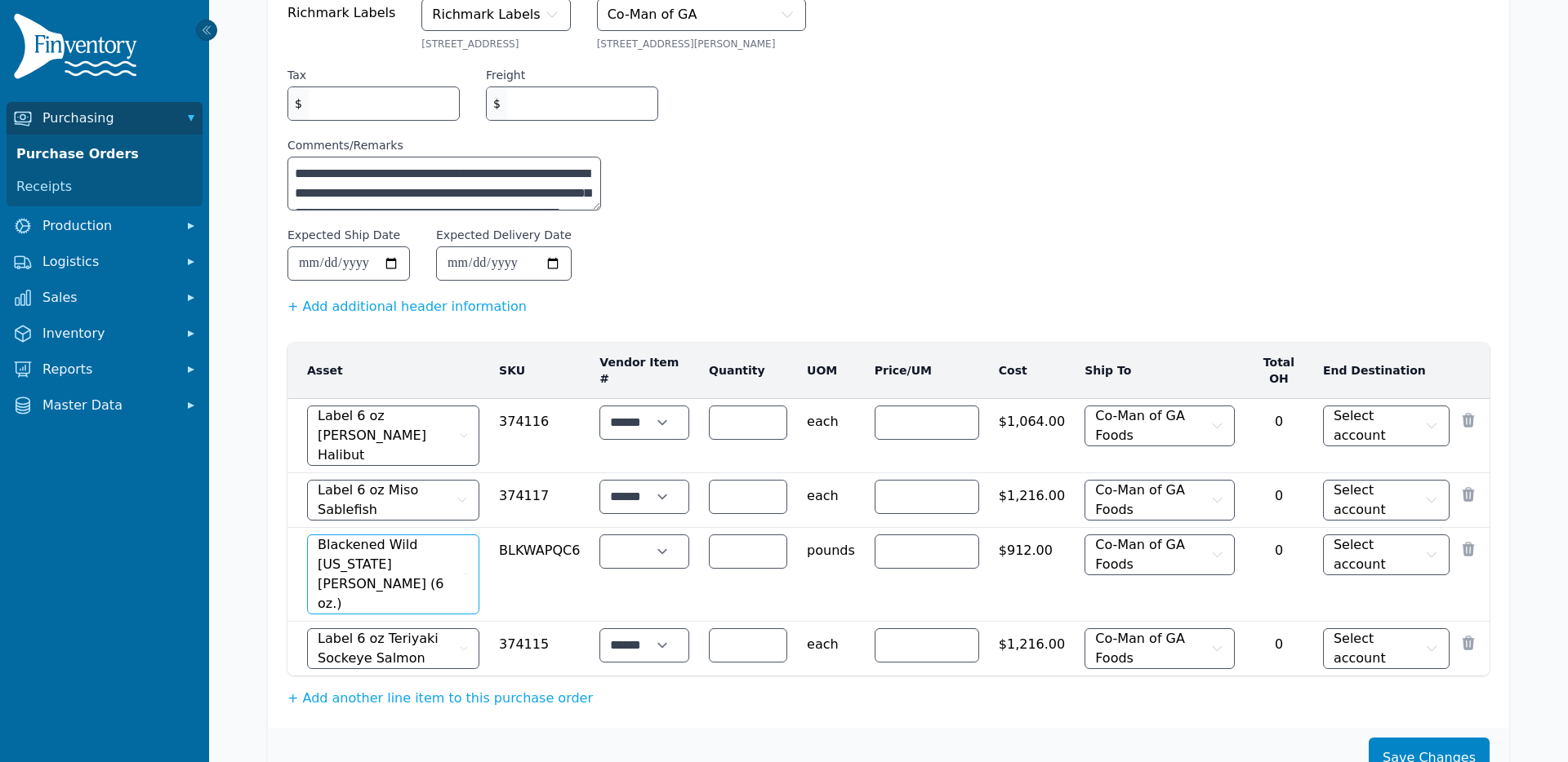
click at [411, 535] on span "Blackened Wild [US_STATE] [PERSON_NAME] (6 oz.)" at bounding box center [389, 574] width 142 height 78
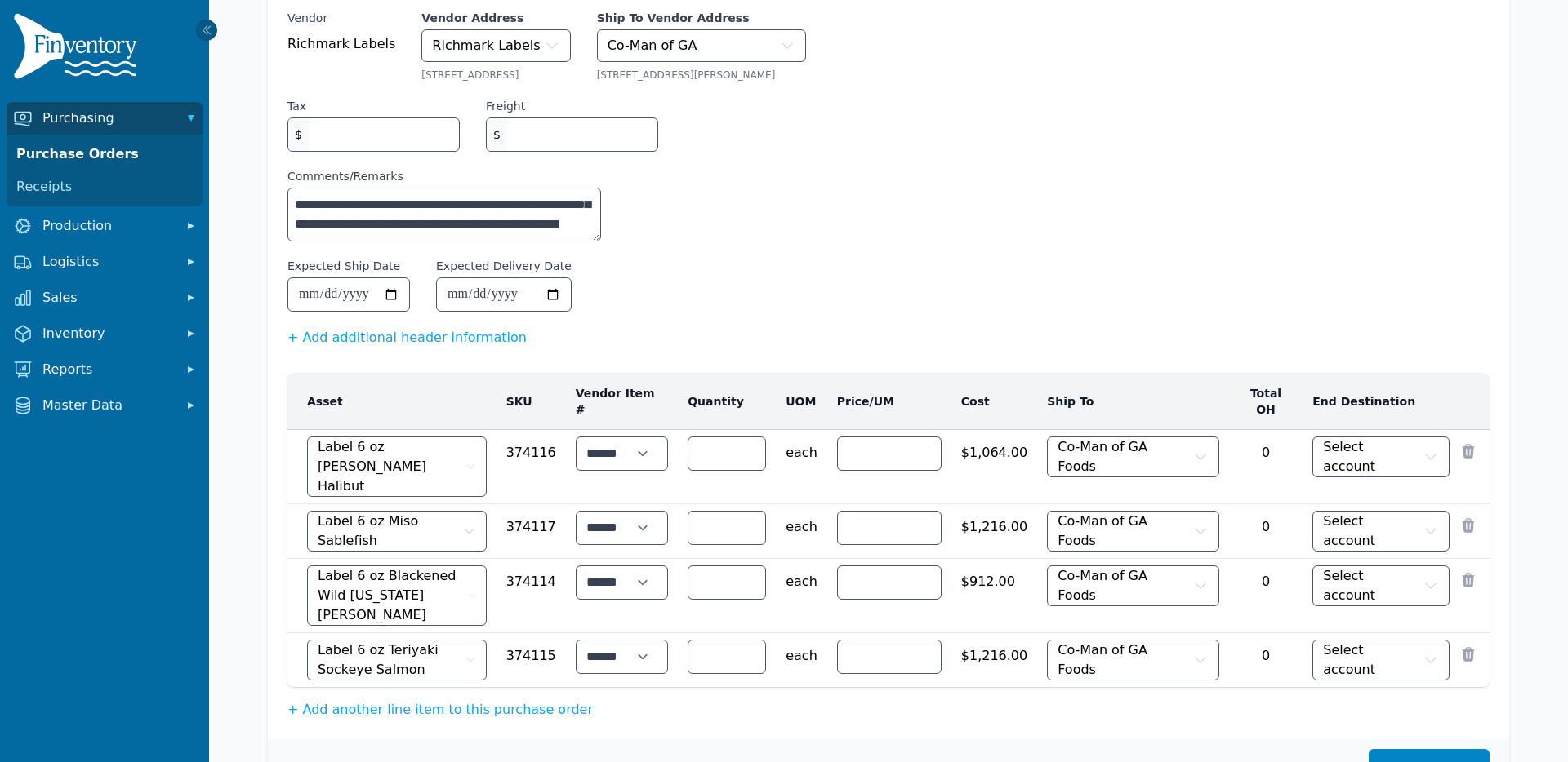
scroll to position [39, 0]
click at [1400, 750] on button "Save Changes" at bounding box center [1429, 770] width 121 height 41
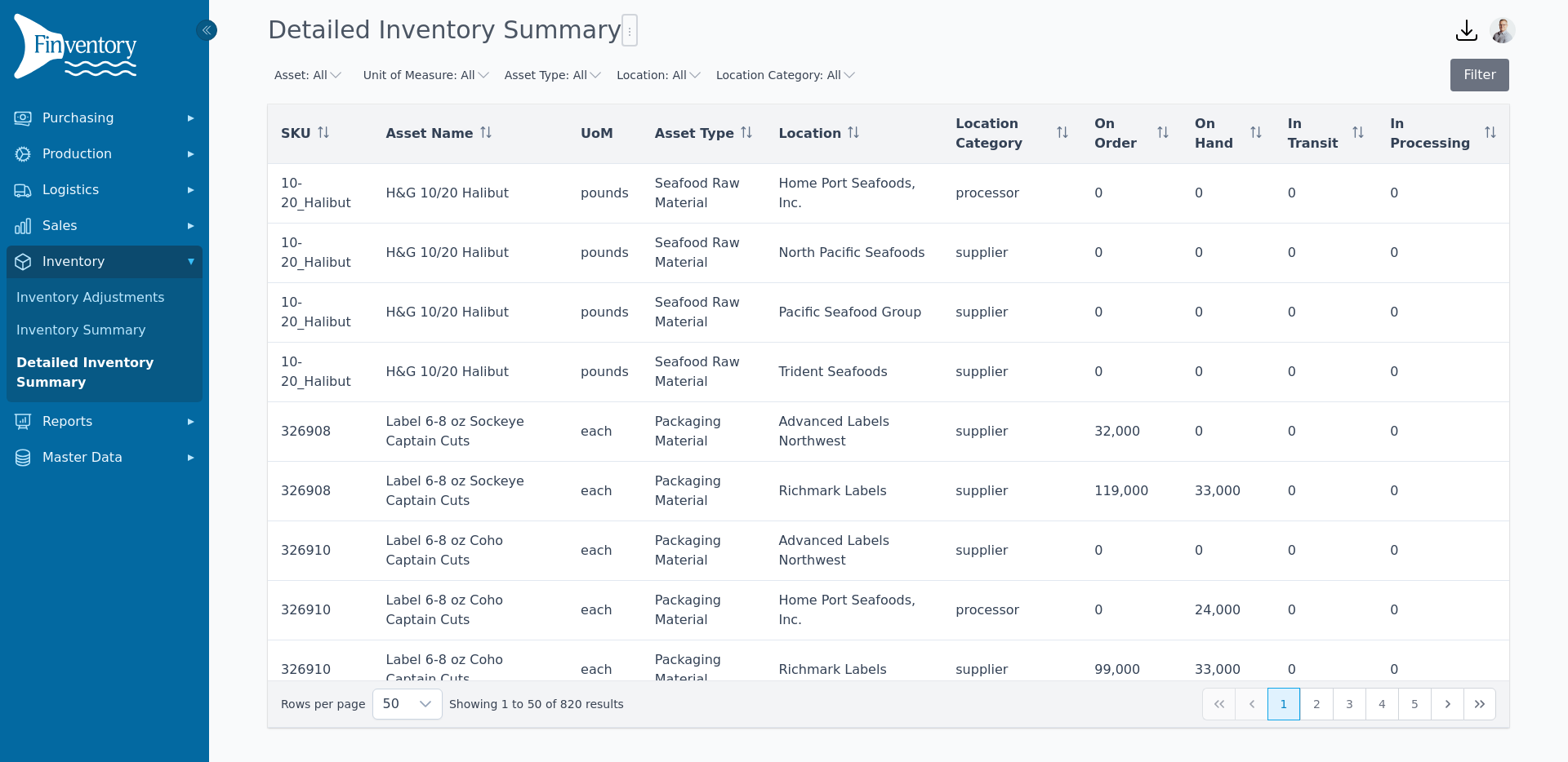
click at [648, 70] on button "Location: All" at bounding box center [660, 75] width 86 height 16
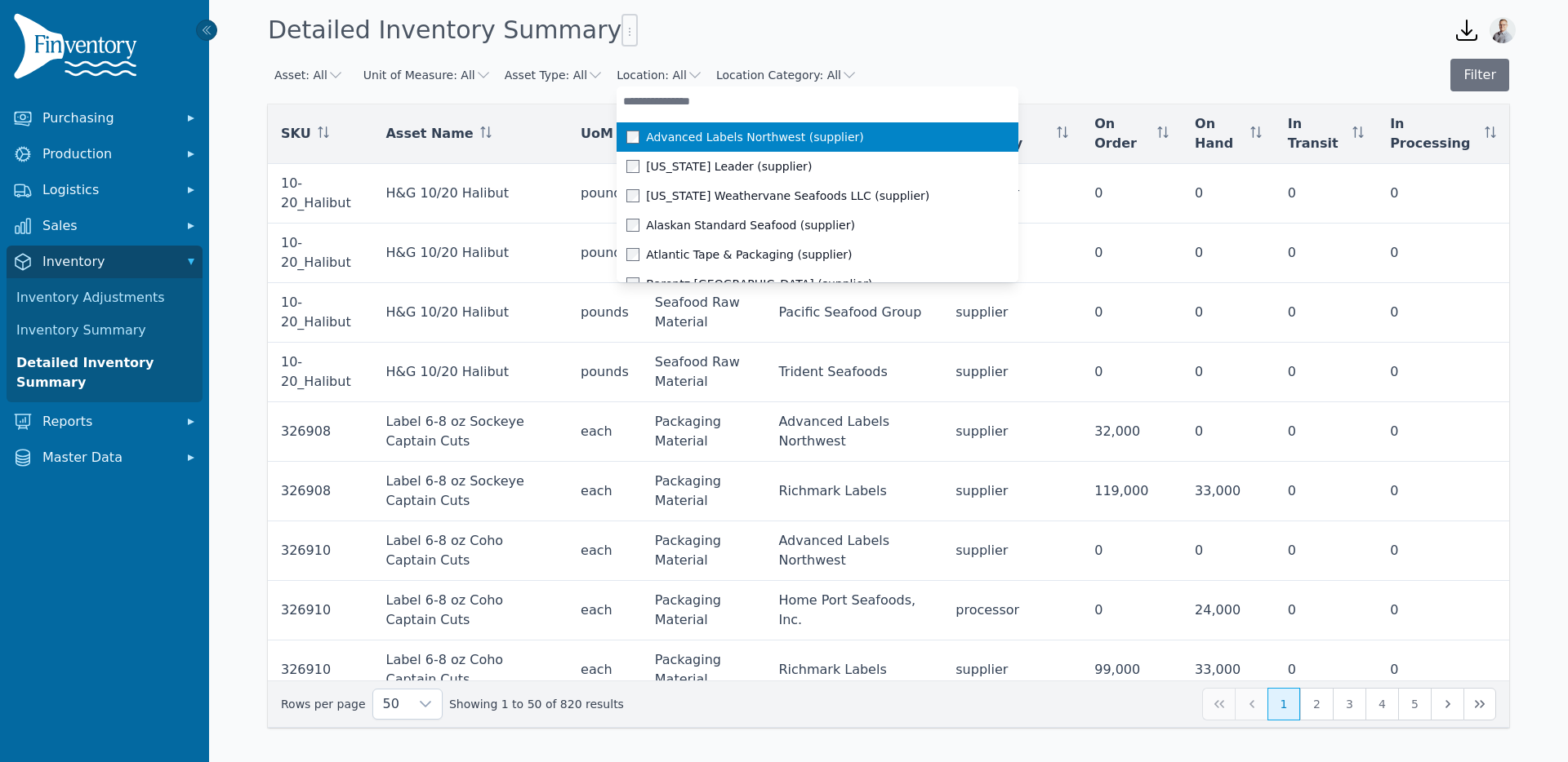
click at [663, 94] on input "text" at bounding box center [818, 101] width 402 height 30
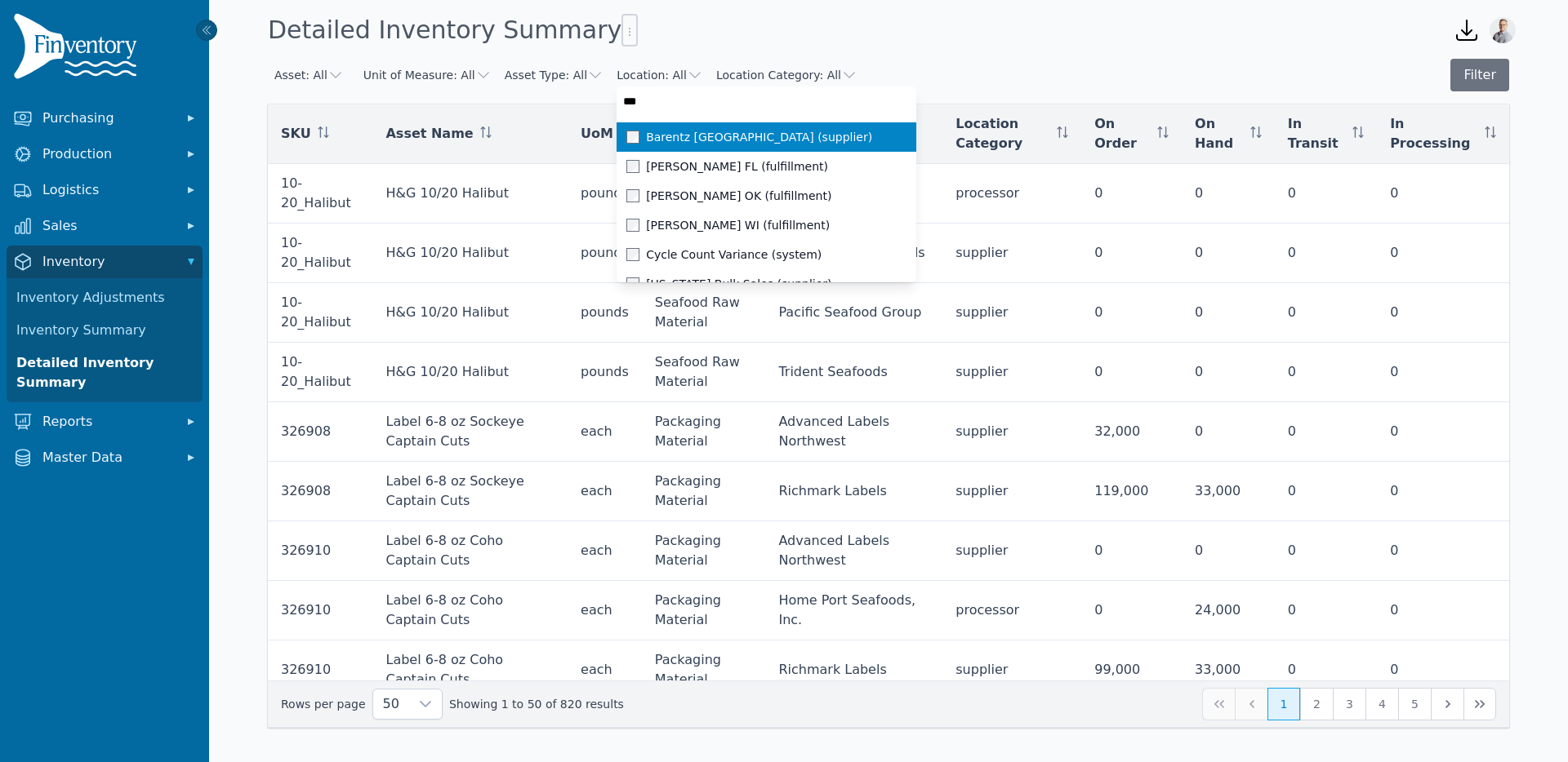
type input "****"
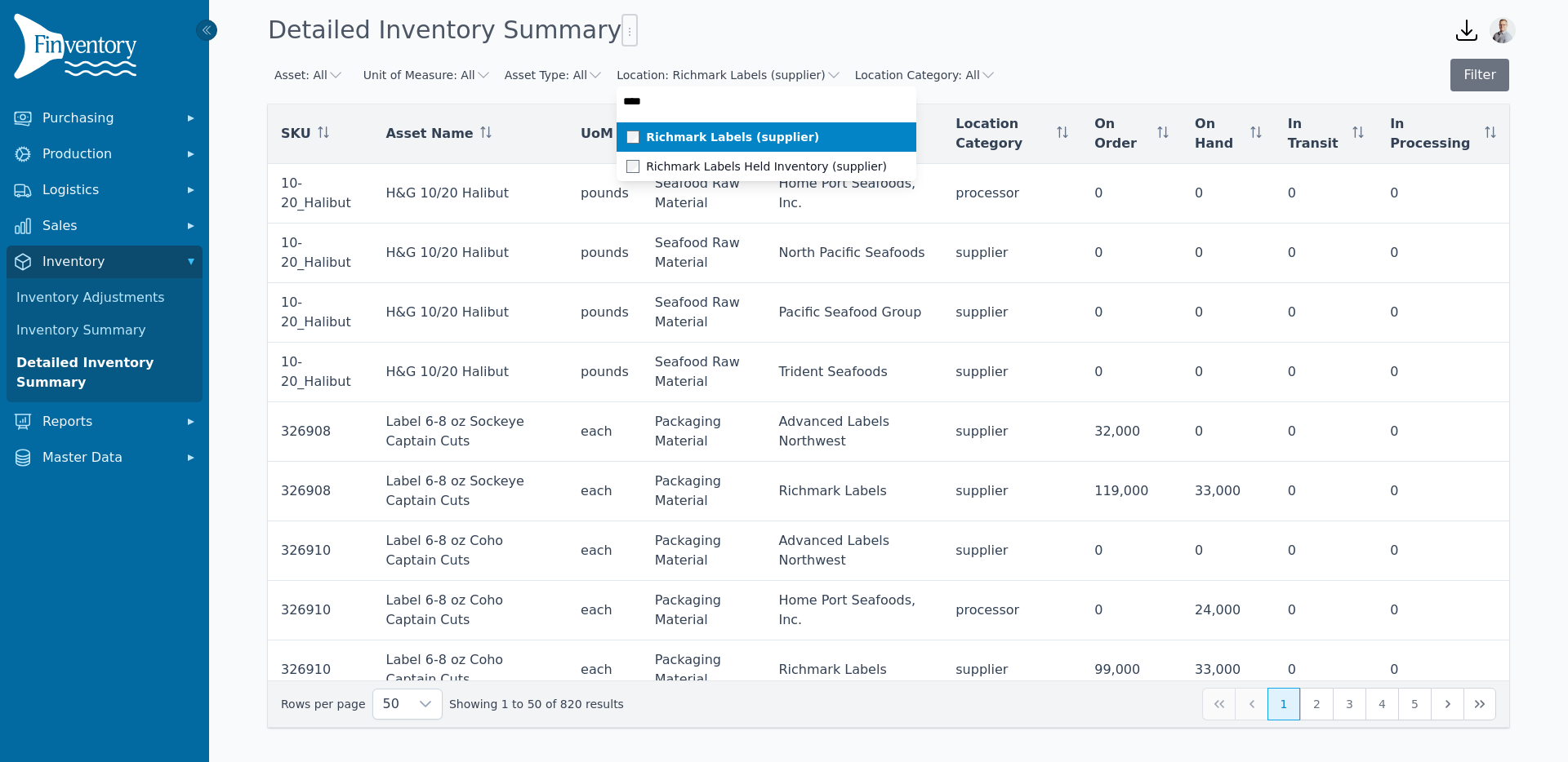
click at [630, 130] on span at bounding box center [636, 137] width 19 height 13
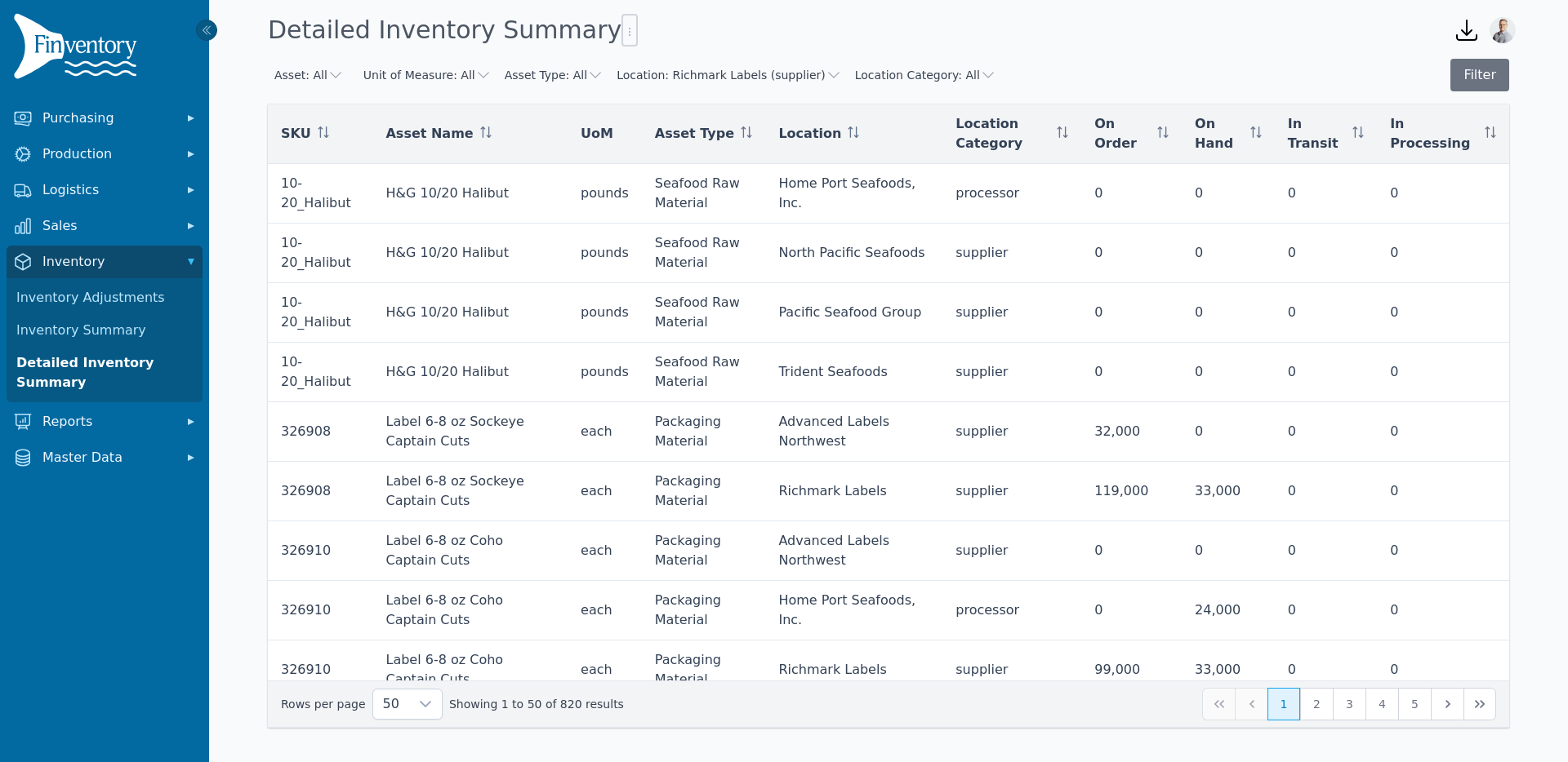
click at [898, 19] on div "Detailed Inventory Summary" at bounding box center [848, 31] width 1172 height 44
click at [1478, 69] on button "Filter" at bounding box center [1479, 75] width 58 height 33
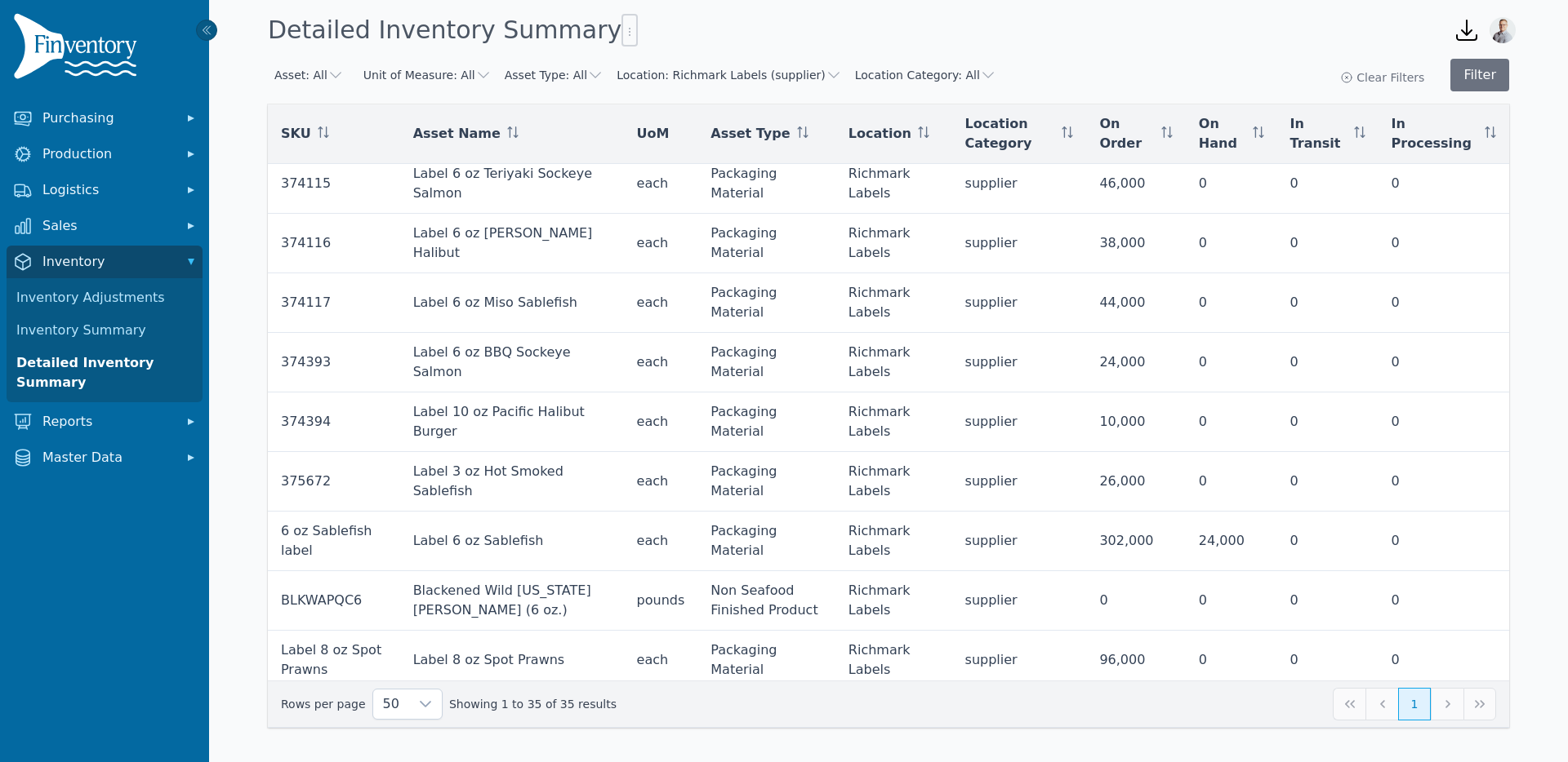
scroll to position [1569, 0]
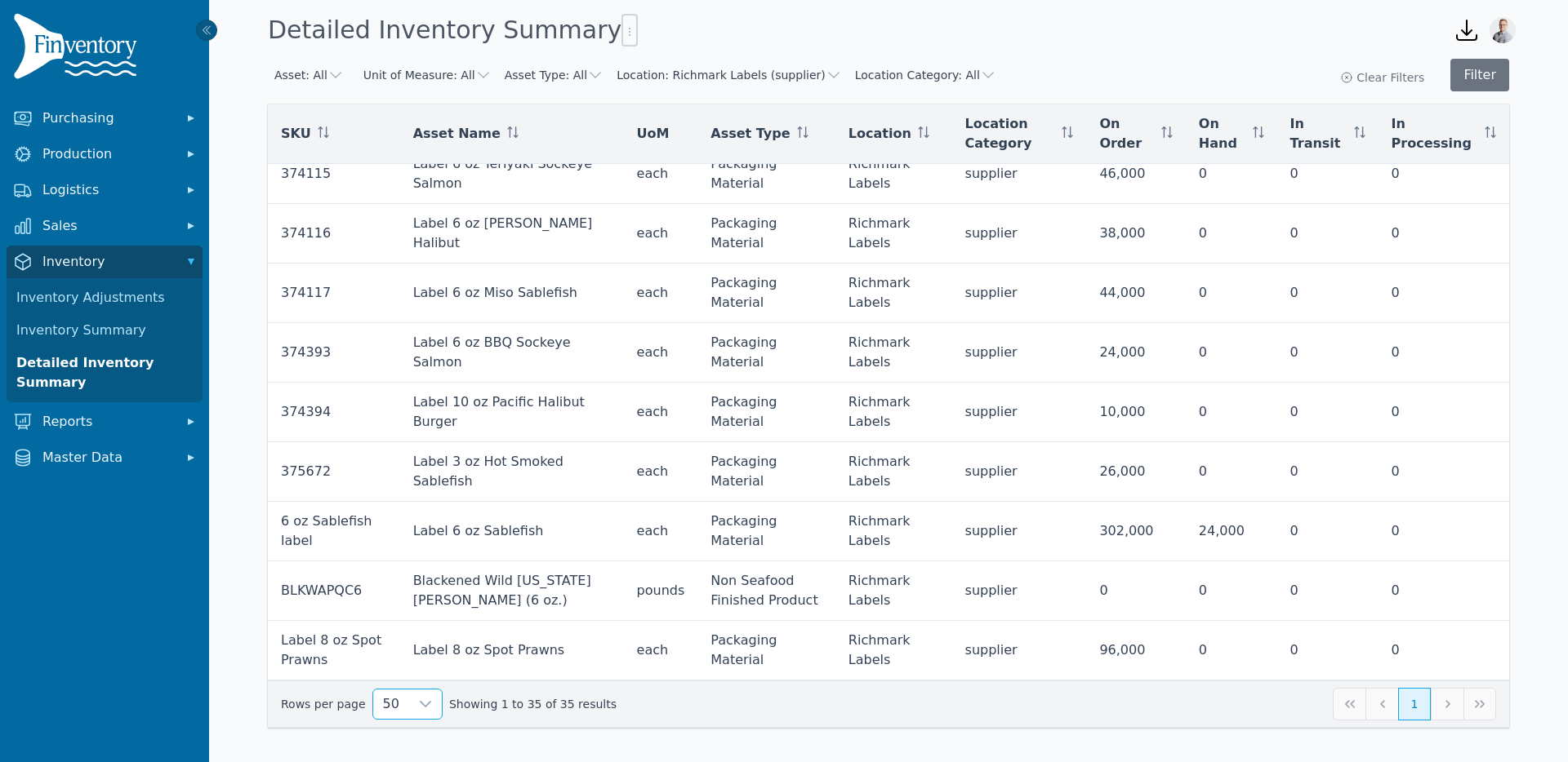
click at [389, 704] on span "50" at bounding box center [392, 705] width 36 height 30
click at [113, 516] on nav "Purchasing Production Logistics Sales Inventory Inventory Adjustments Inventory…" at bounding box center [104, 433] width 209 height 661
click at [75, 453] on span "Master Data" at bounding box center [107, 458] width 130 height 19
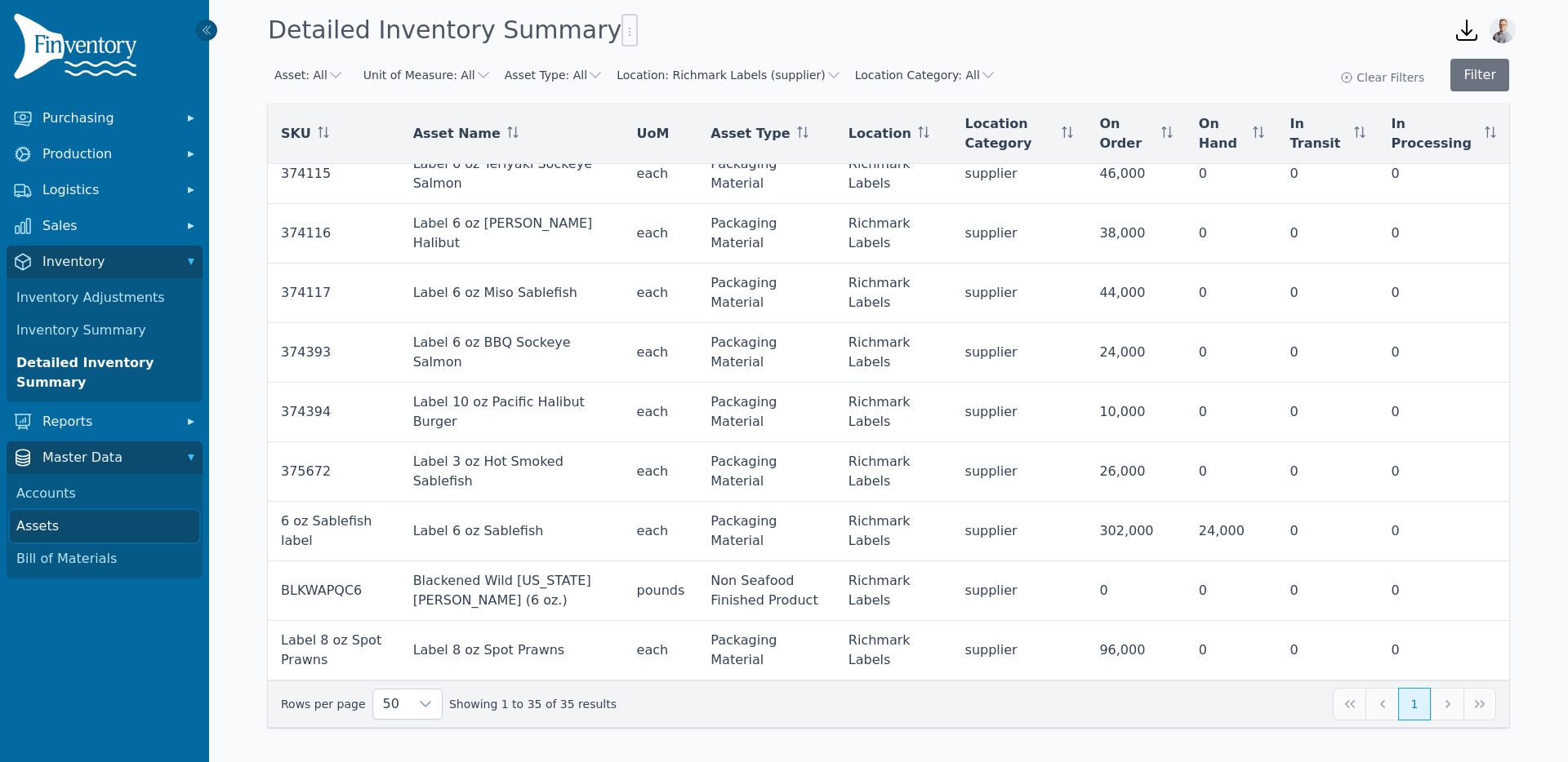
click at [58, 529] on link "Assets" at bounding box center [104, 527] width 190 height 33
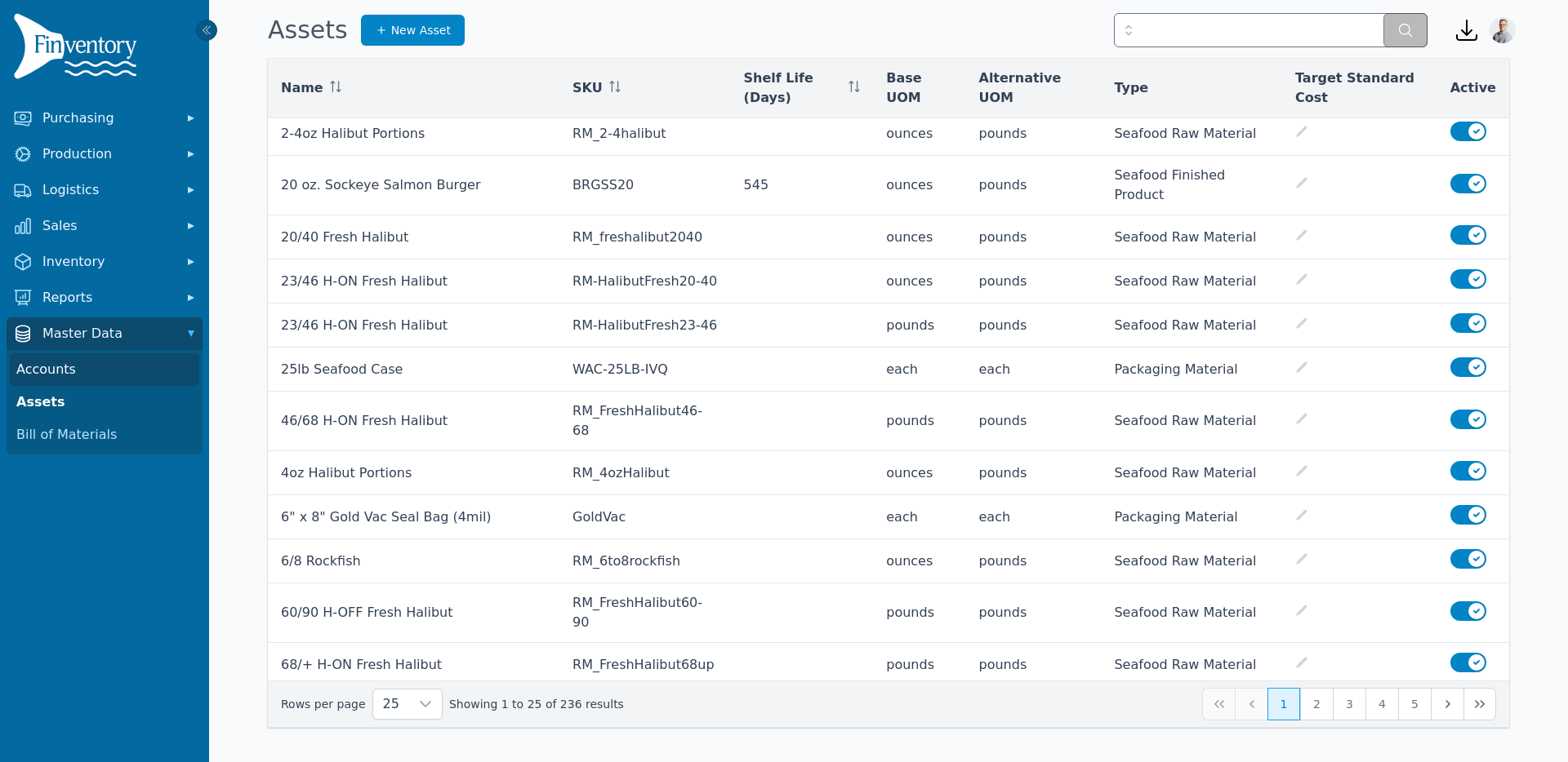
scroll to position [222, 0]
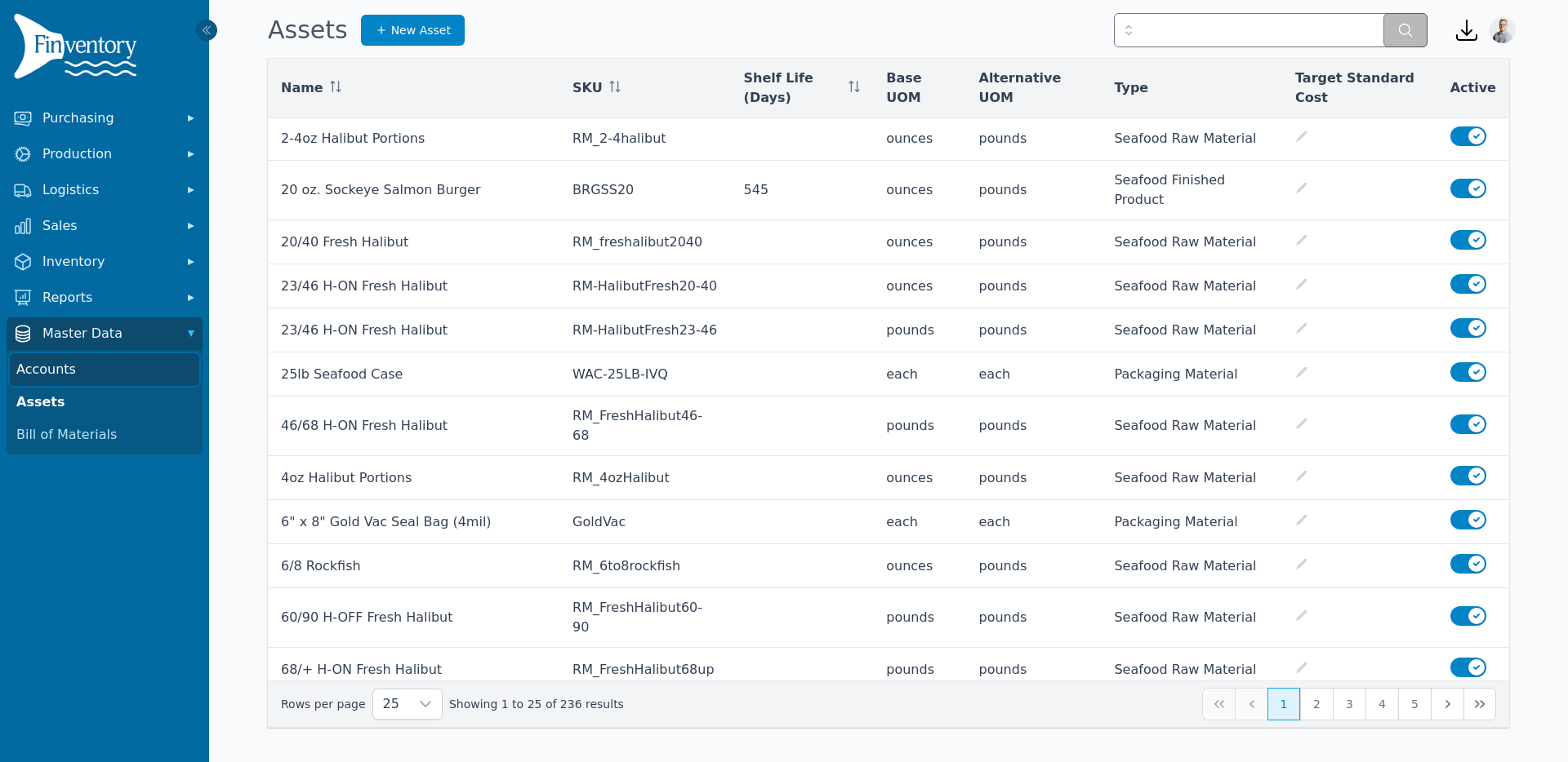
click at [25, 368] on link "Accounts" at bounding box center [104, 370] width 190 height 33
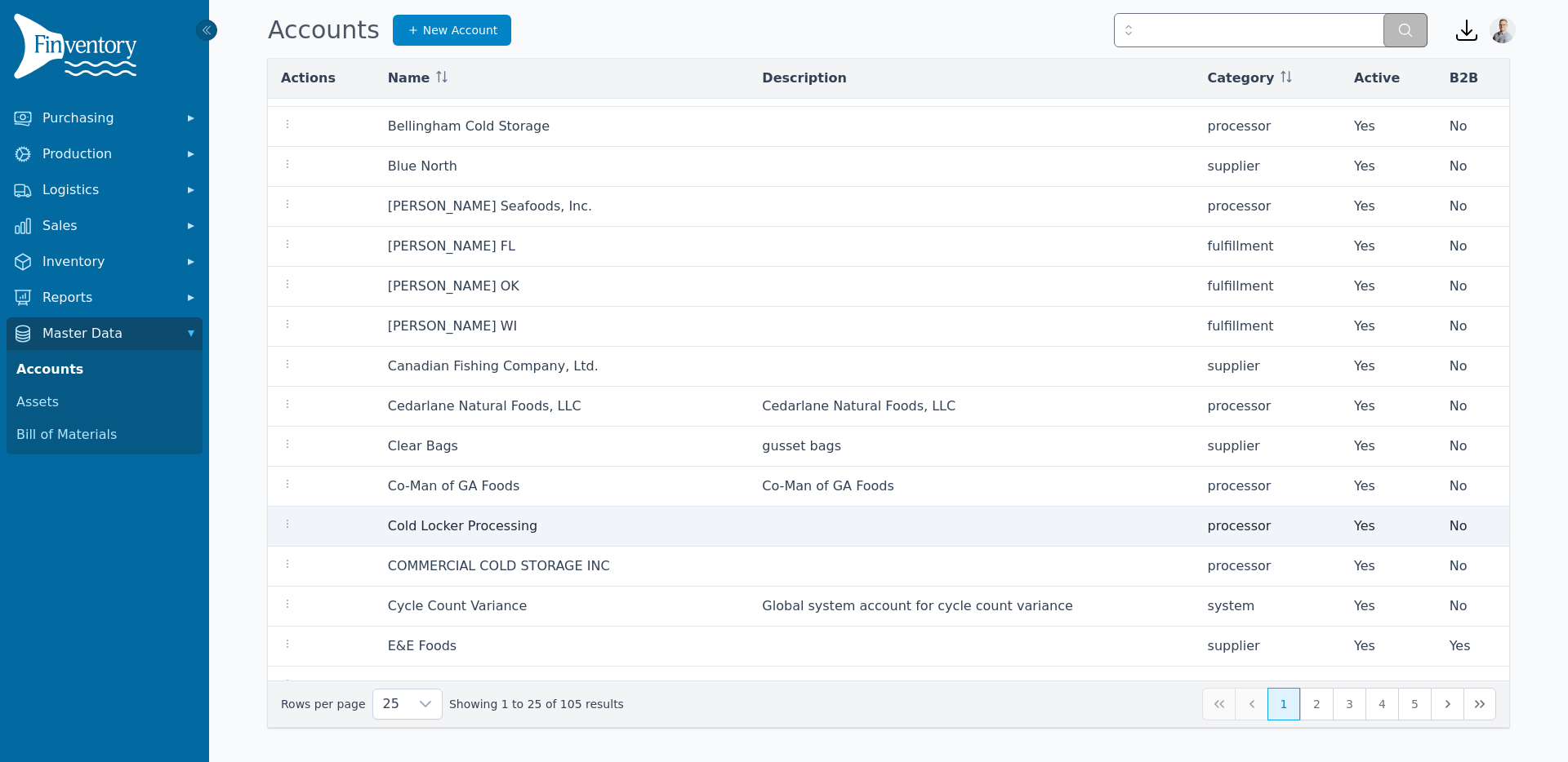
scroll to position [418, 0]
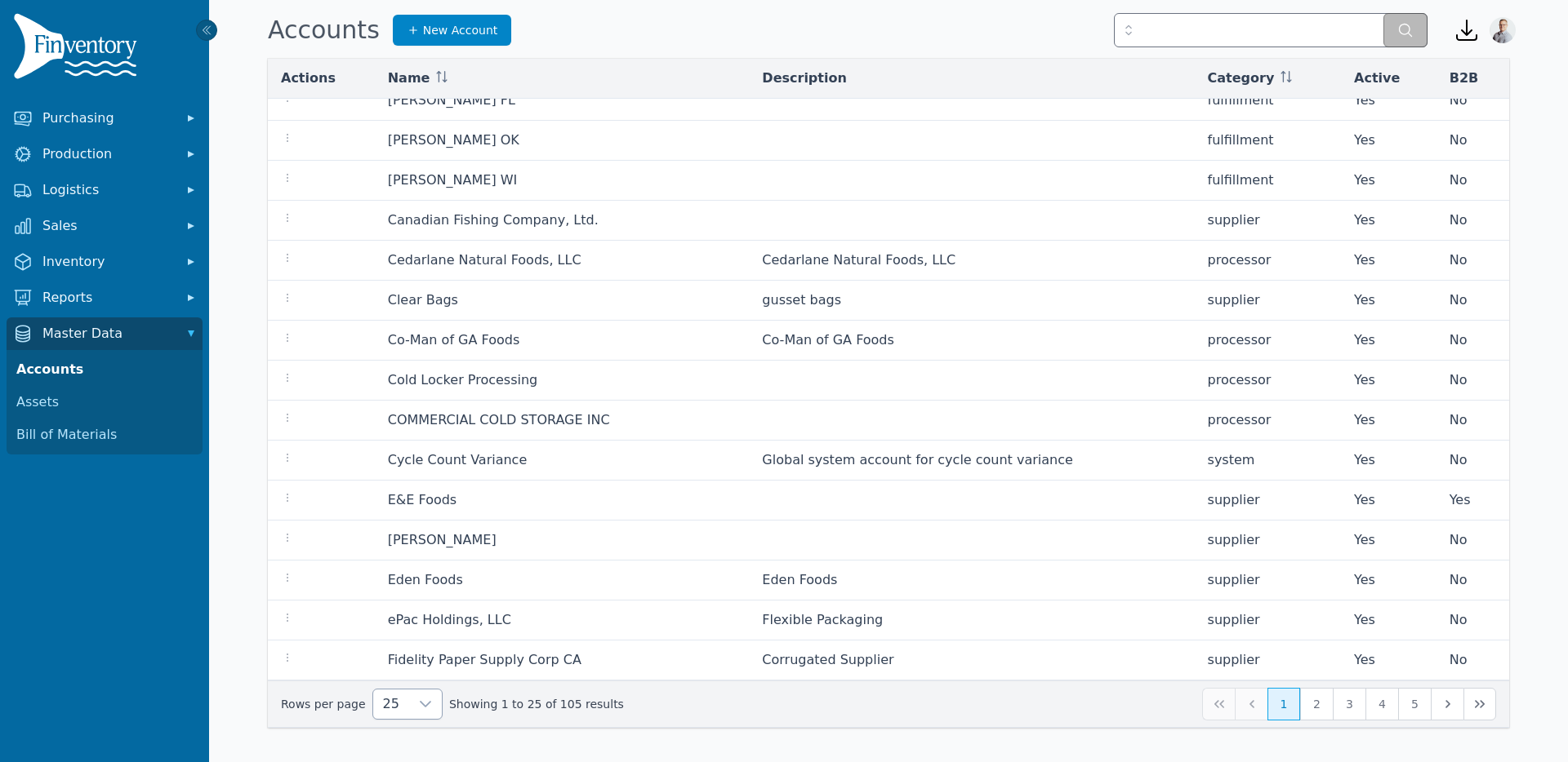
click at [395, 703] on span "25" at bounding box center [392, 705] width 36 height 30
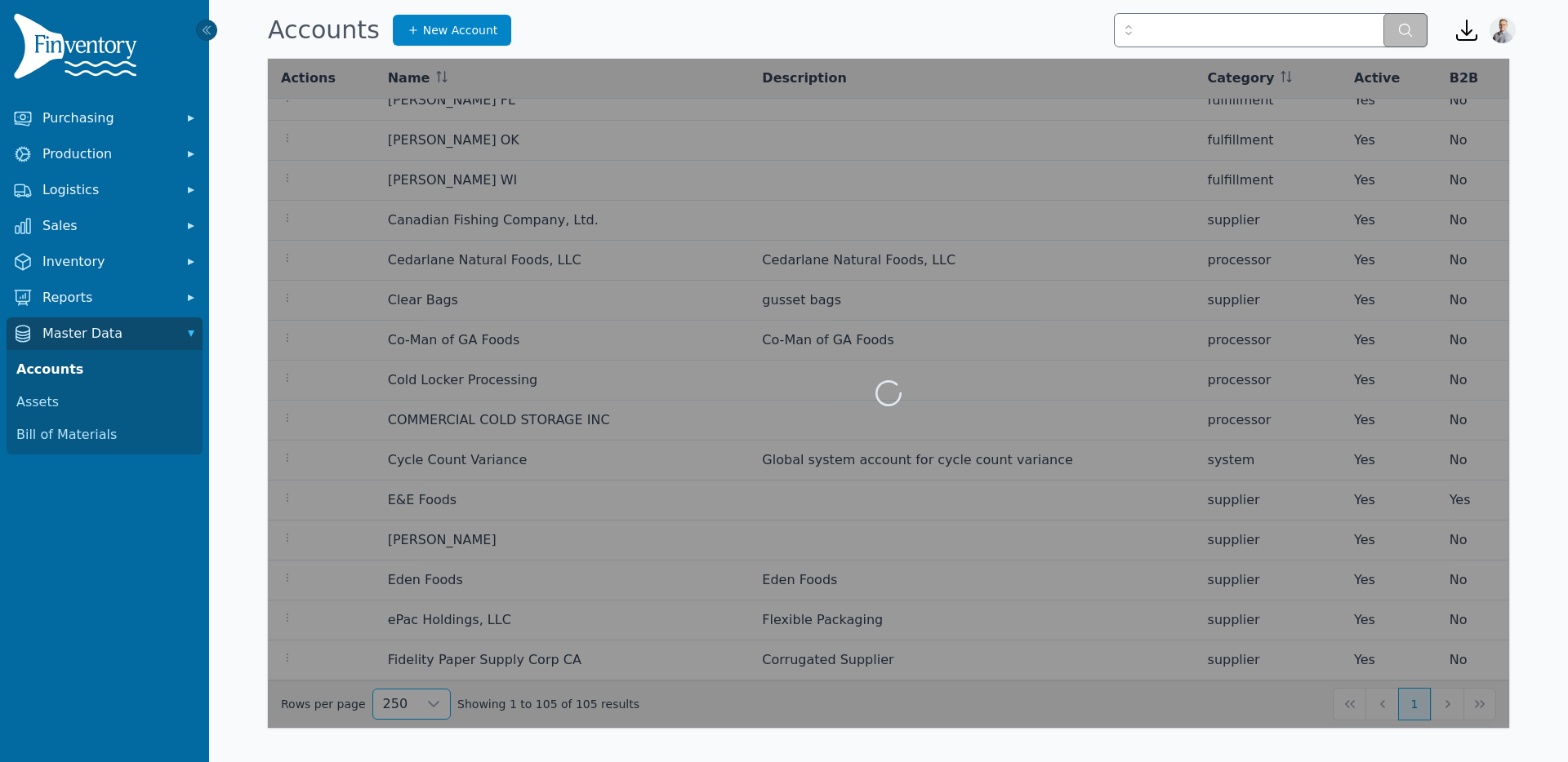
click at [394, 673] on span "250" at bounding box center [393, 666] width 25 height 19
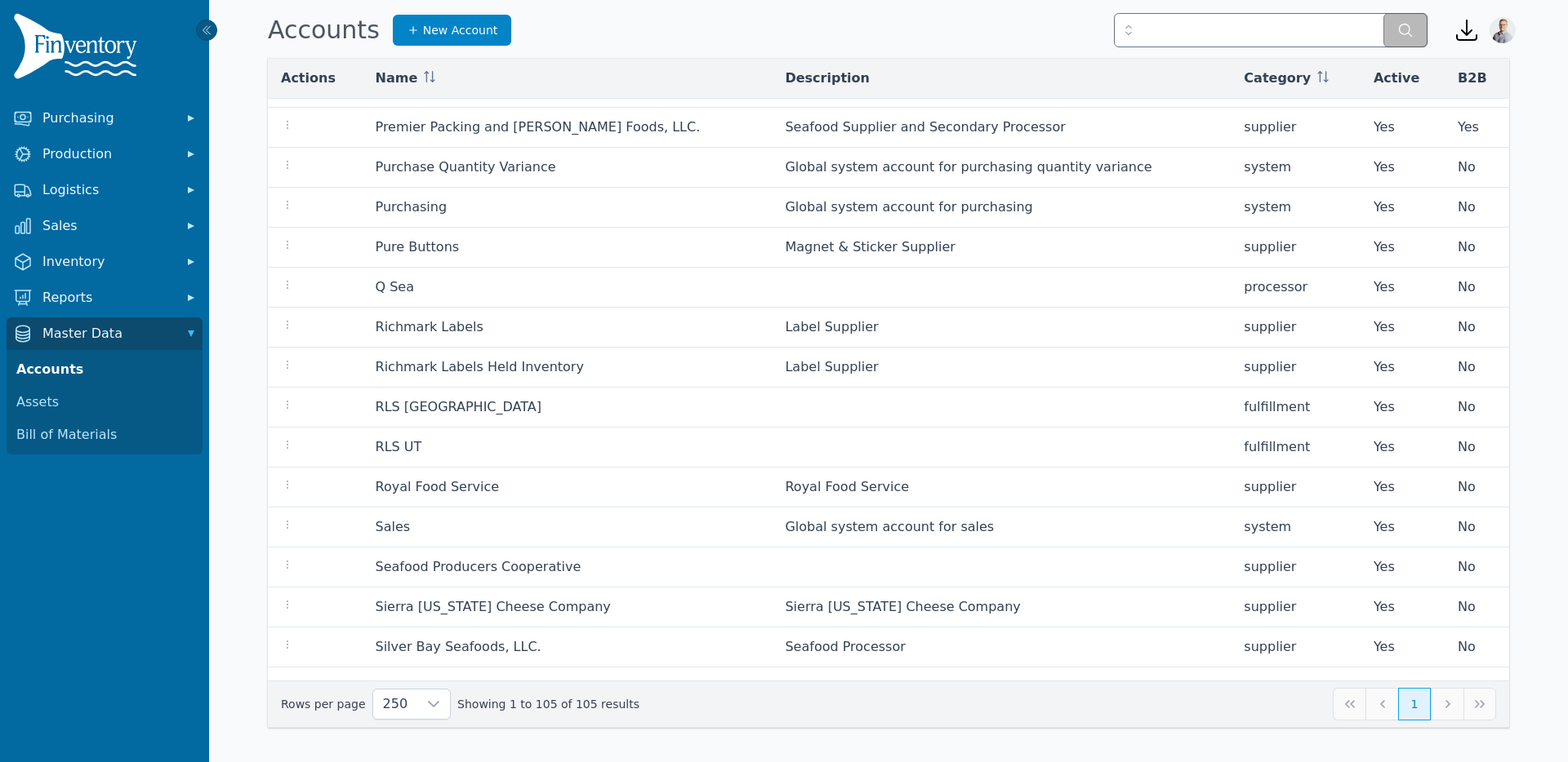
scroll to position [2710, 0]
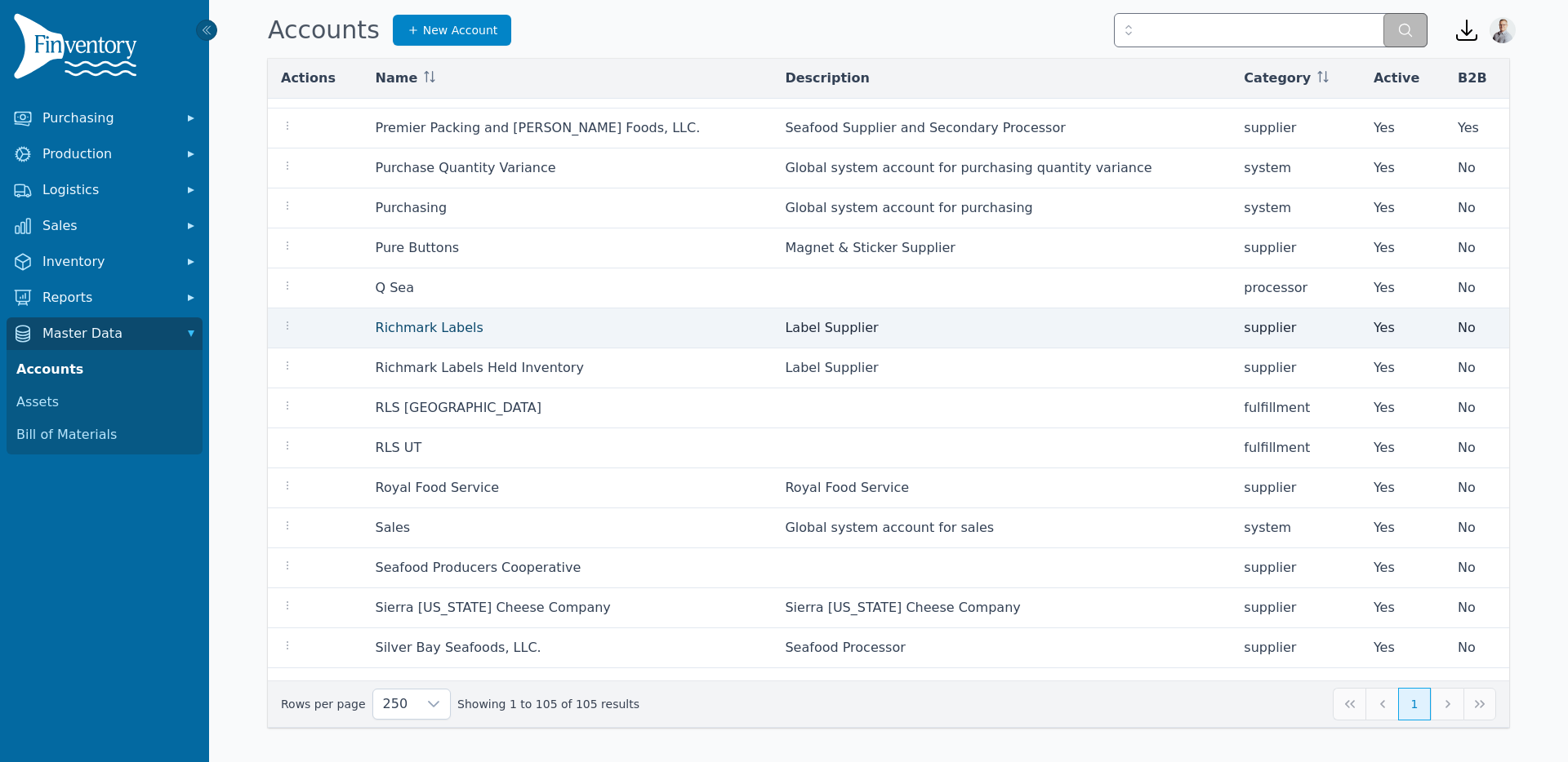
click at [396, 326] on link "Richmark Labels" at bounding box center [429, 327] width 108 height 15
